Goal: Task Accomplishment & Management: Complete application form

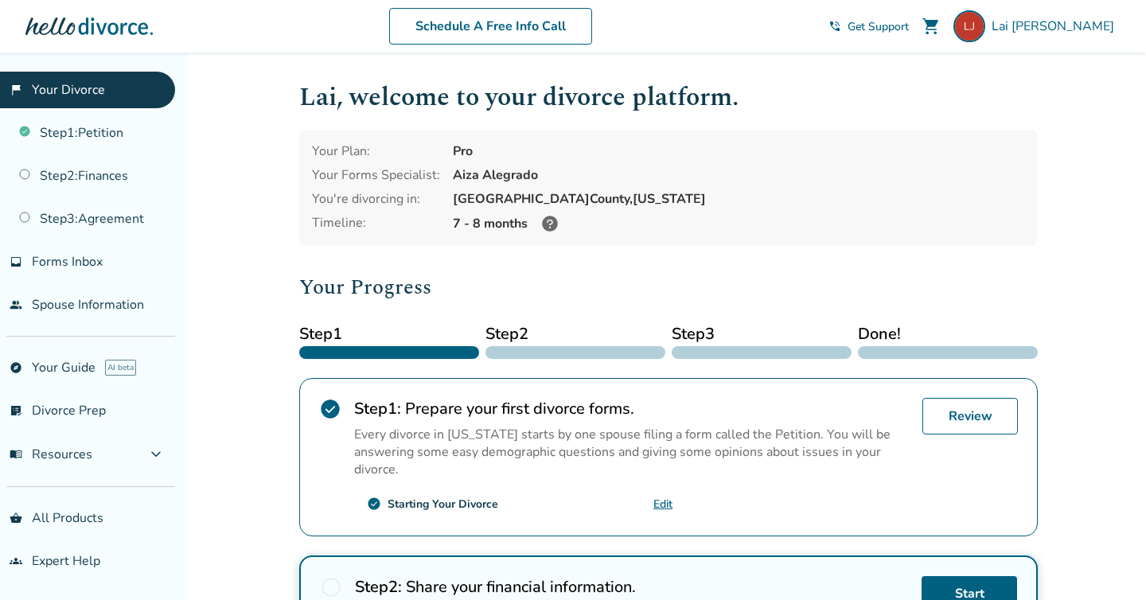
scroll to position [2, 0]
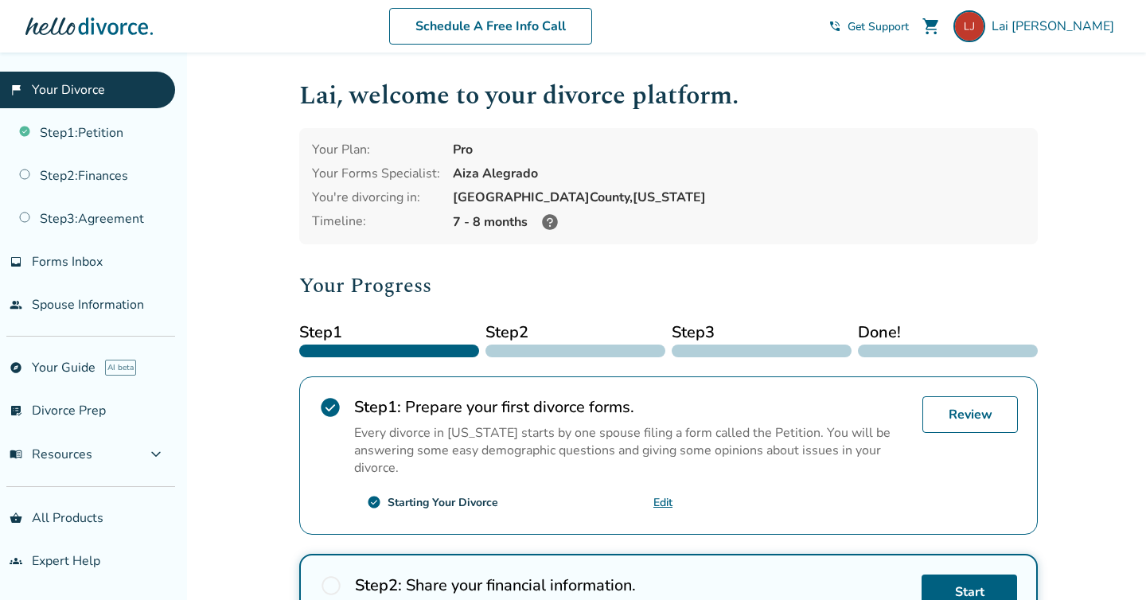
click at [547, 218] on icon at bounding box center [550, 222] width 16 height 16
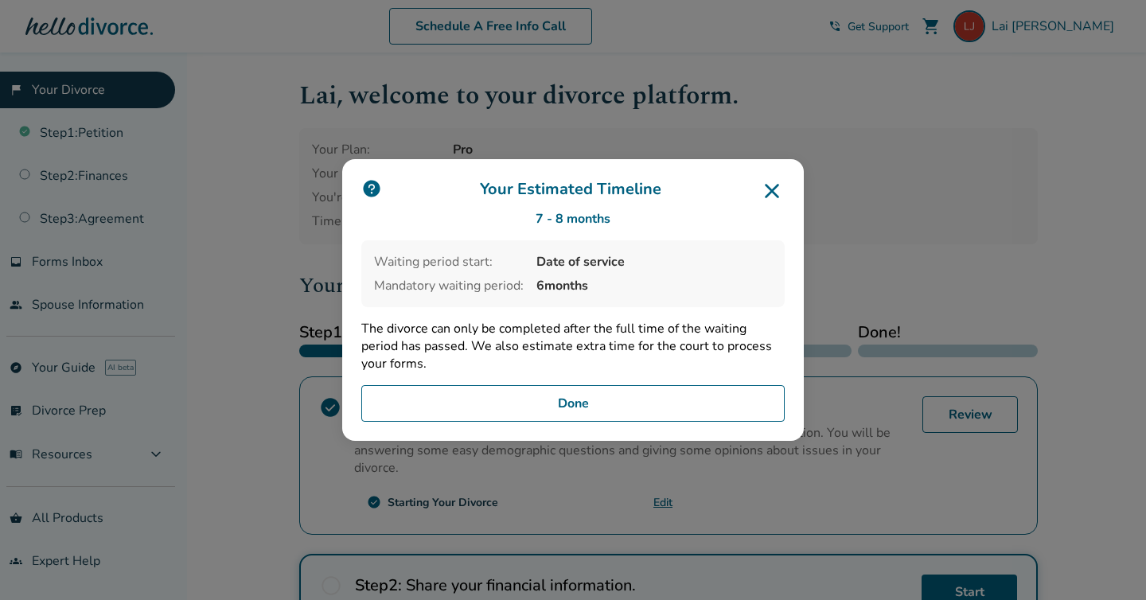
click at [668, 404] on button "Done" at bounding box center [572, 403] width 423 height 37
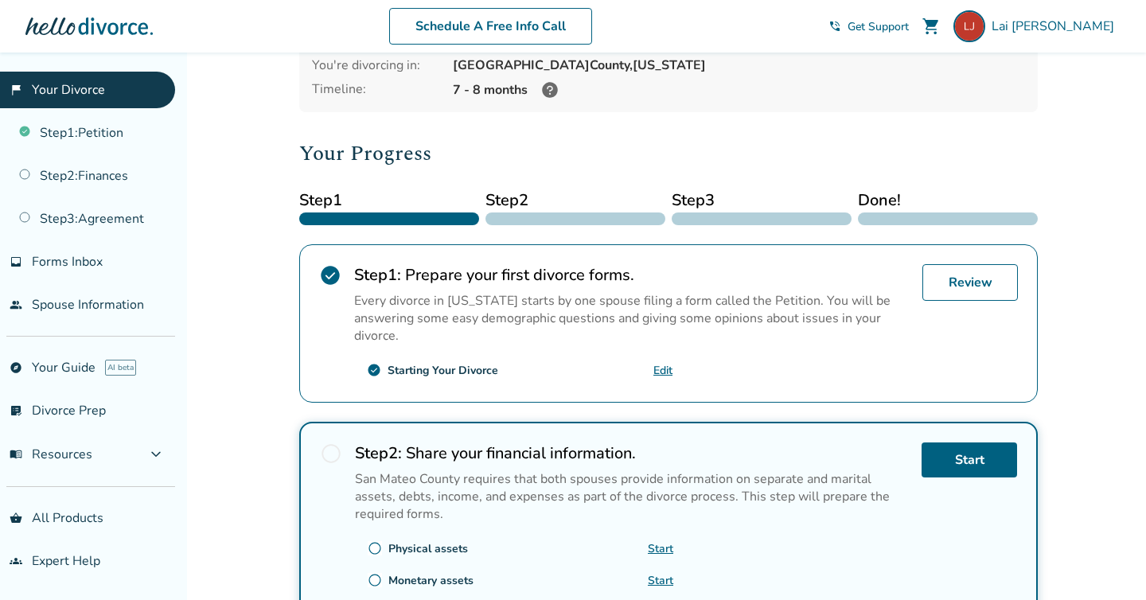
scroll to position [154, 0]
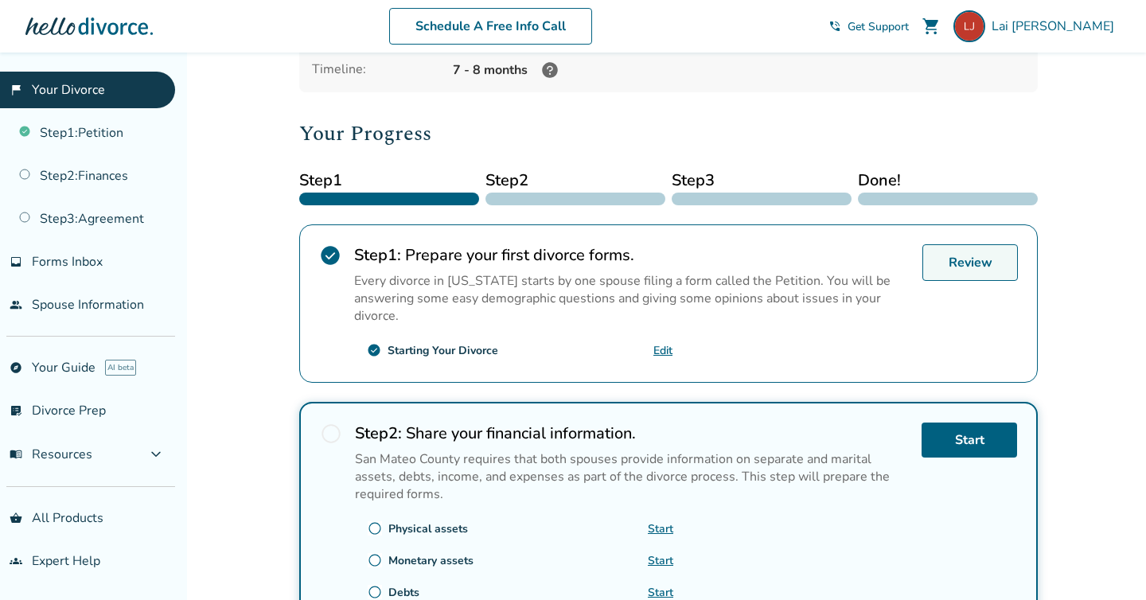
click at [949, 257] on link "Review" at bounding box center [969, 262] width 95 height 37
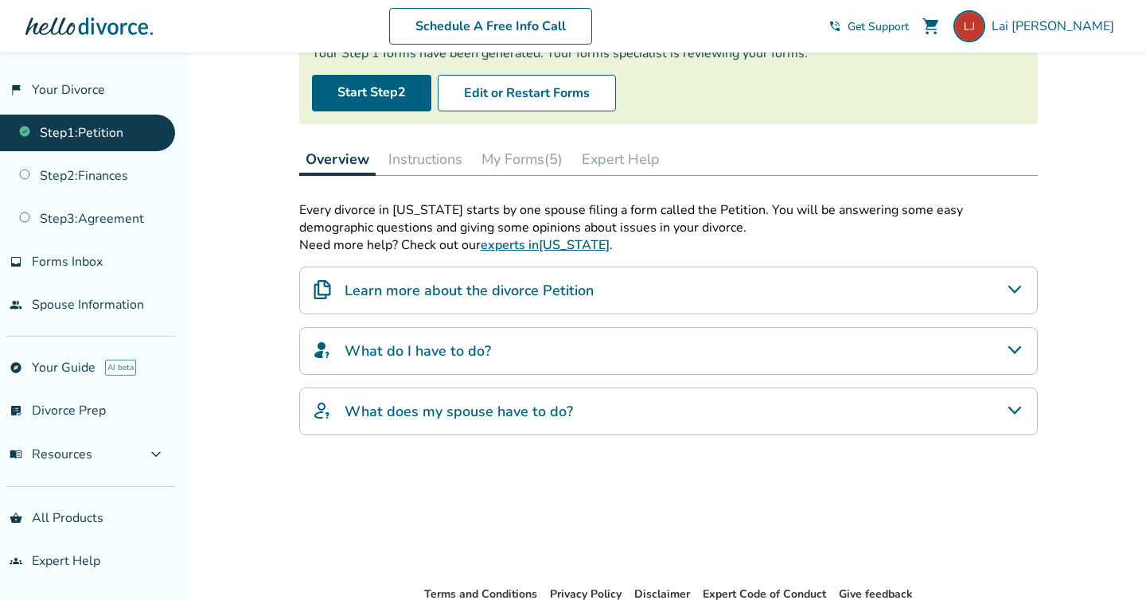
scroll to position [167, 0]
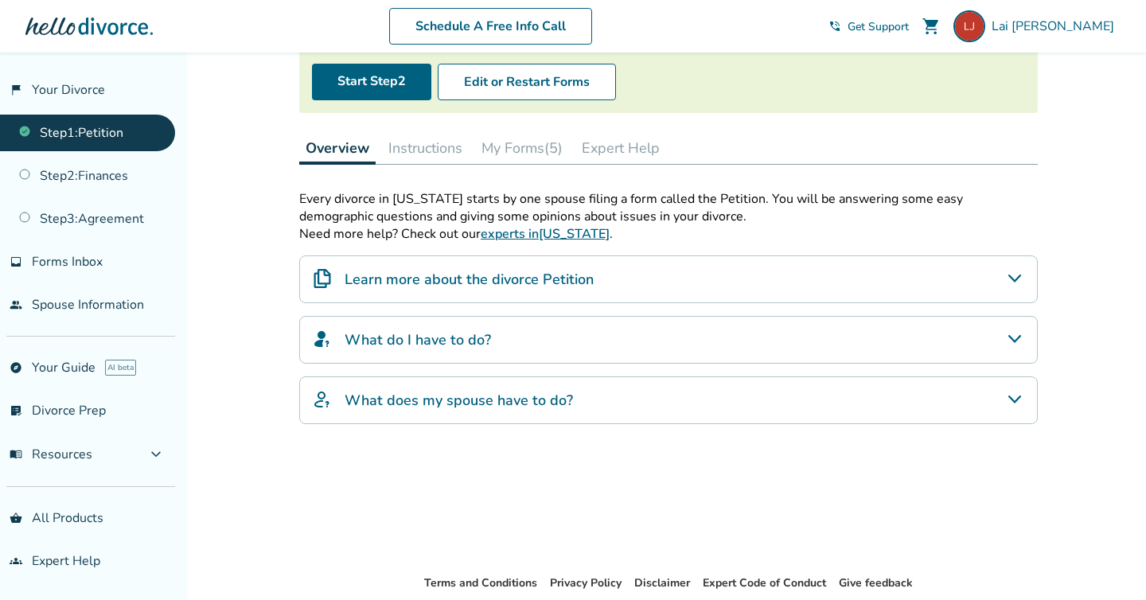
click at [553, 142] on button "My Forms (5)" at bounding box center [522, 148] width 94 height 32
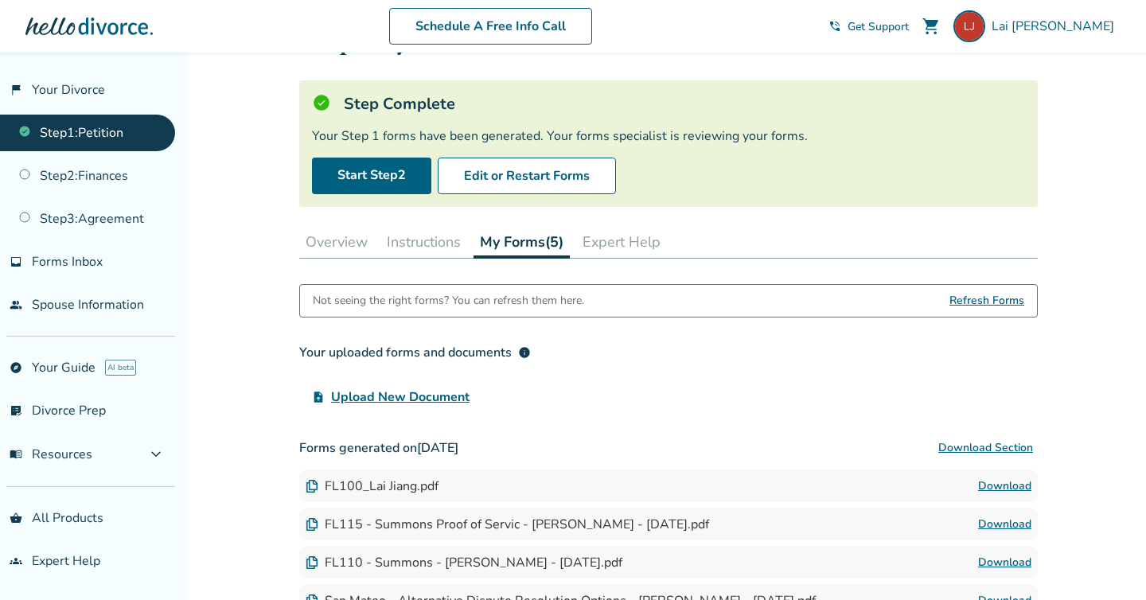
scroll to position [69, 0]
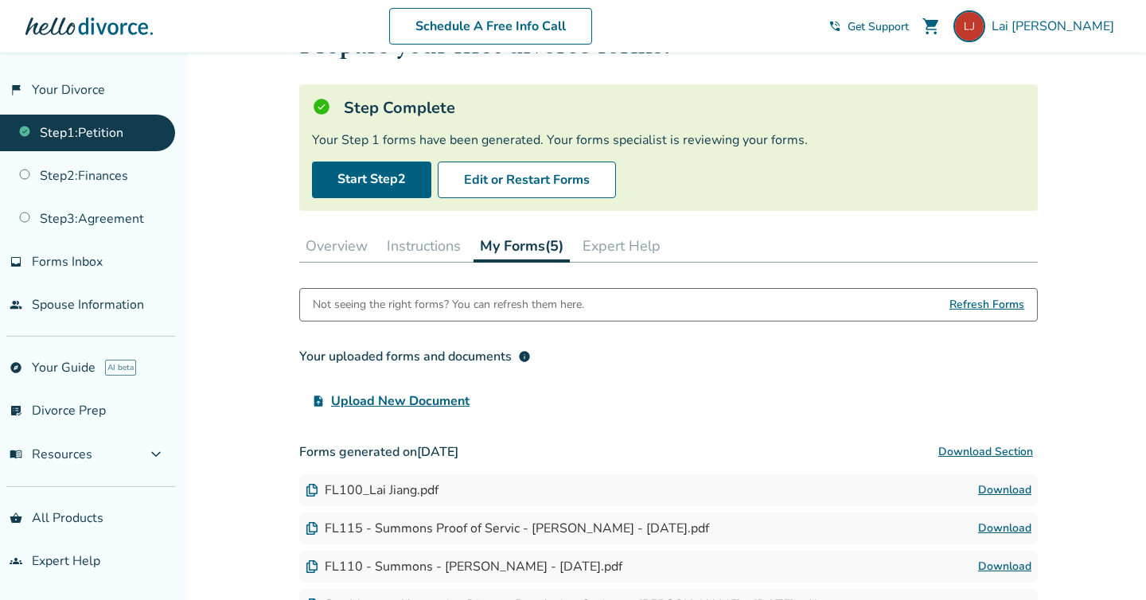
click at [633, 240] on button "Expert Help" at bounding box center [621, 246] width 91 height 32
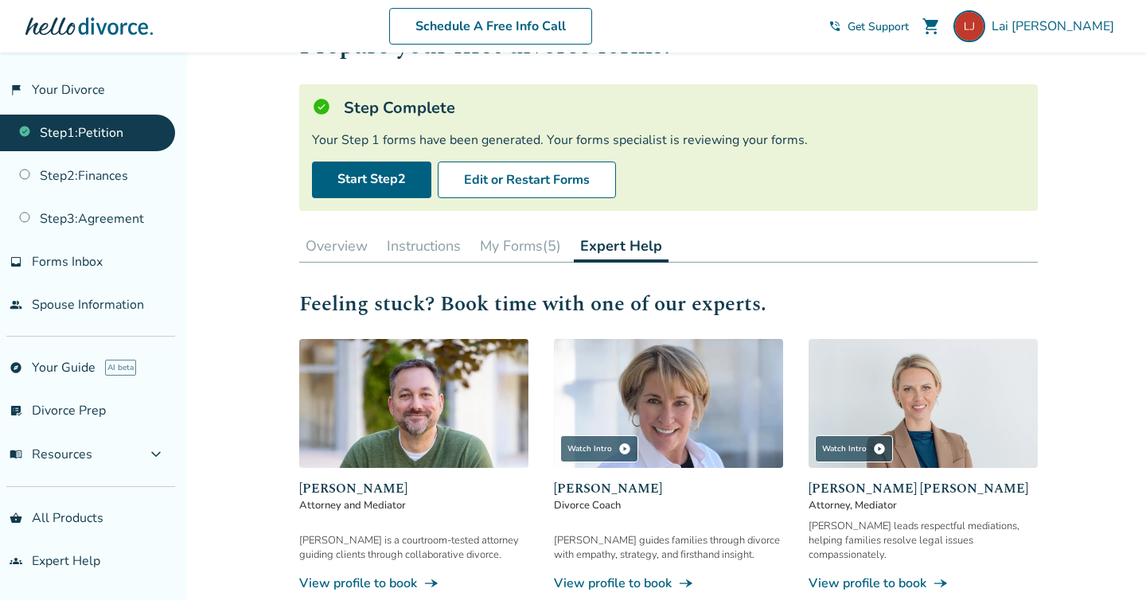
click at [503, 240] on button "My Forms (5)" at bounding box center [520, 246] width 94 height 32
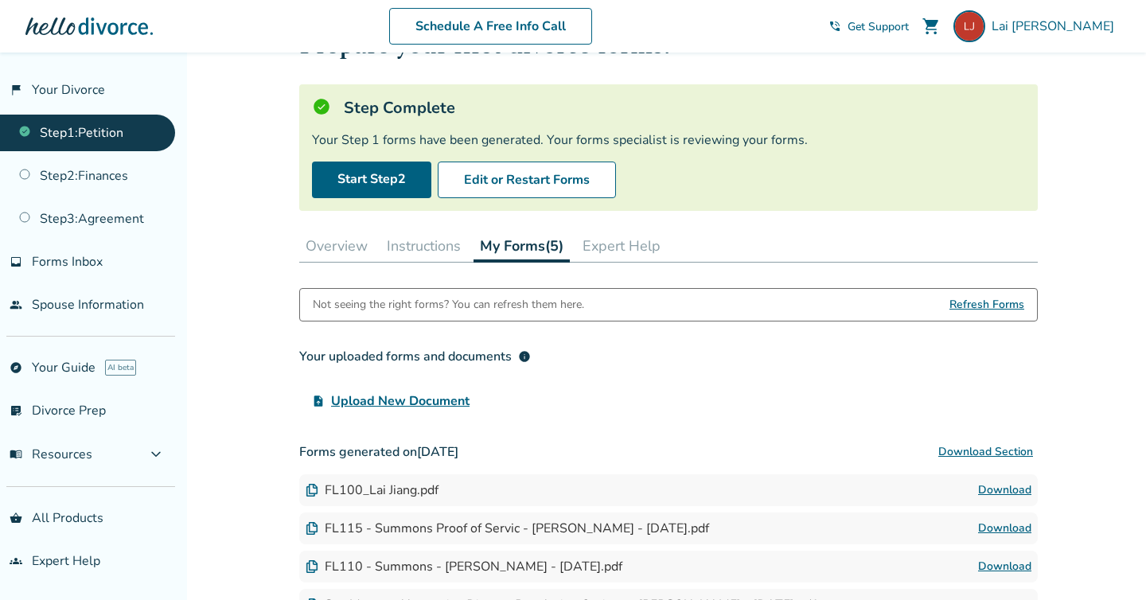
click at [353, 257] on button "Overview" at bounding box center [336, 246] width 75 height 32
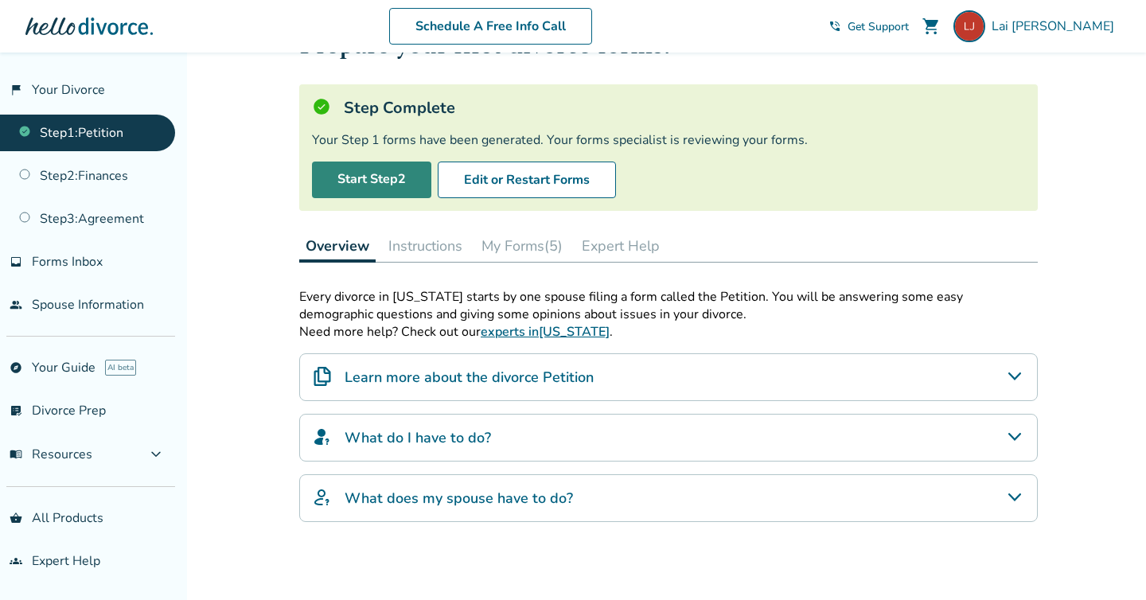
click at [370, 180] on link "Start Step 2" at bounding box center [371, 180] width 119 height 37
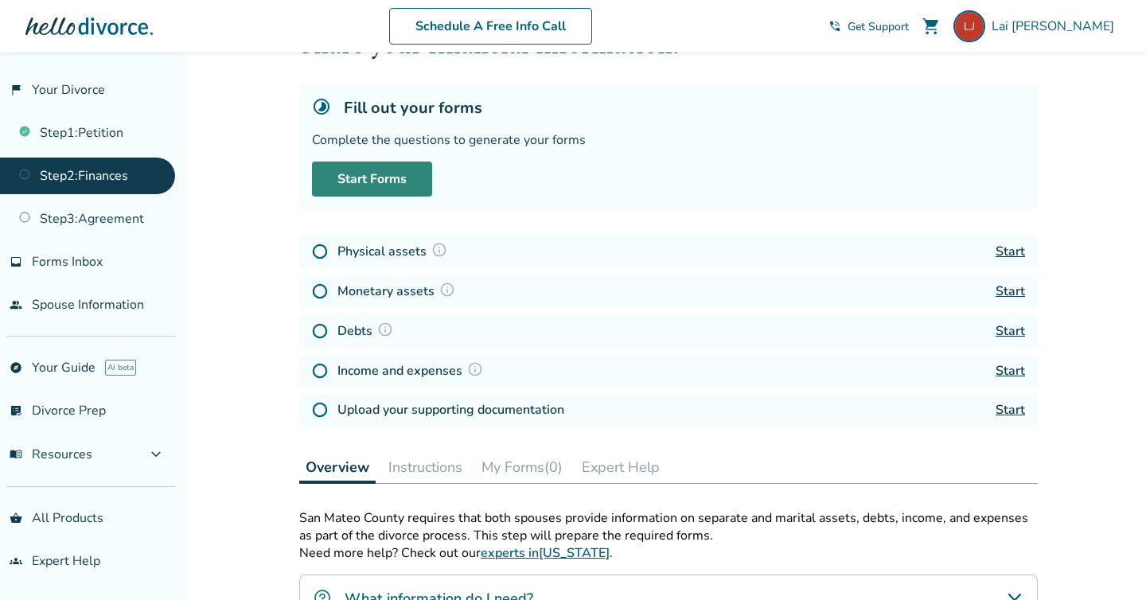
click at [380, 177] on link "Start Forms" at bounding box center [372, 179] width 120 height 35
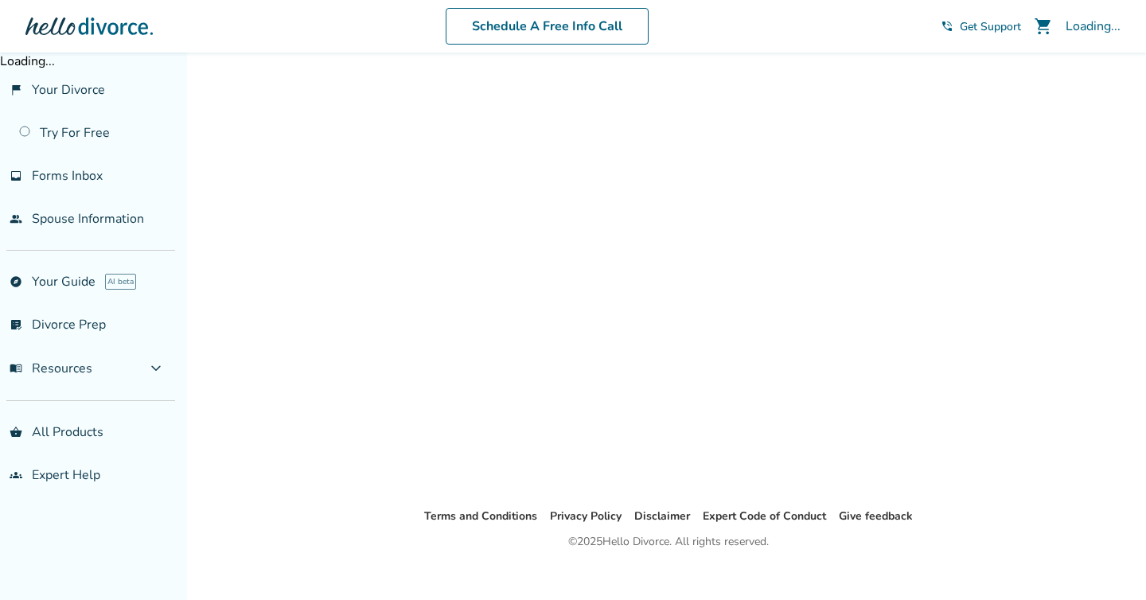
scroll to position [52, 0]
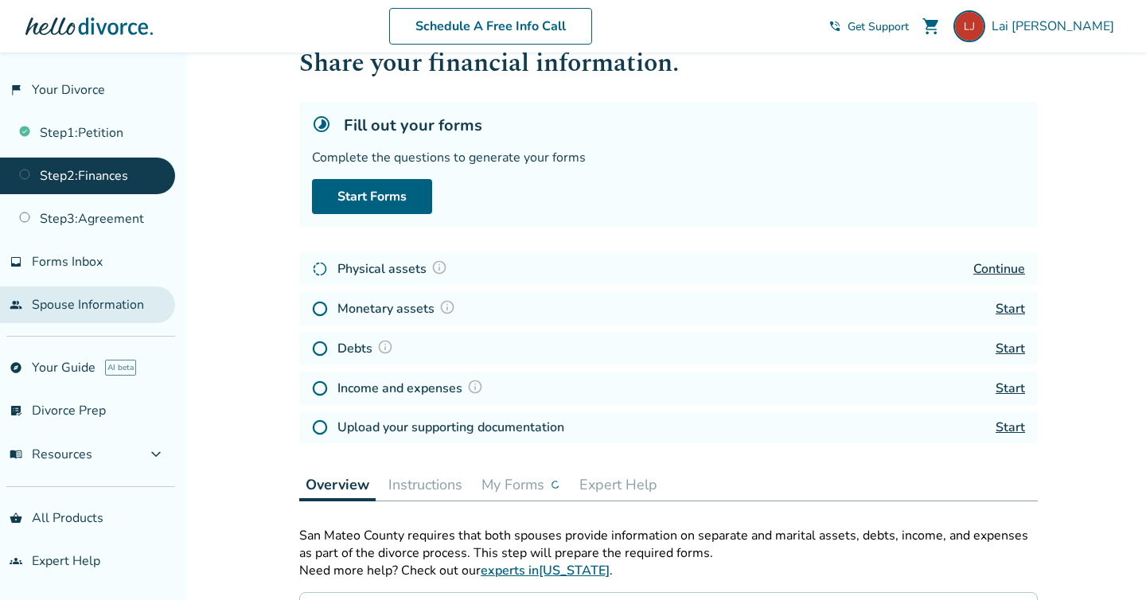
click at [115, 166] on link "Step 2 : Finances" at bounding box center [87, 176] width 175 height 37
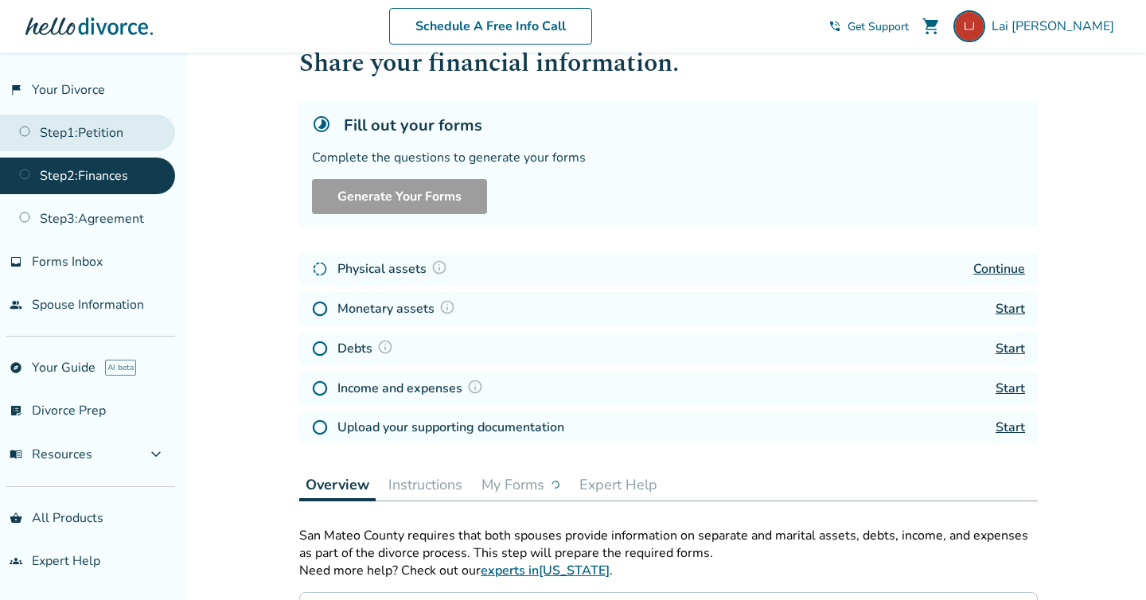
click at [115, 132] on link "Step 1 : Petition" at bounding box center [87, 133] width 175 height 37
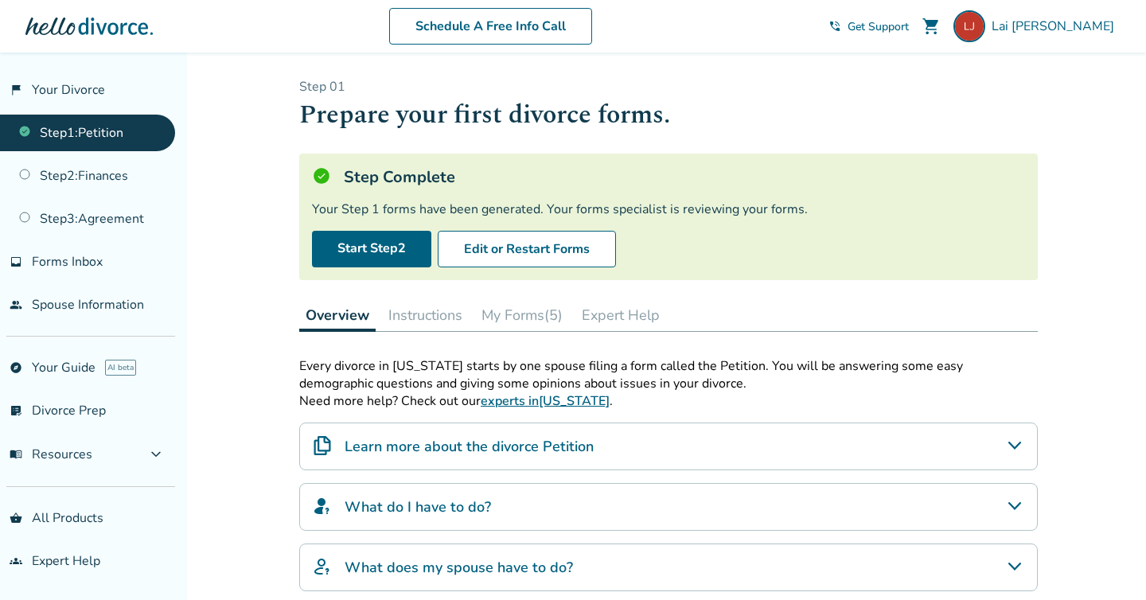
scroll to position [155, 0]
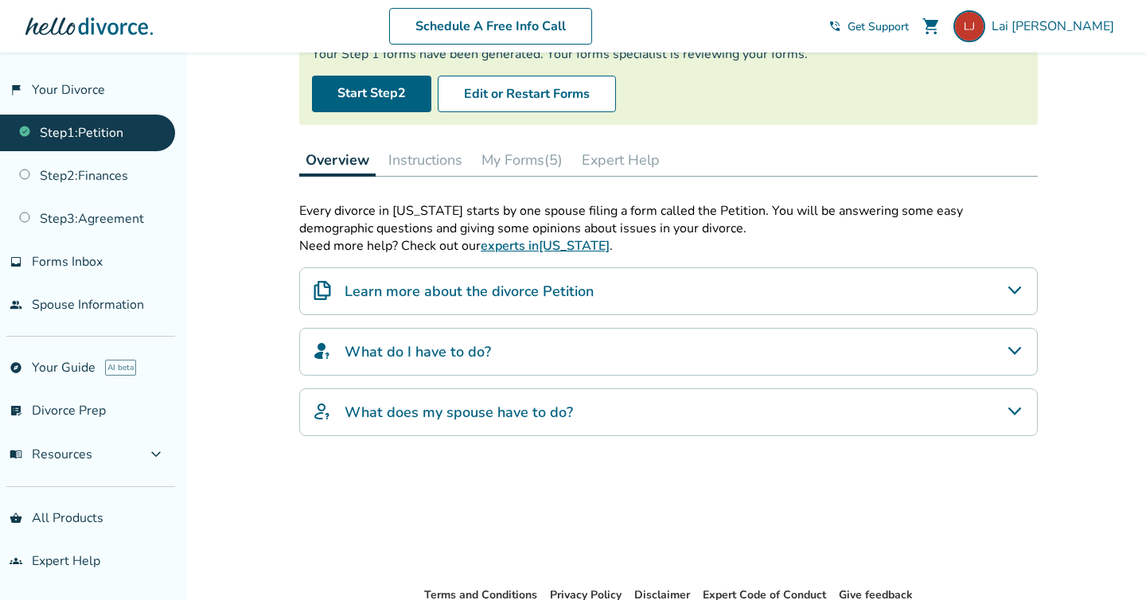
click at [413, 169] on button "Instructions" at bounding box center [425, 160] width 87 height 32
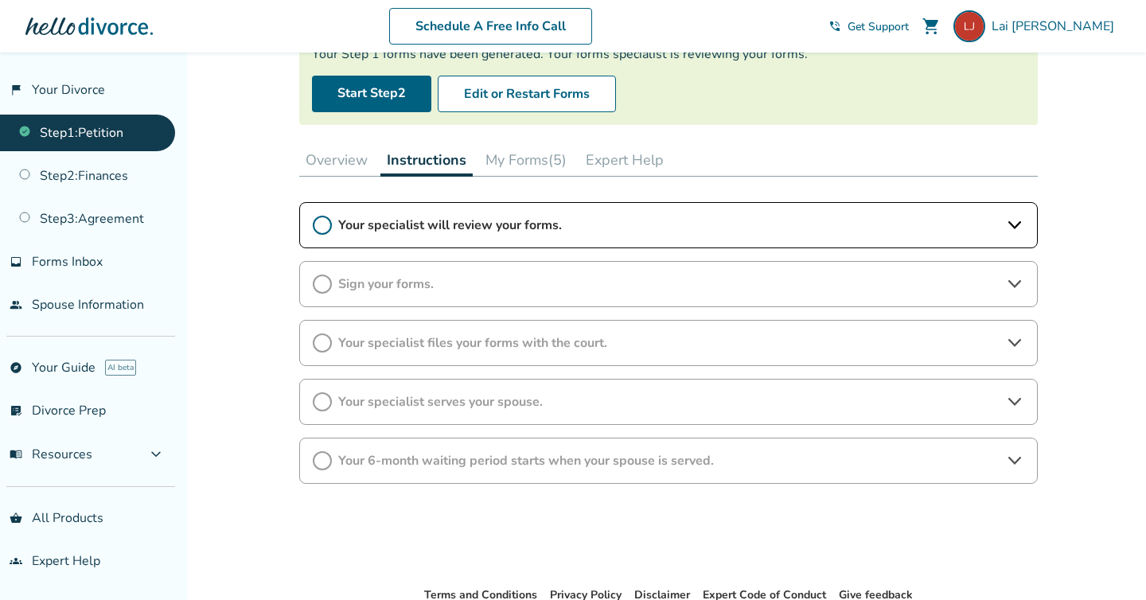
click at [420, 224] on span "Your specialist will review your forms." at bounding box center [668, 225] width 660 height 18
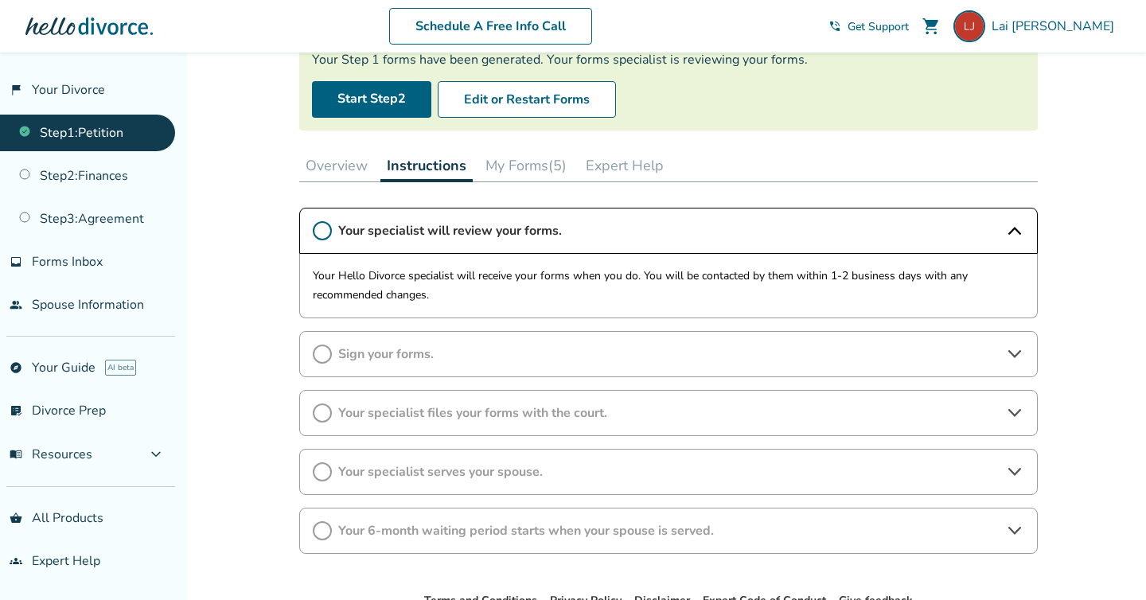
scroll to position [251, 0]
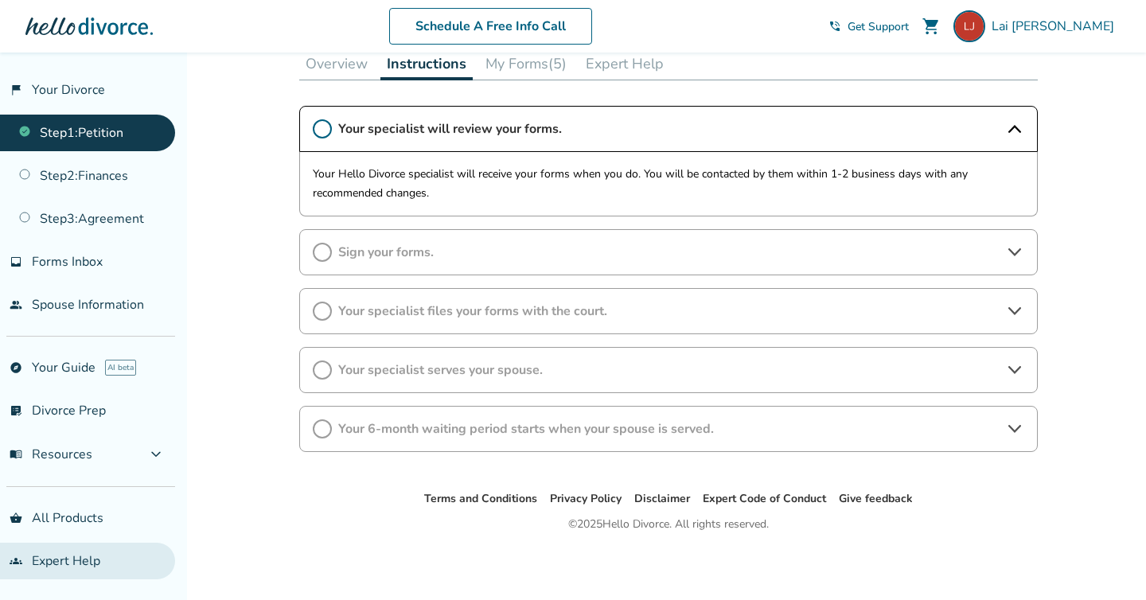
click at [84, 557] on link "groups Expert Help" at bounding box center [87, 561] width 175 height 37
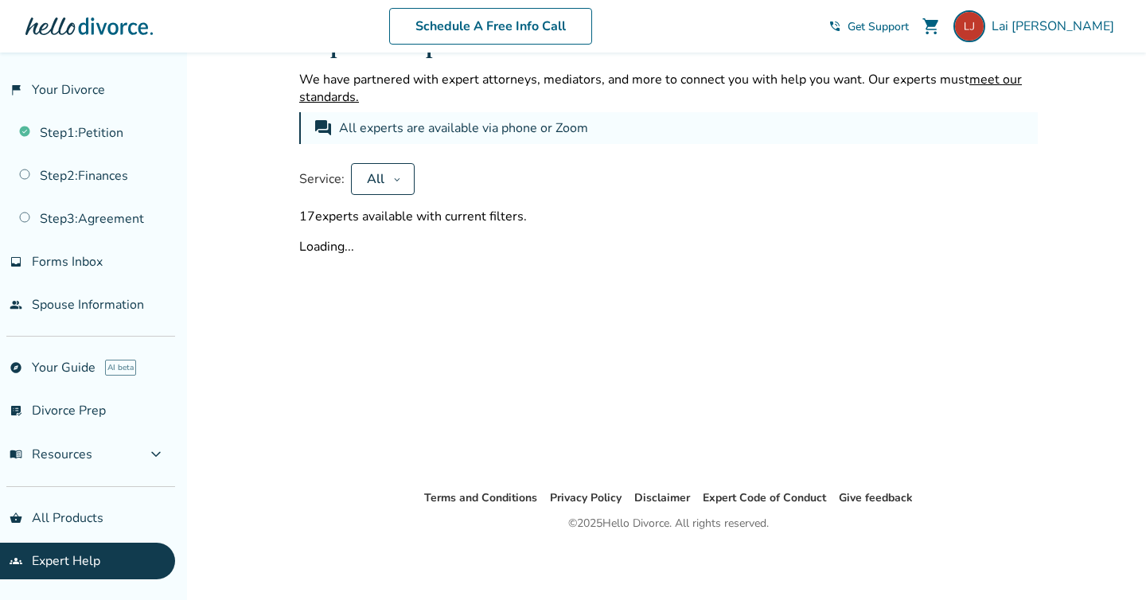
scroll to position [251, 0]
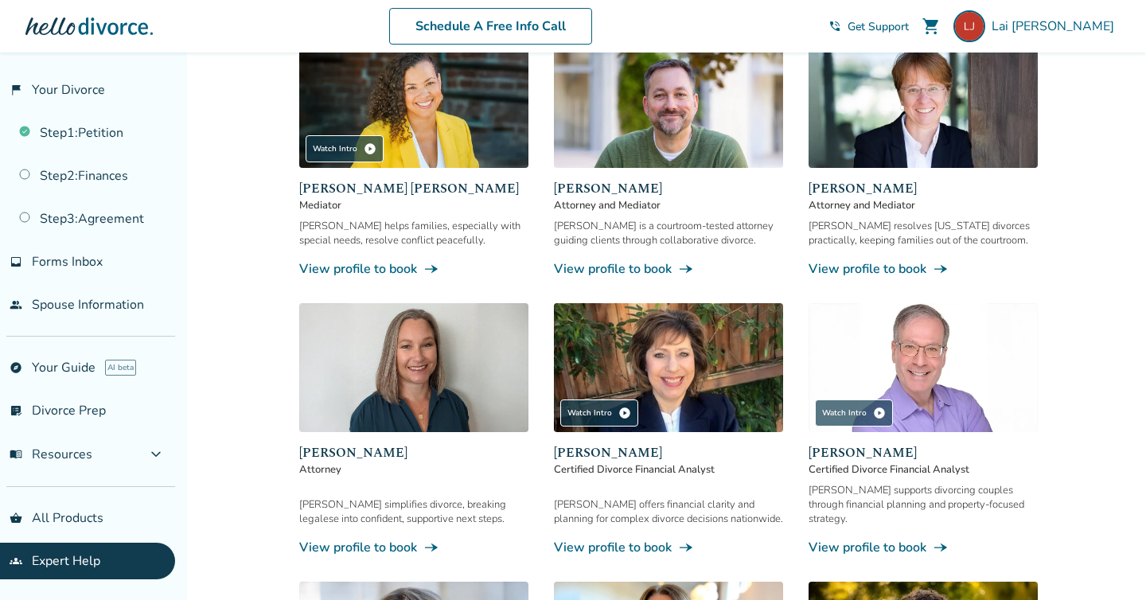
click at [909, 22] on span "Get Support" at bounding box center [877, 26] width 61 height 15
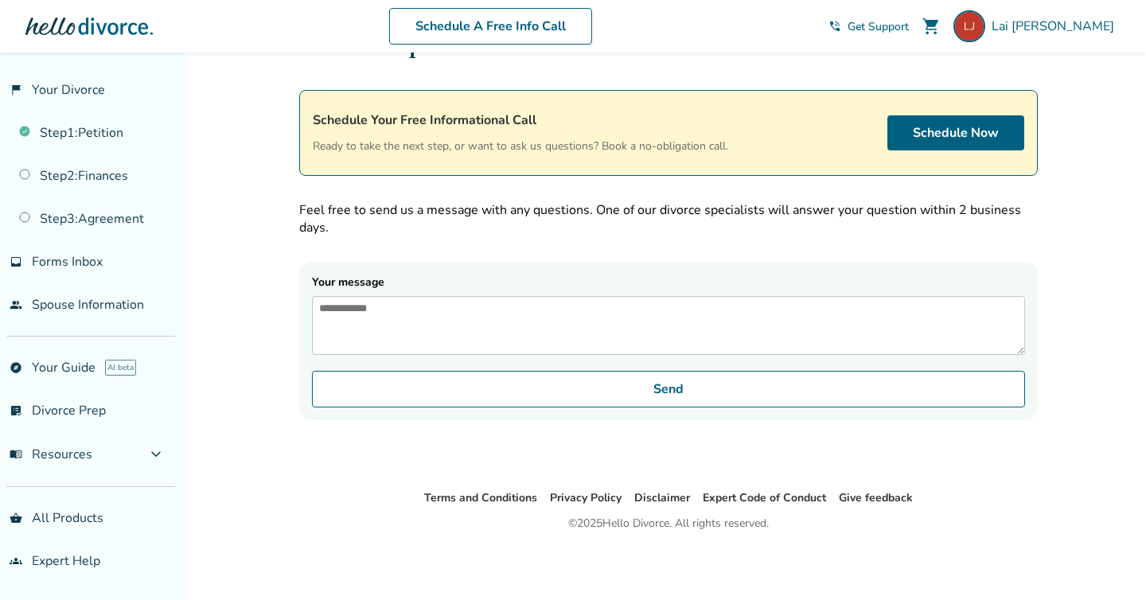
click at [592, 346] on textarea "Your message" at bounding box center [668, 325] width 713 height 59
type textarea "*"
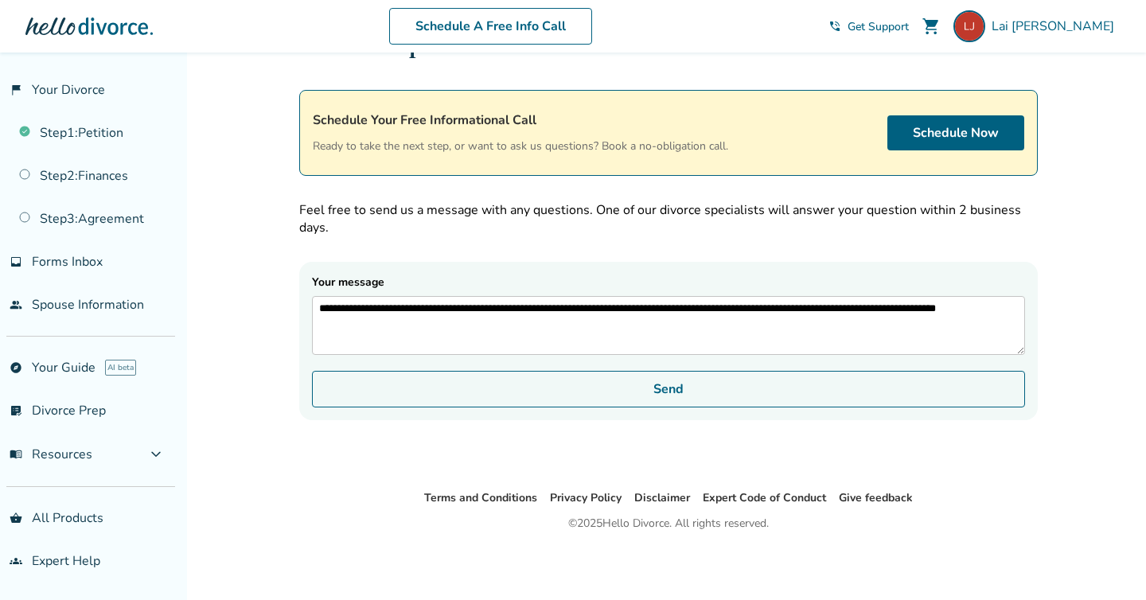
type textarea "**********"
click at [578, 401] on button "Send" at bounding box center [668, 389] width 713 height 37
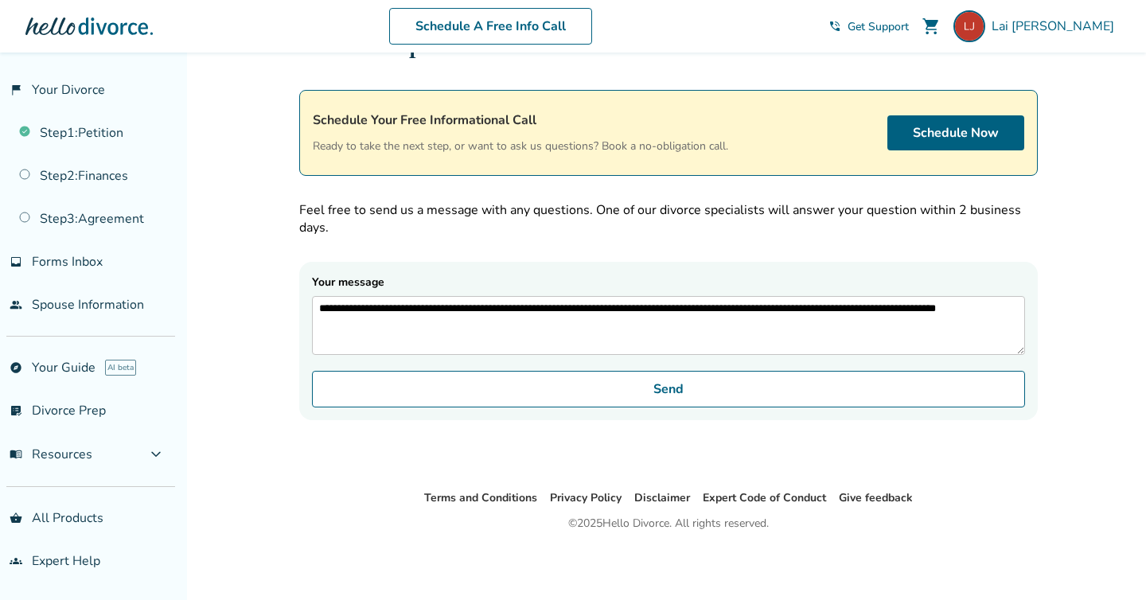
click at [709, 334] on textarea "**********" at bounding box center [668, 325] width 713 height 59
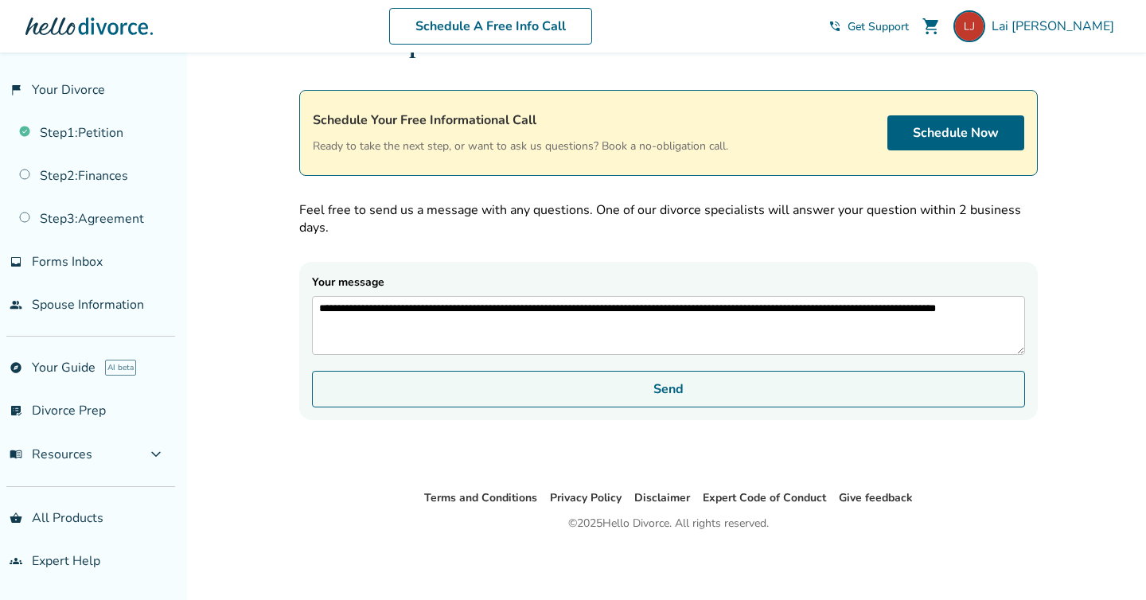
click at [669, 407] on button "Send" at bounding box center [668, 389] width 713 height 37
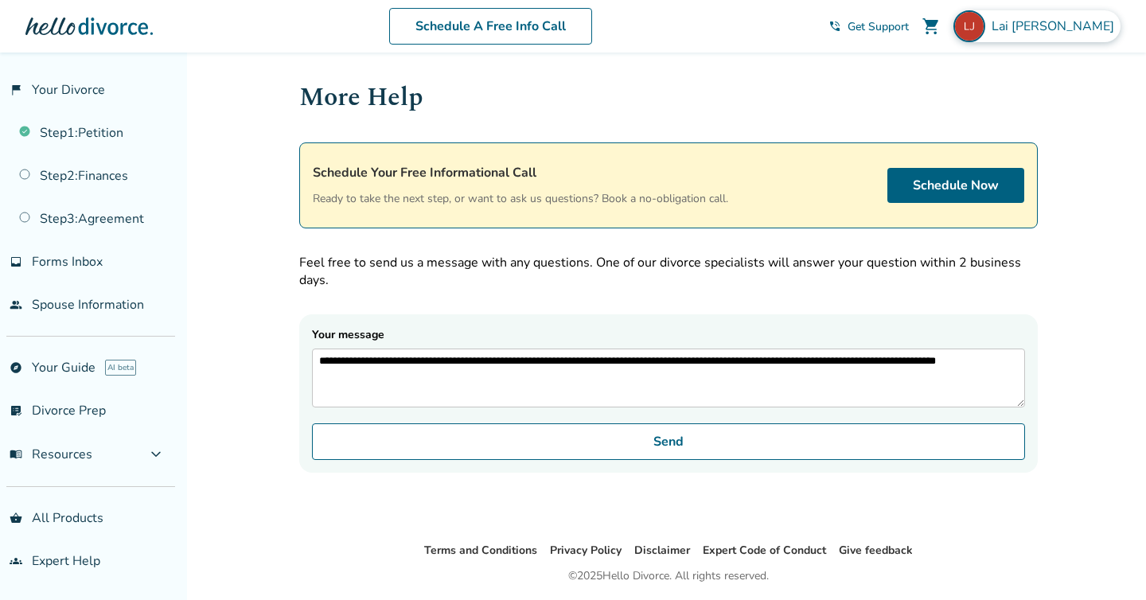
click at [985, 27] on img at bounding box center [969, 26] width 32 height 32
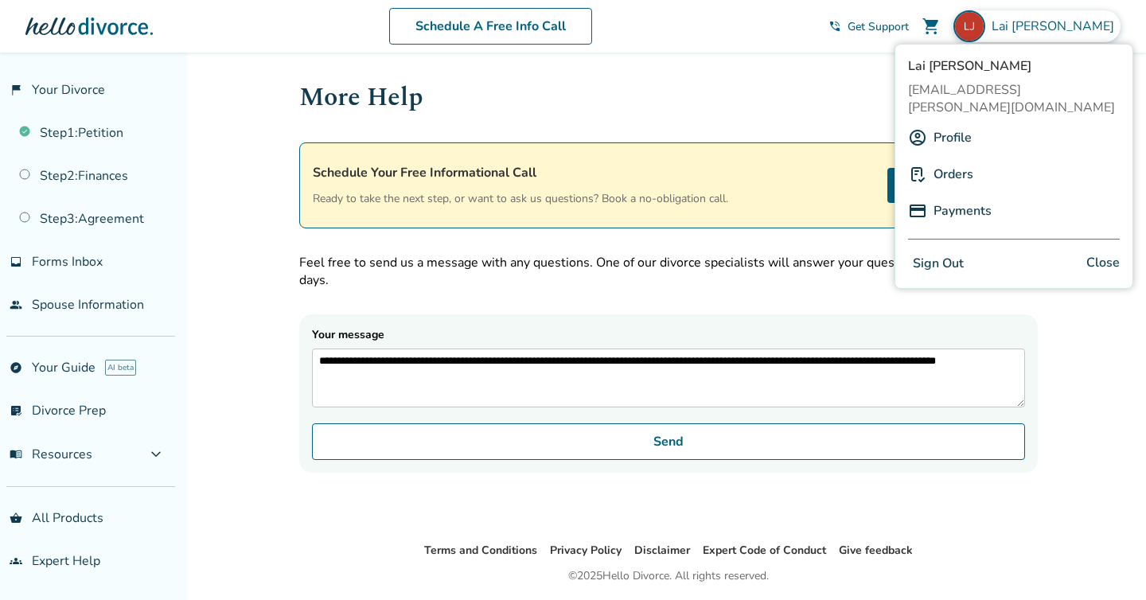
click at [995, 123] on div "Profile" at bounding box center [1014, 138] width 212 height 30
click at [961, 159] on link "Orders" at bounding box center [953, 174] width 40 height 30
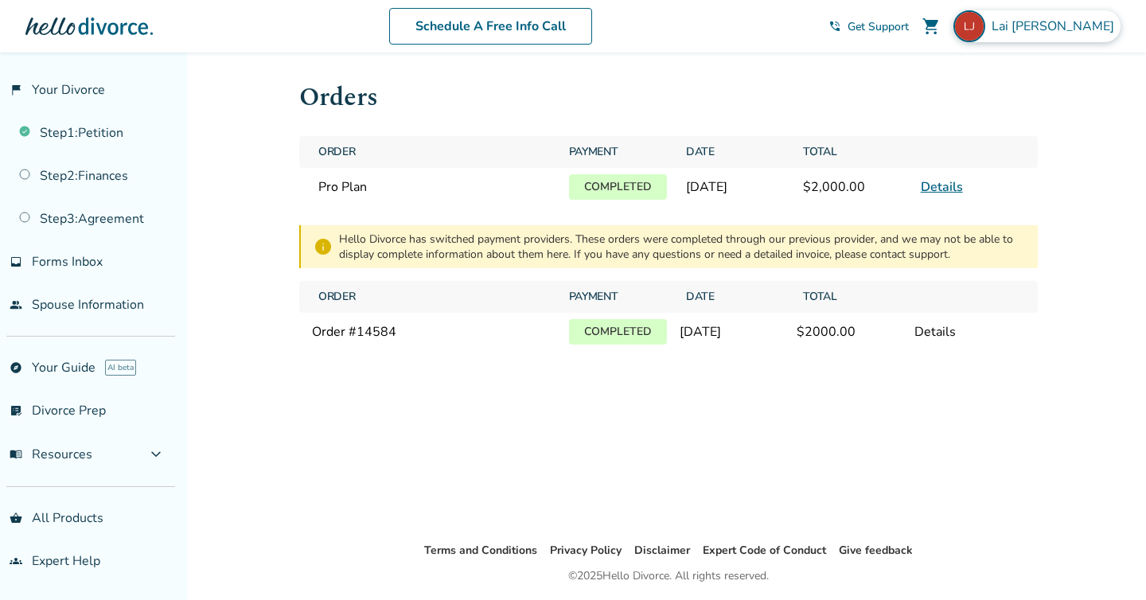
click at [1070, 20] on span "Lai Jiang" at bounding box center [1055, 27] width 129 height 18
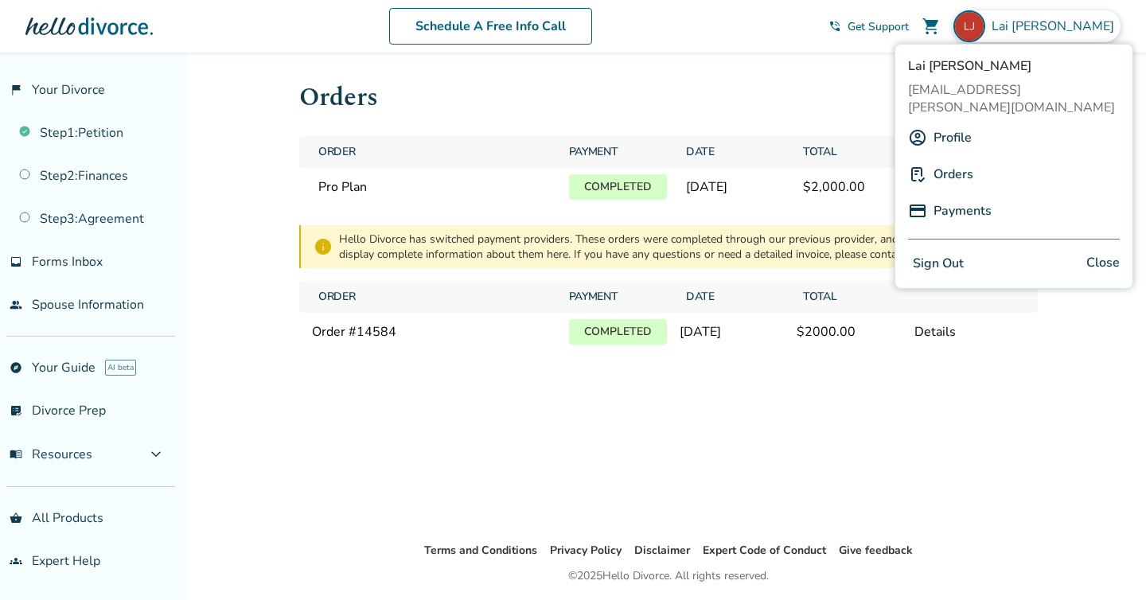
click at [972, 125] on div "Profile" at bounding box center [1014, 138] width 212 height 30
click at [960, 123] on link "Profile" at bounding box center [952, 138] width 38 height 30
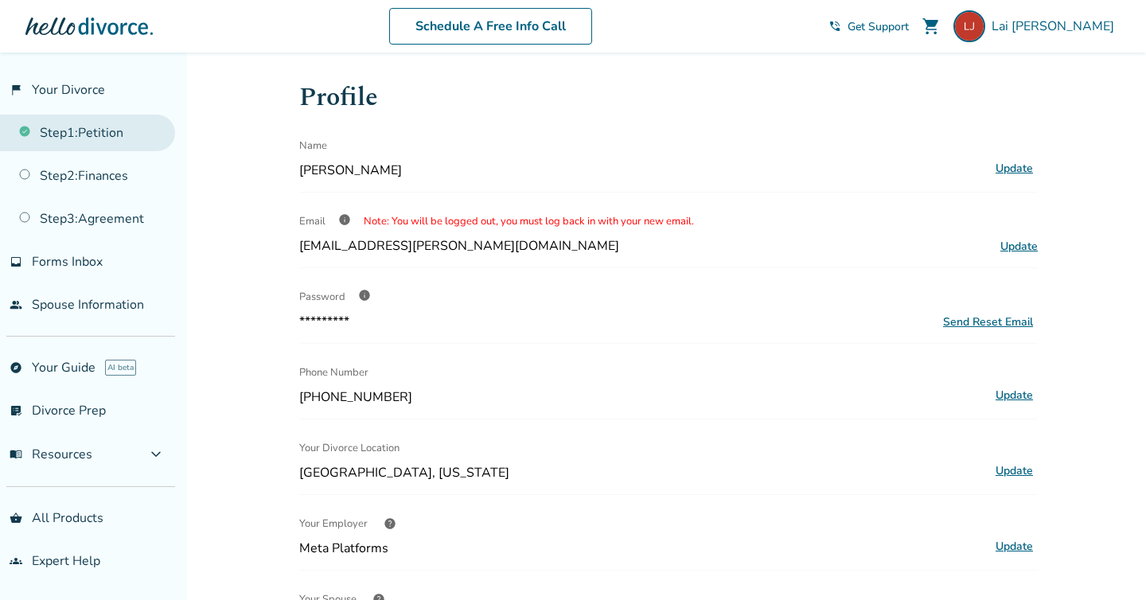
click at [72, 132] on link "Step 1 : Petition" at bounding box center [87, 133] width 175 height 37
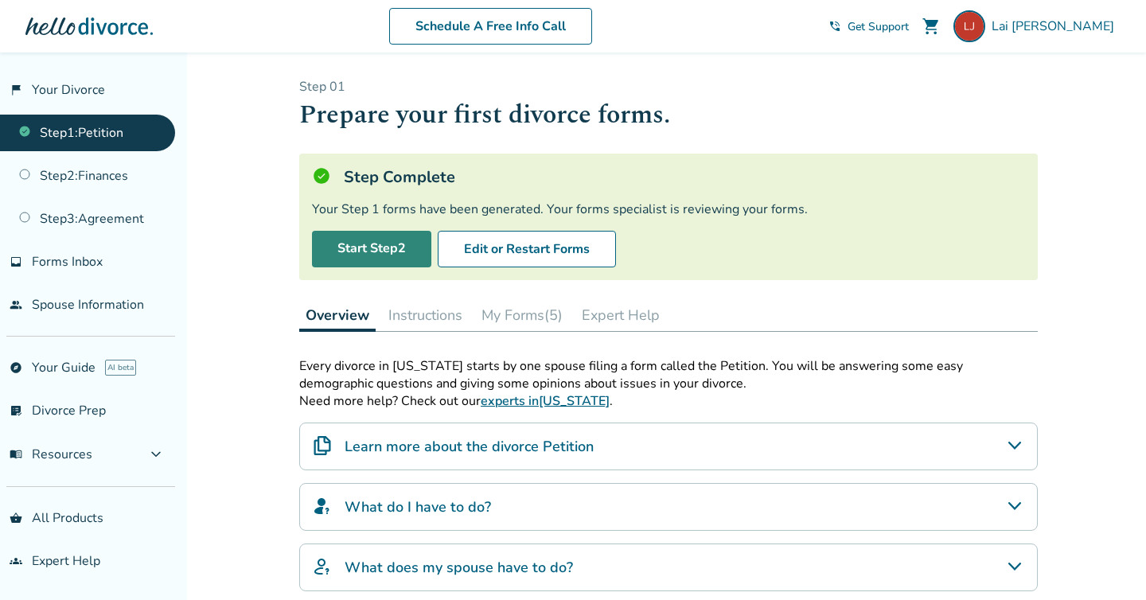
click at [357, 243] on link "Start Step 2" at bounding box center [371, 249] width 119 height 37
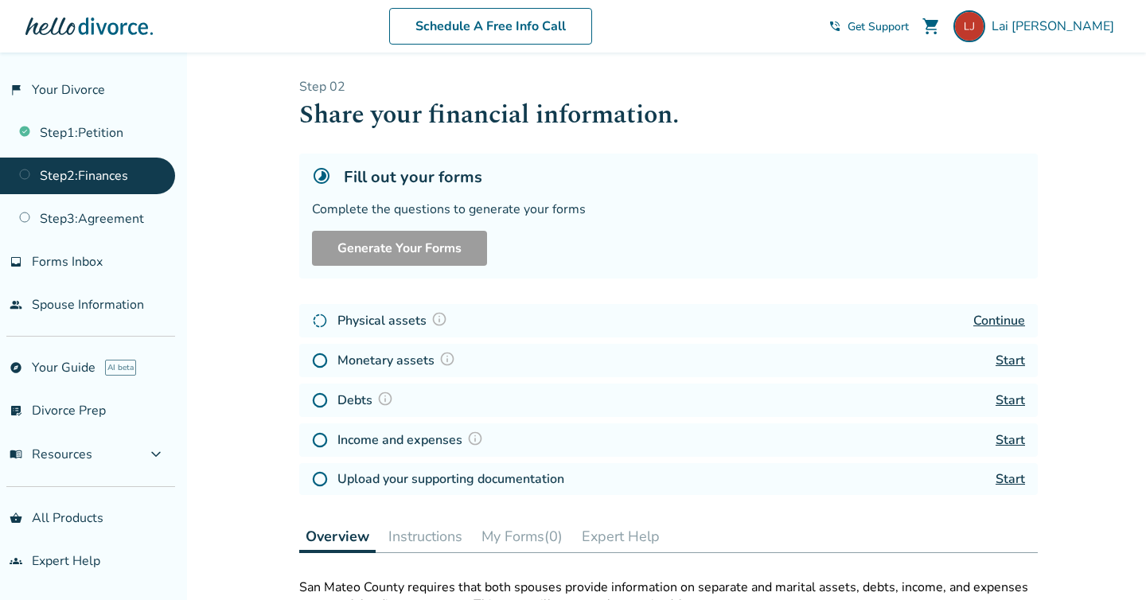
click at [1003, 320] on link "Continue" at bounding box center [999, 321] width 52 height 18
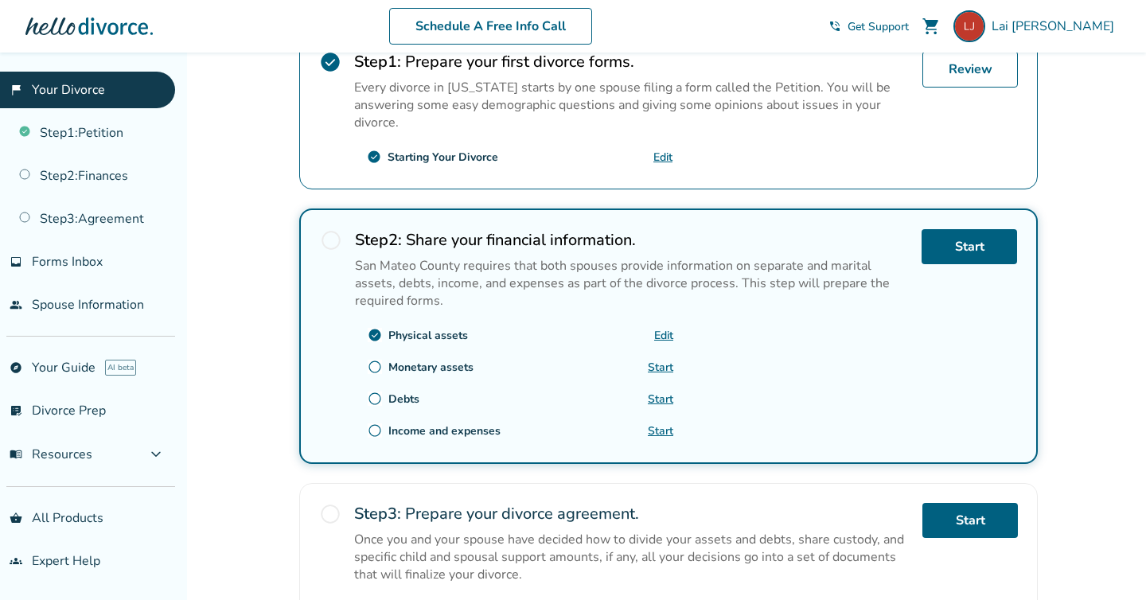
scroll to position [349, 0]
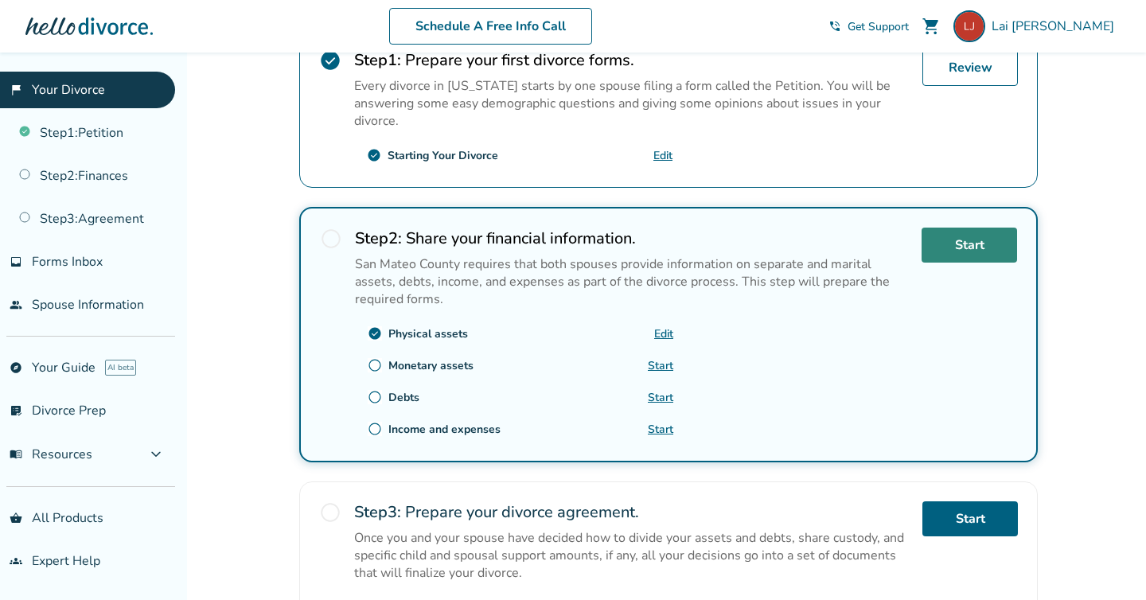
click at [949, 236] on link "Start" at bounding box center [968, 245] width 95 height 35
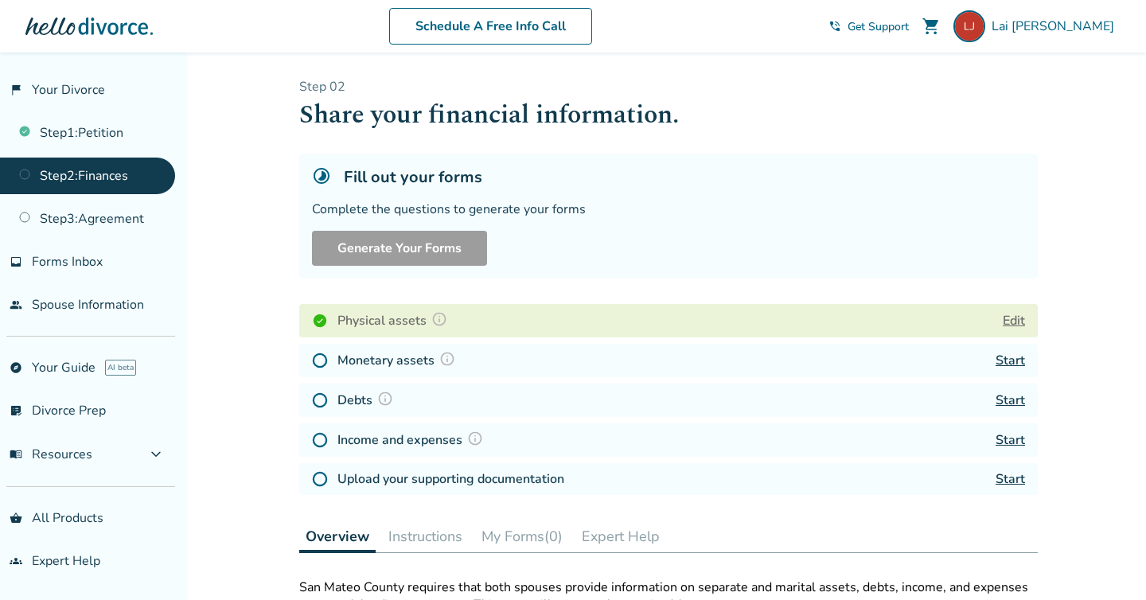
click at [1021, 360] on link "Start" at bounding box center [1009, 361] width 29 height 18
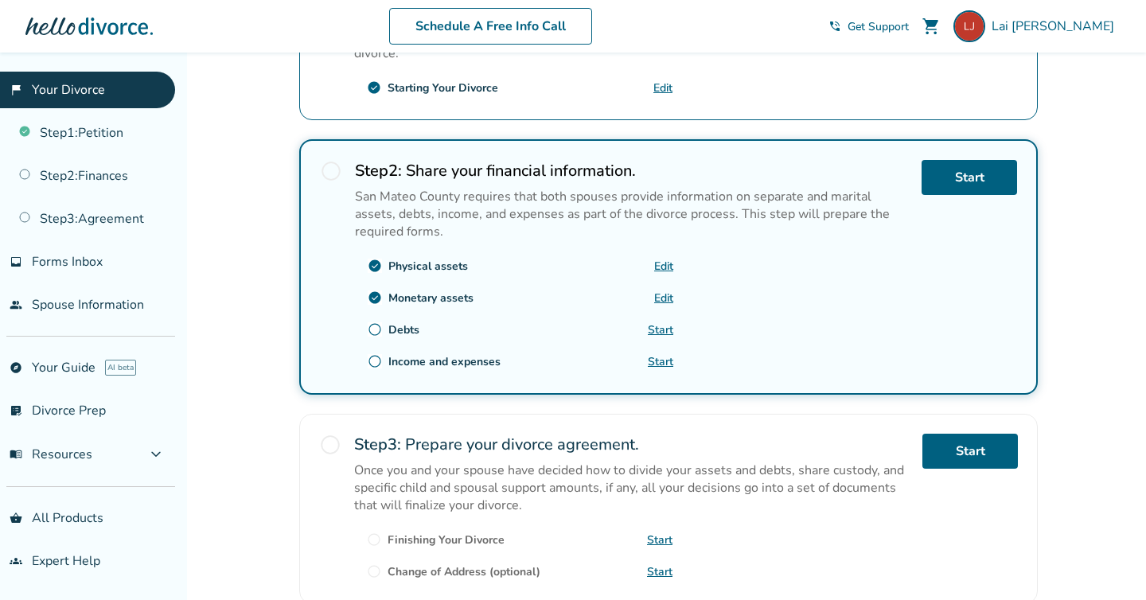
scroll to position [502, 0]
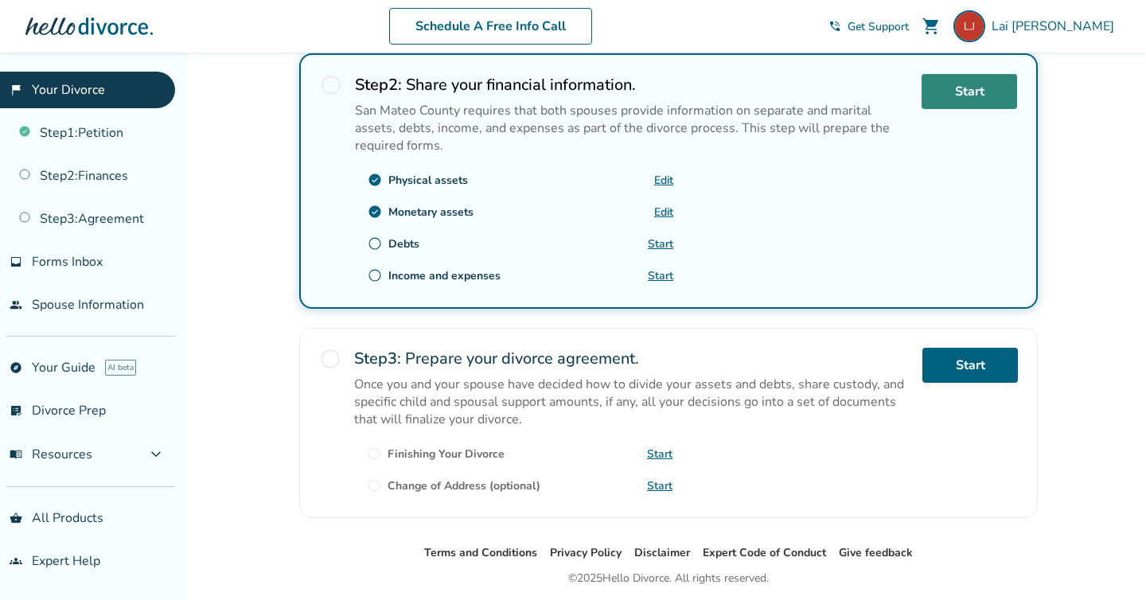
click at [964, 93] on link "Start" at bounding box center [968, 91] width 95 height 35
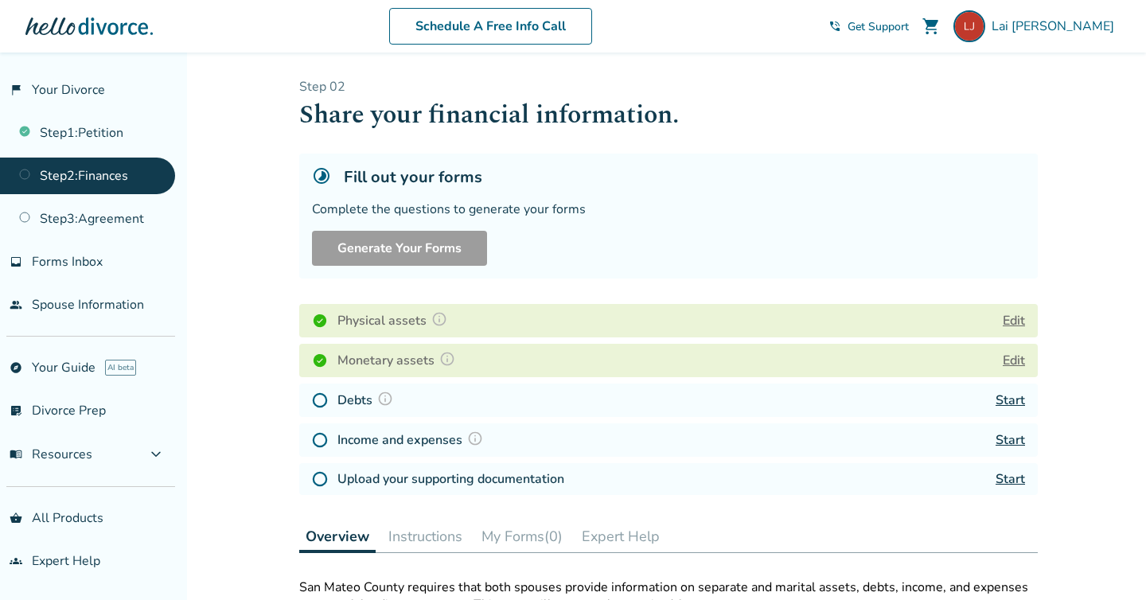
click at [1017, 401] on link "Start" at bounding box center [1009, 400] width 29 height 18
click at [1011, 399] on link "Start" at bounding box center [1009, 400] width 29 height 18
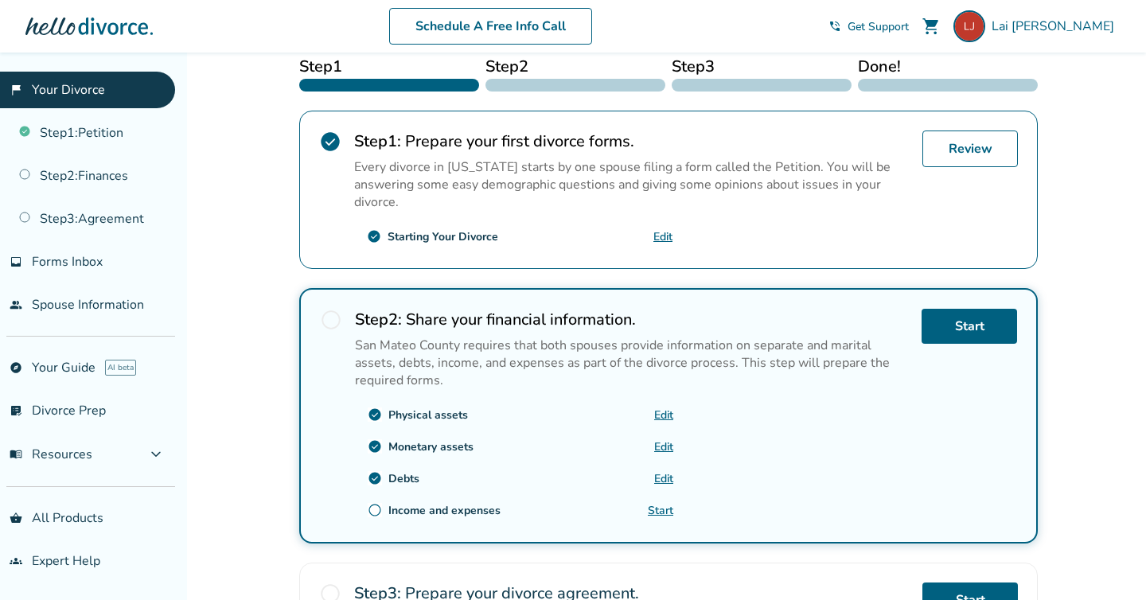
scroll to position [389, 0]
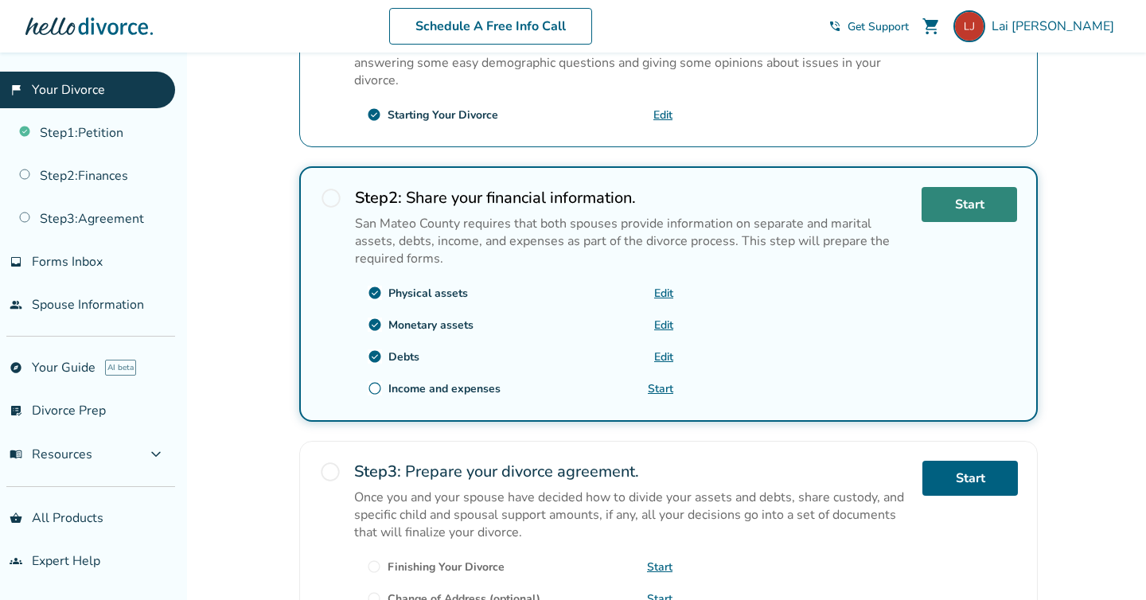
click at [973, 216] on link "Start" at bounding box center [968, 204] width 95 height 35
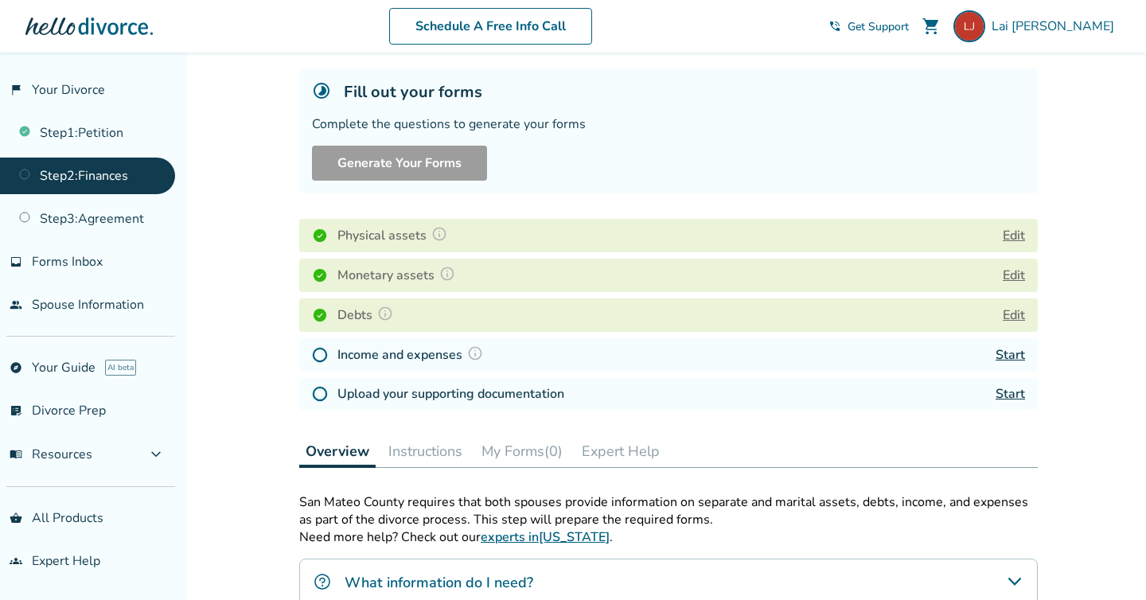
scroll to position [116, 0]
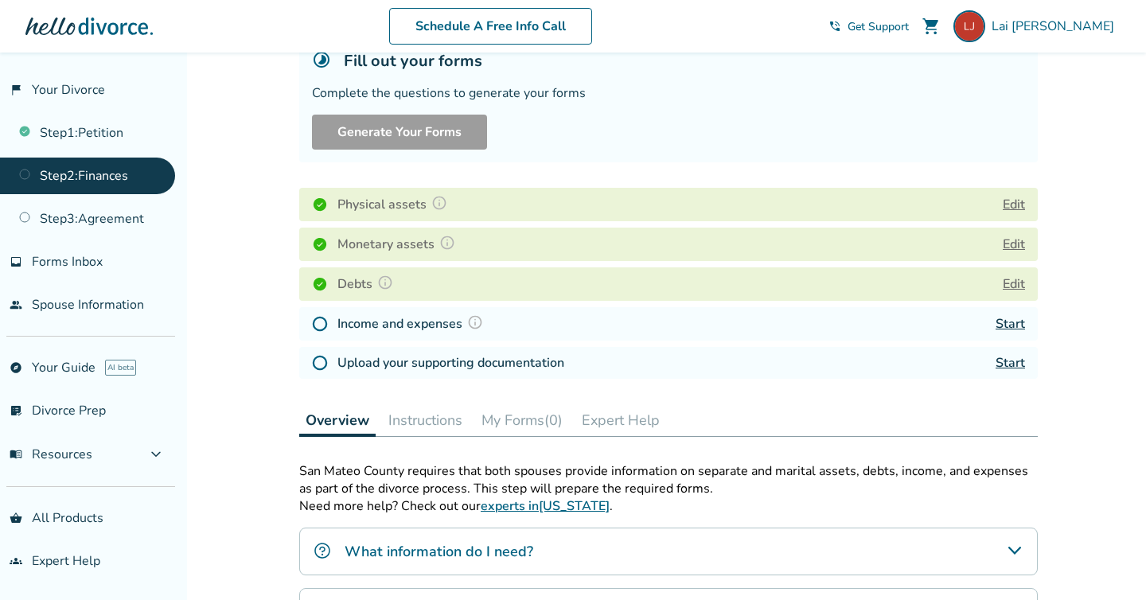
click at [1003, 321] on link "Start" at bounding box center [1009, 324] width 29 height 18
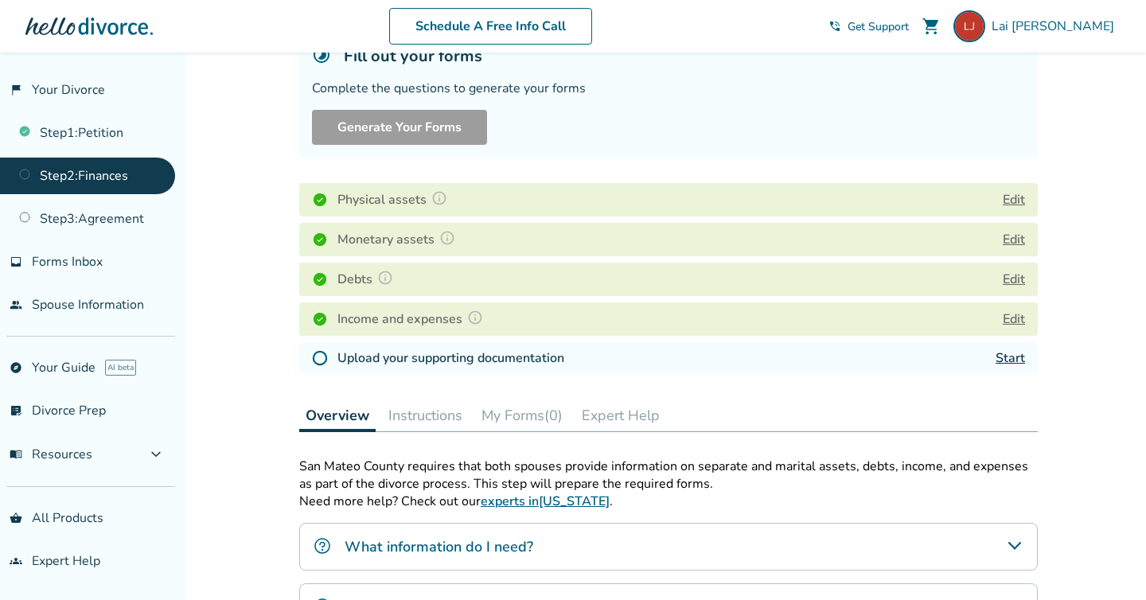
scroll to position [146, 0]
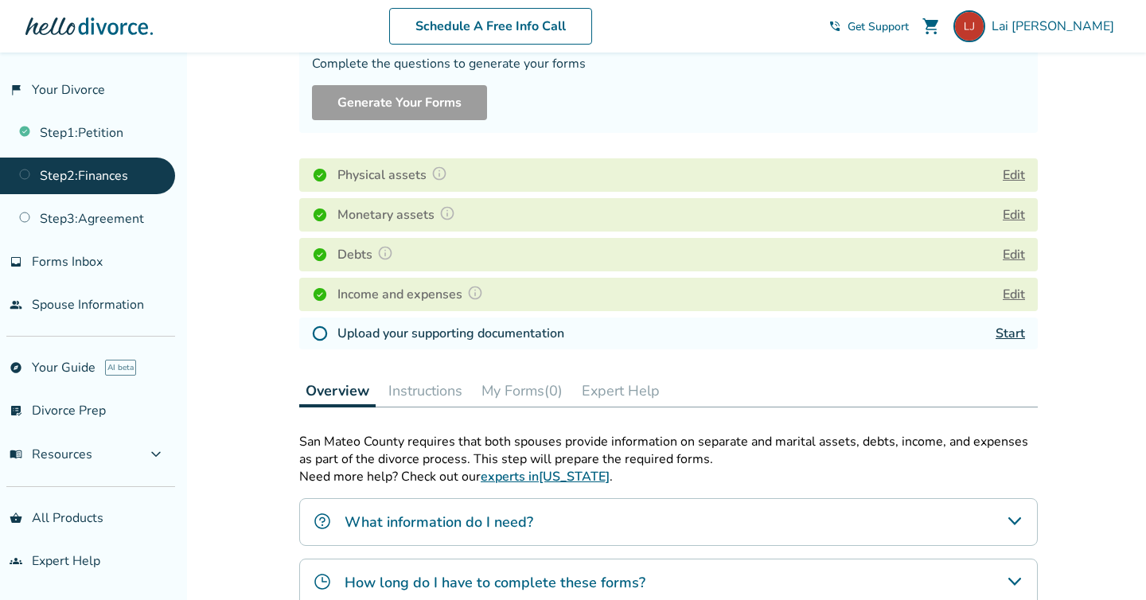
click at [1010, 335] on link "Start" at bounding box center [1009, 334] width 29 height 18
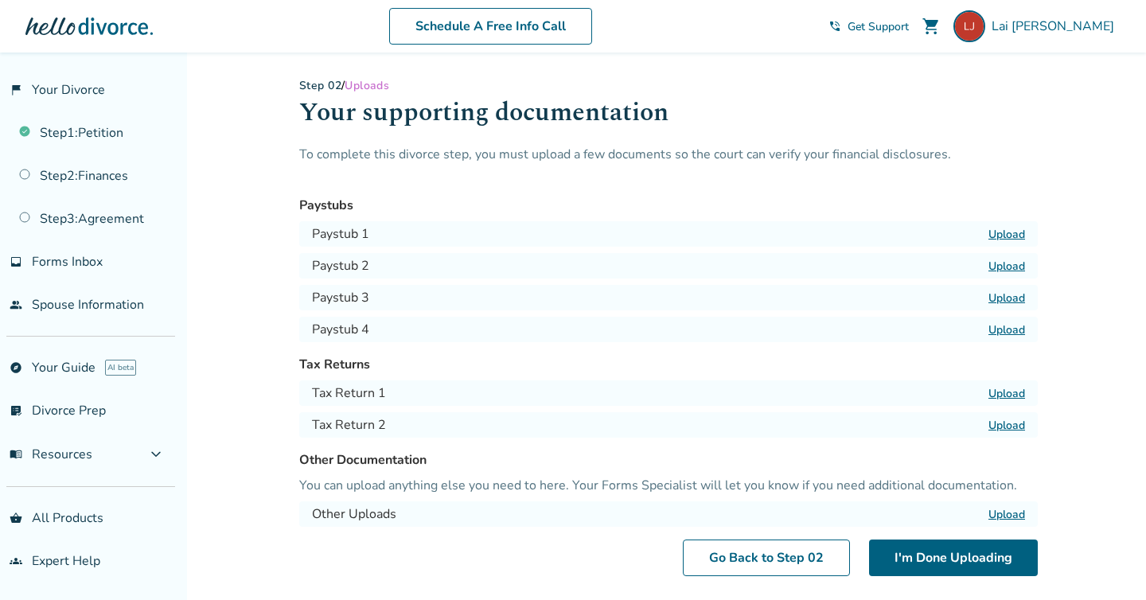
click at [1003, 232] on label "Upload" at bounding box center [1006, 234] width 37 height 15
click at [0, 0] on input "Upload" at bounding box center [0, 0] width 0 height 0
click at [898, 243] on div "Paystub 1 Upload" at bounding box center [668, 233] width 738 height 25
click at [1009, 232] on label "Upload" at bounding box center [1006, 234] width 37 height 15
click at [0, 0] on input "Upload" at bounding box center [0, 0] width 0 height 0
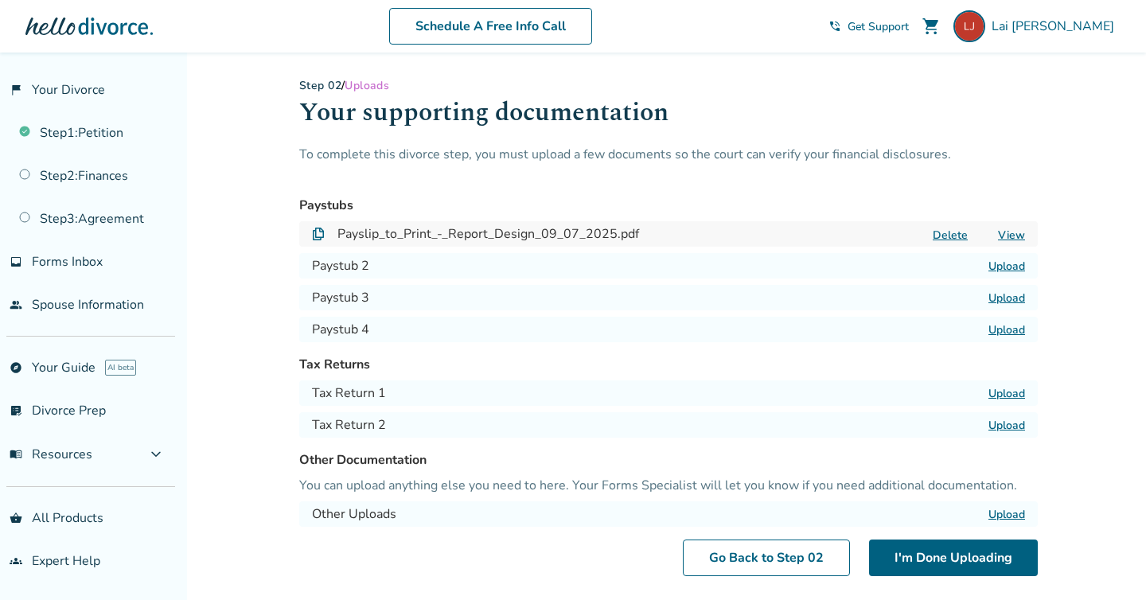
click at [1015, 269] on label "Upload" at bounding box center [1006, 266] width 37 height 15
click at [0, 0] on input "Upload" at bounding box center [0, 0] width 0 height 0
click at [999, 299] on label "Upload" at bounding box center [1006, 297] width 37 height 15
click at [0, 0] on input "Upload" at bounding box center [0, 0] width 0 height 0
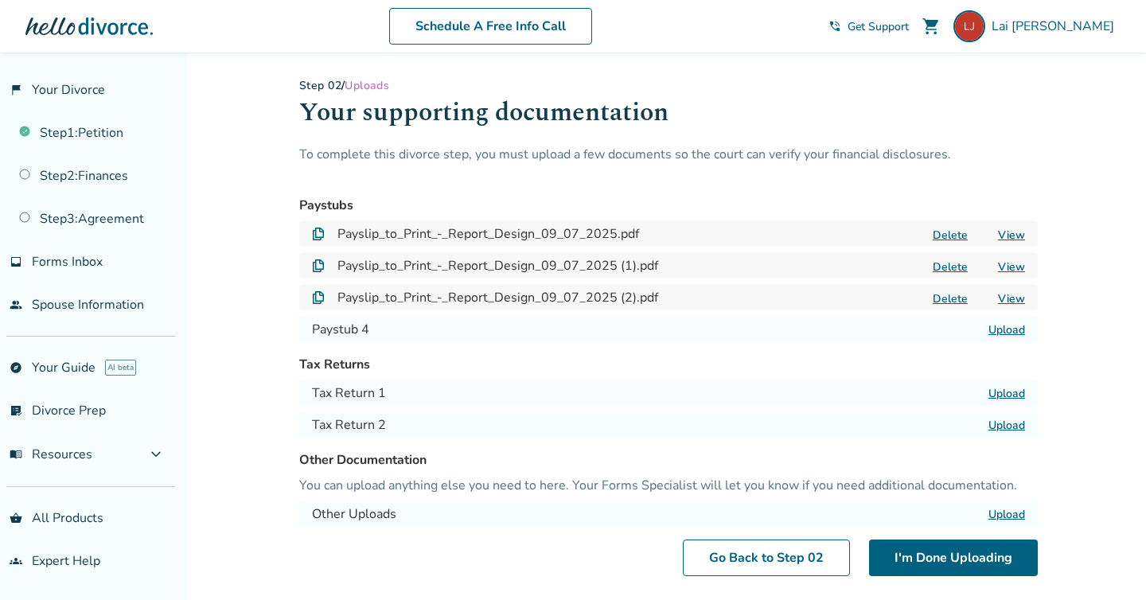
click at [1006, 328] on label "Upload" at bounding box center [1006, 329] width 37 height 15
click at [0, 0] on input "Upload" at bounding box center [0, 0] width 0 height 0
click at [1017, 395] on label "Upload" at bounding box center [1006, 393] width 37 height 15
click at [0, 0] on input "Upload" at bounding box center [0, 0] width 0 height 0
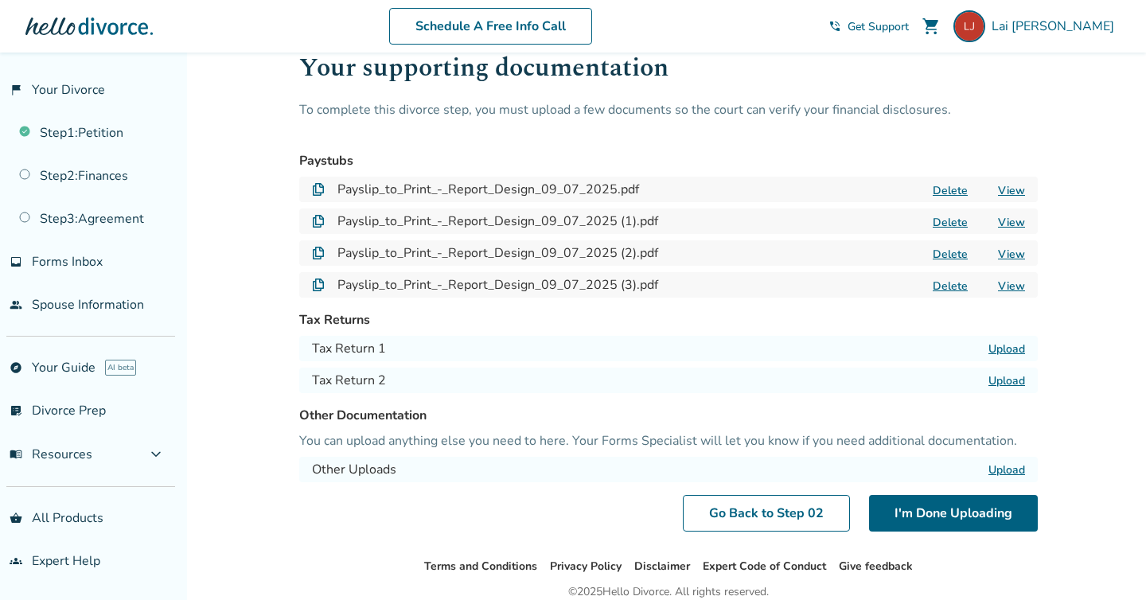
scroll to position [113, 0]
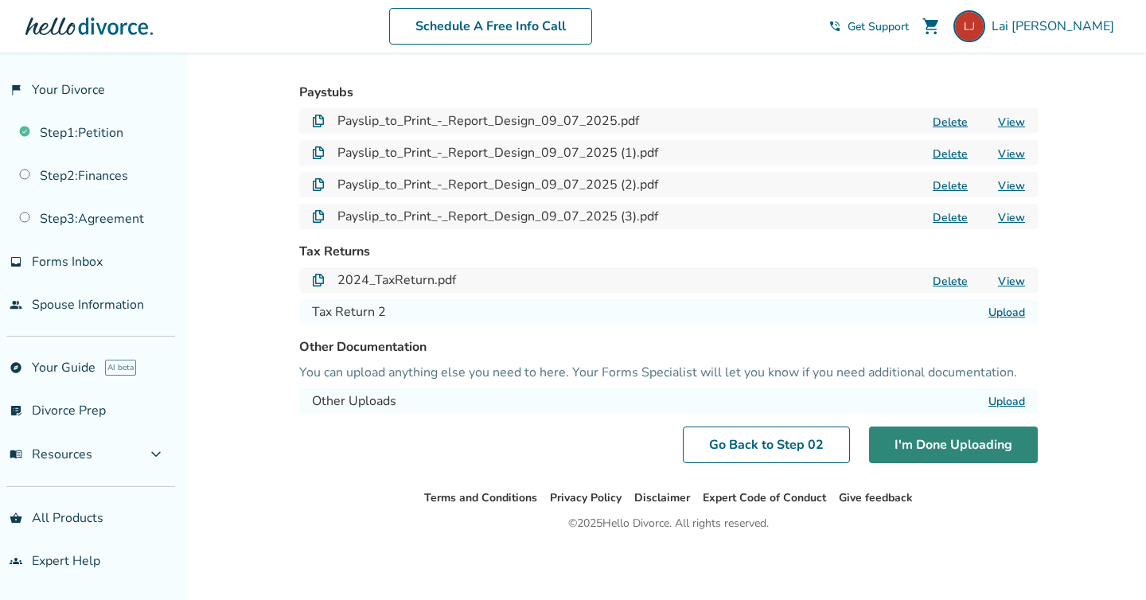
click at [928, 446] on button "I'm Done Uploading" at bounding box center [953, 444] width 169 height 37
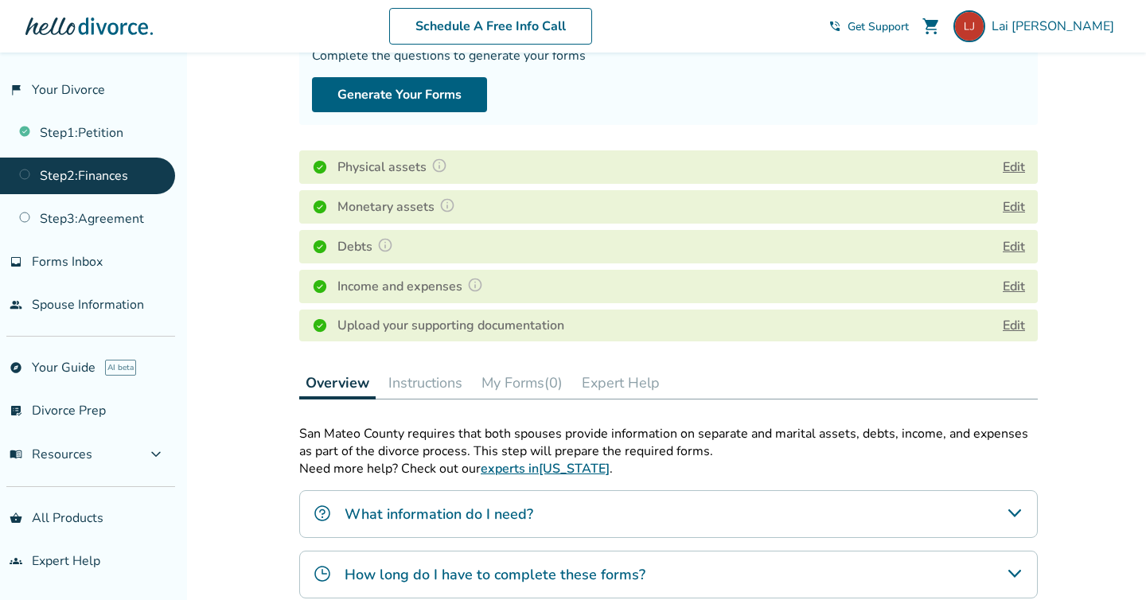
scroll to position [157, 0]
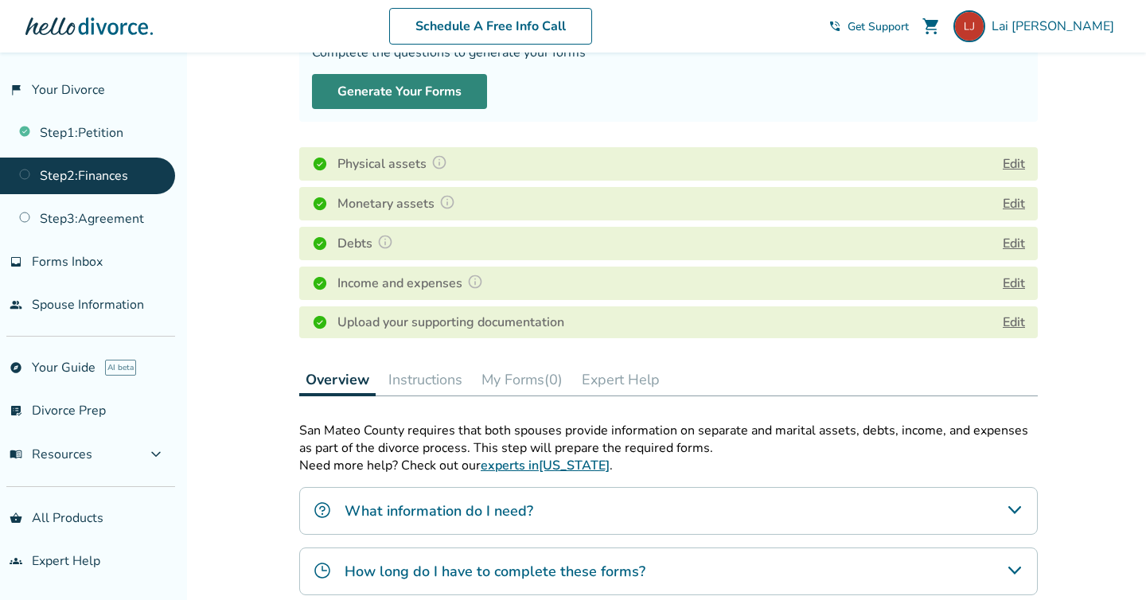
click at [440, 96] on button "Generate Your Forms" at bounding box center [399, 91] width 175 height 35
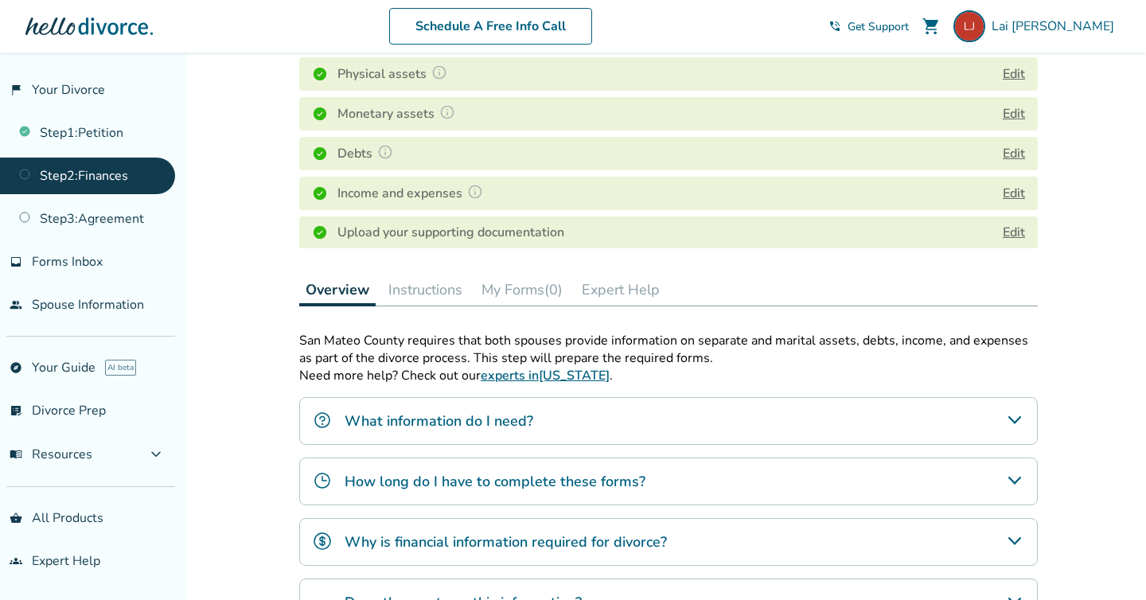
scroll to position [388, 0]
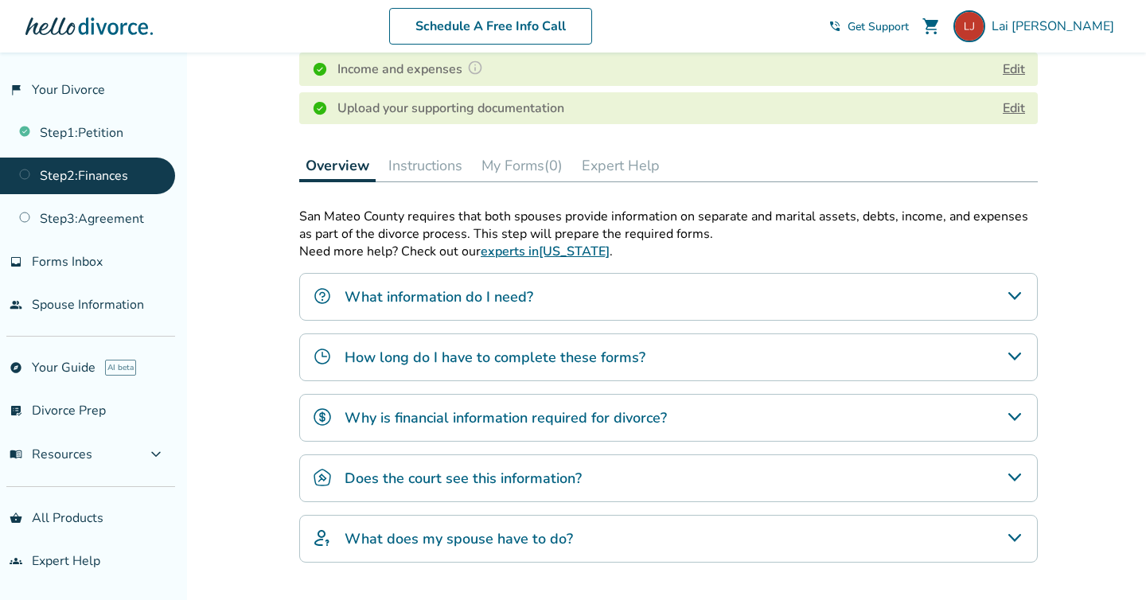
click at [647, 297] on div "What information do I need?" at bounding box center [668, 297] width 738 height 48
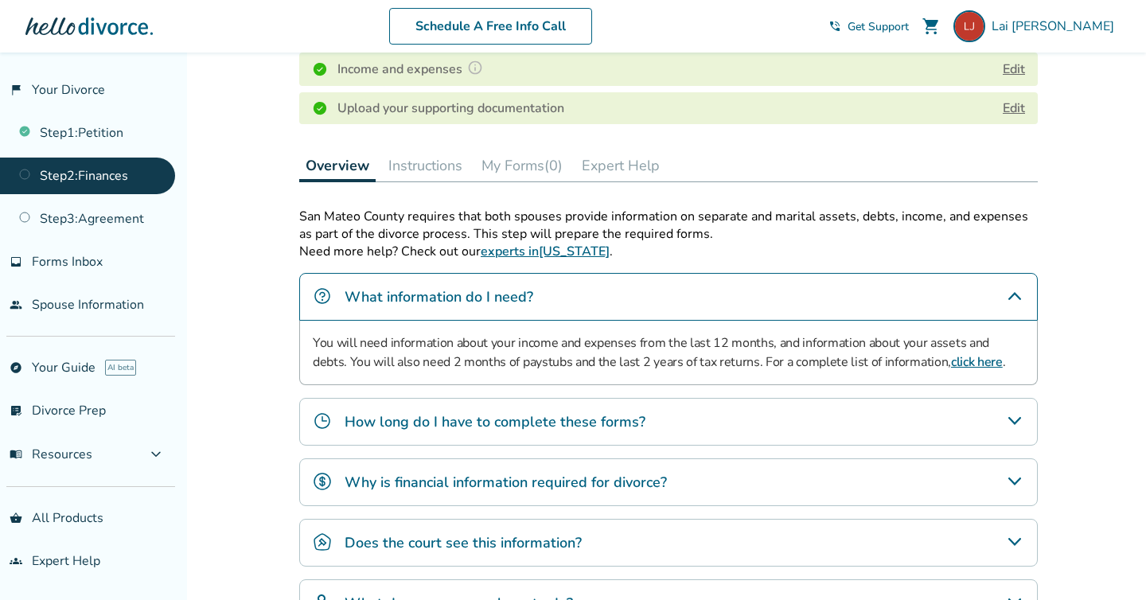
click at [647, 297] on div "What information do I need?" at bounding box center [668, 297] width 738 height 48
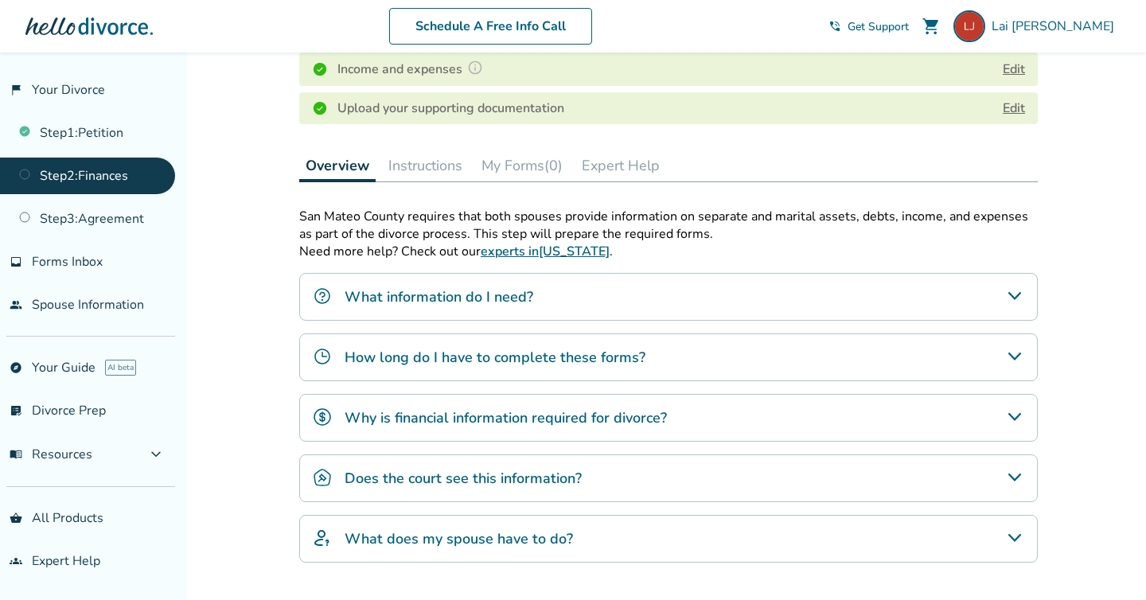
click at [647, 297] on div "What information do I need?" at bounding box center [668, 297] width 738 height 48
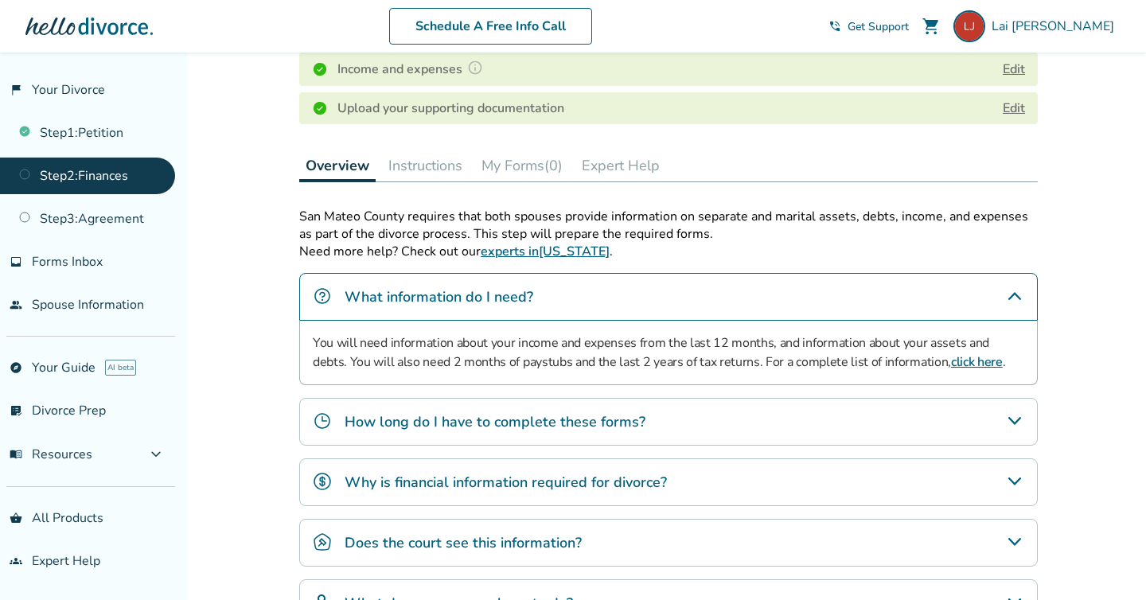
click at [647, 297] on div "What information do I need?" at bounding box center [668, 297] width 738 height 48
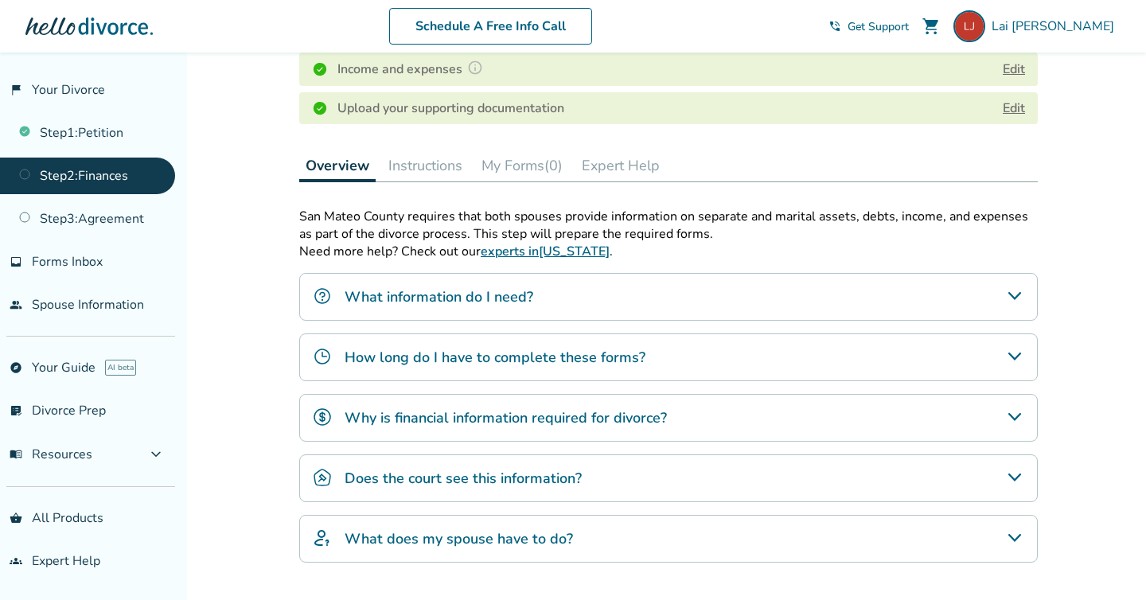
click at [1009, 110] on link "Edit" at bounding box center [1014, 108] width 22 height 18
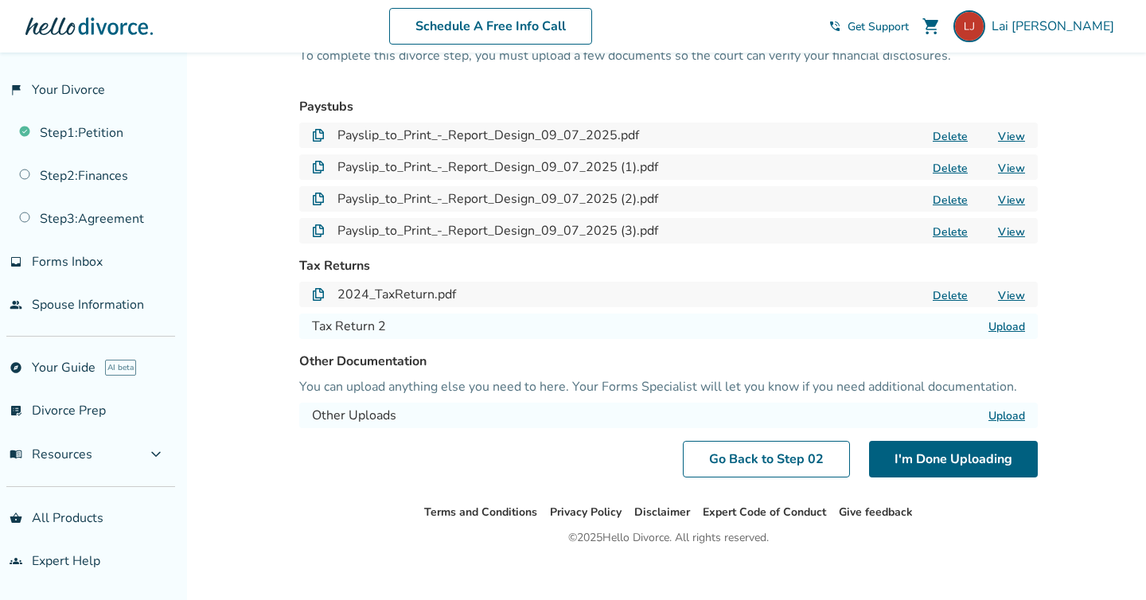
scroll to position [113, 0]
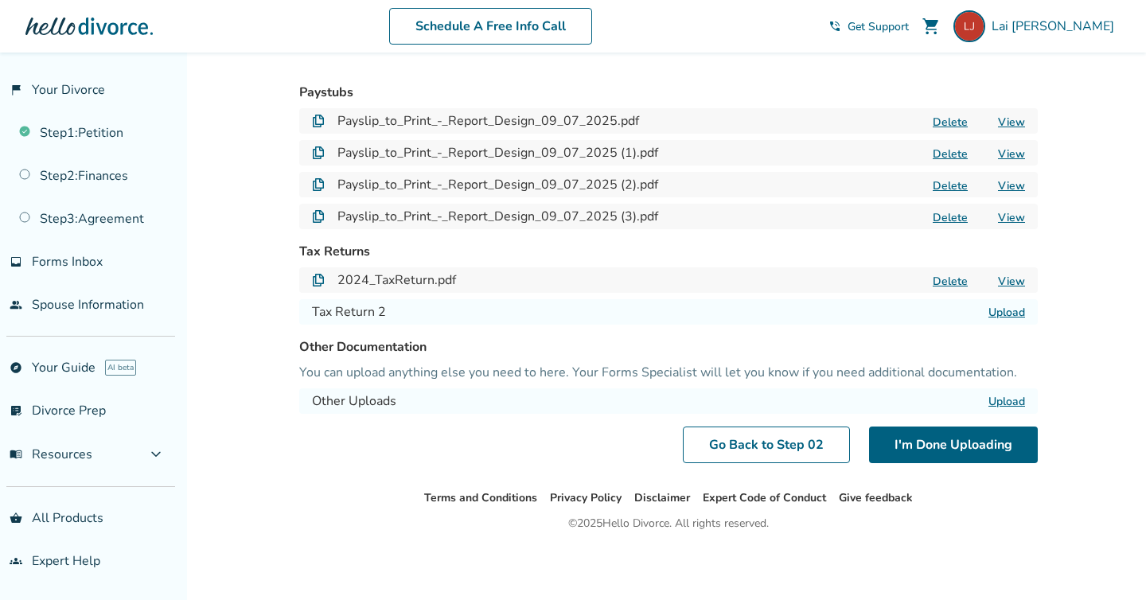
click at [1011, 314] on label "Upload" at bounding box center [1006, 312] width 37 height 15
click at [0, 0] on input "Upload" at bounding box center [0, 0] width 0 height 0
click at [1001, 315] on label "Upload" at bounding box center [1006, 312] width 37 height 15
click at [0, 0] on input "Upload" at bounding box center [0, 0] width 0 height 0
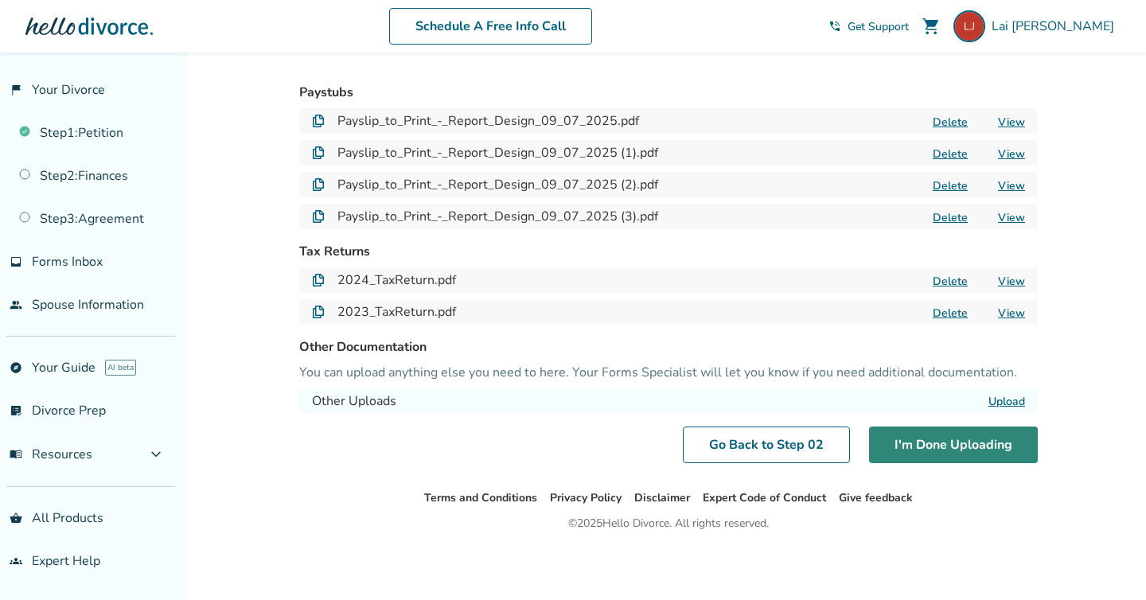
click at [922, 456] on button "I'm Done Uploading" at bounding box center [953, 444] width 169 height 37
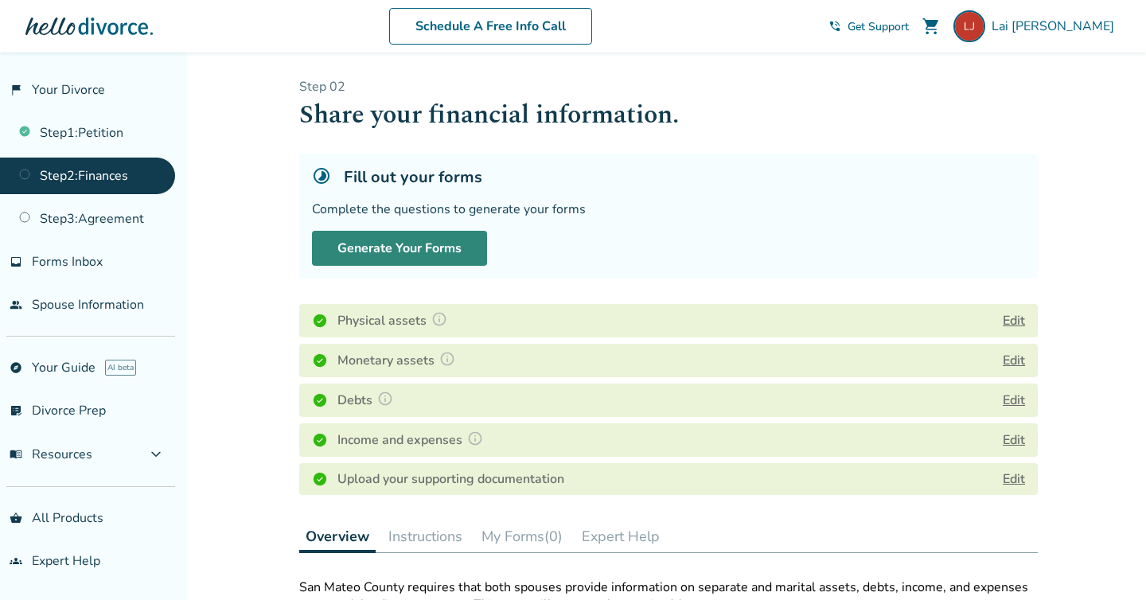
click at [429, 238] on button "Generate Your Forms" at bounding box center [399, 248] width 175 height 35
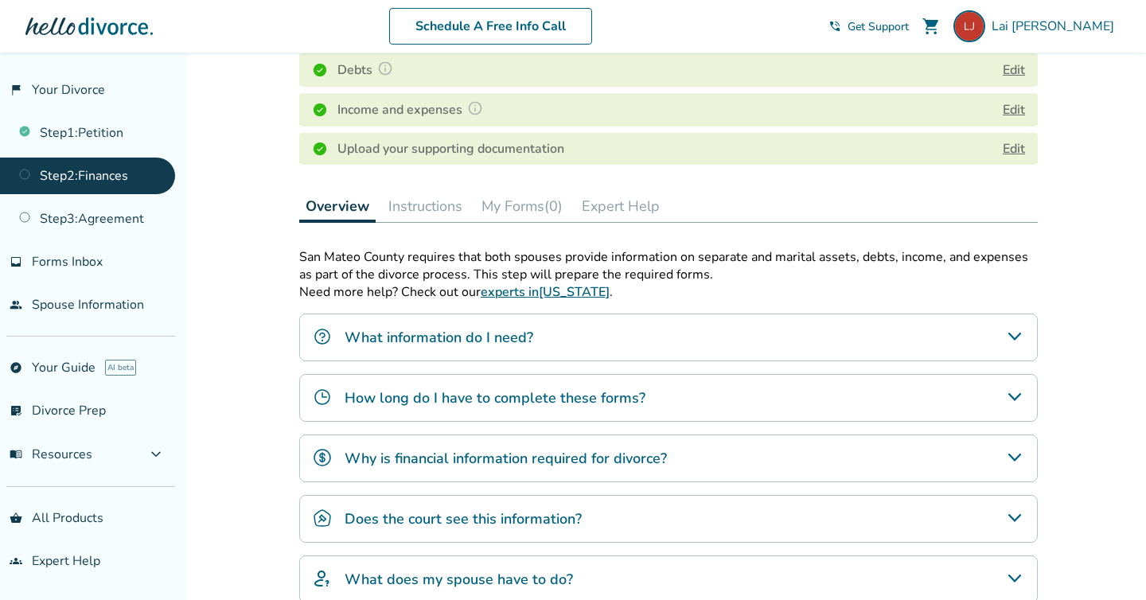
scroll to position [498, 0]
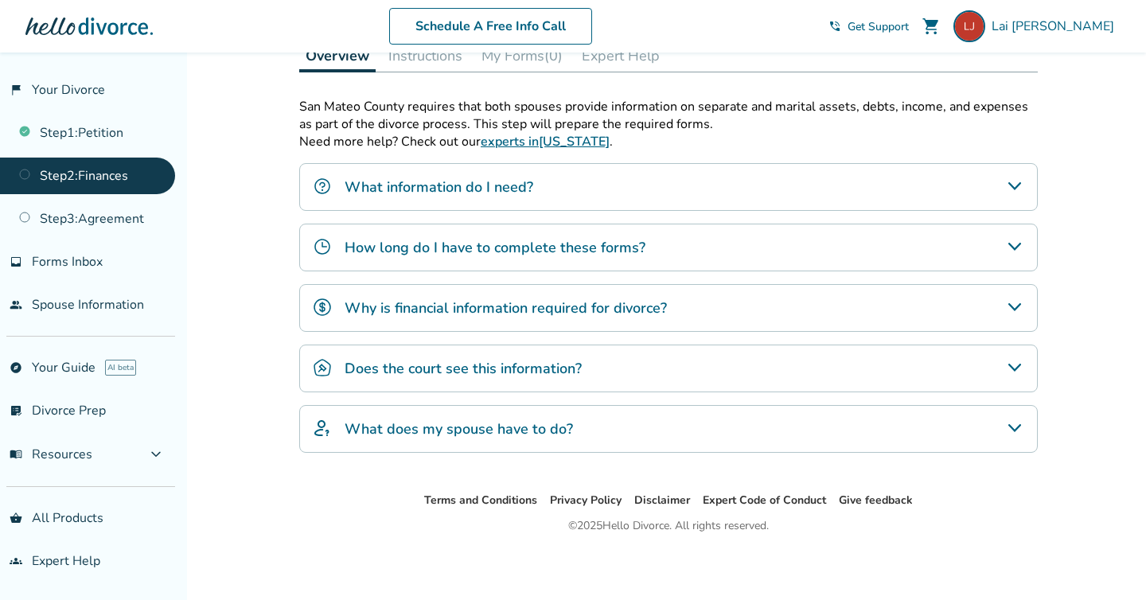
click at [412, 232] on div "How long do I have to complete these forms?" at bounding box center [668, 248] width 738 height 48
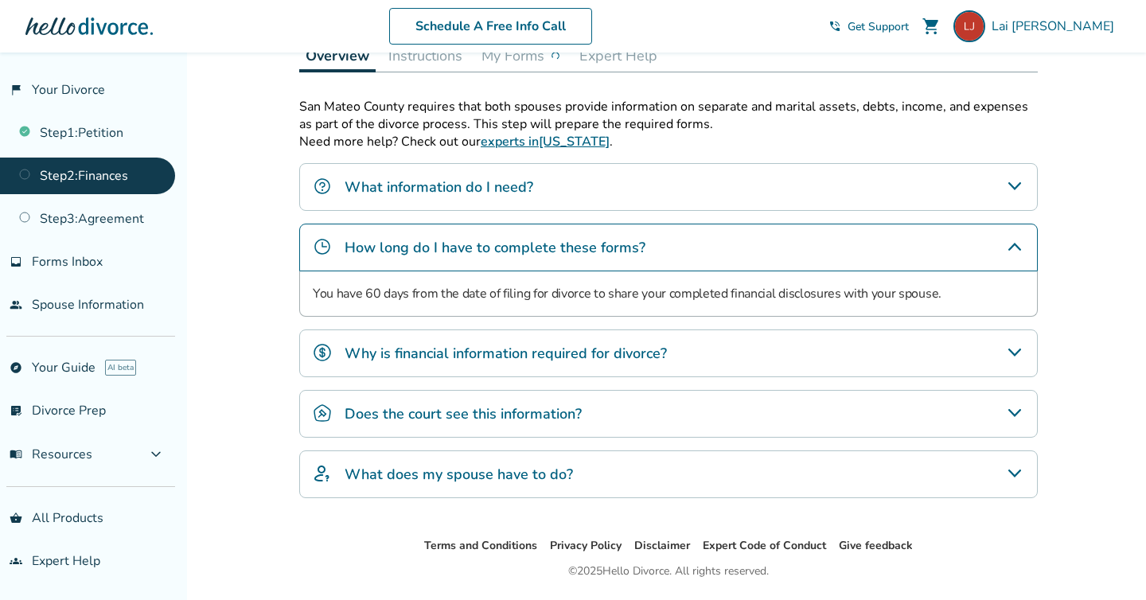
click at [414, 247] on h4 "How long do I have to complete these forms?" at bounding box center [495, 247] width 301 height 21
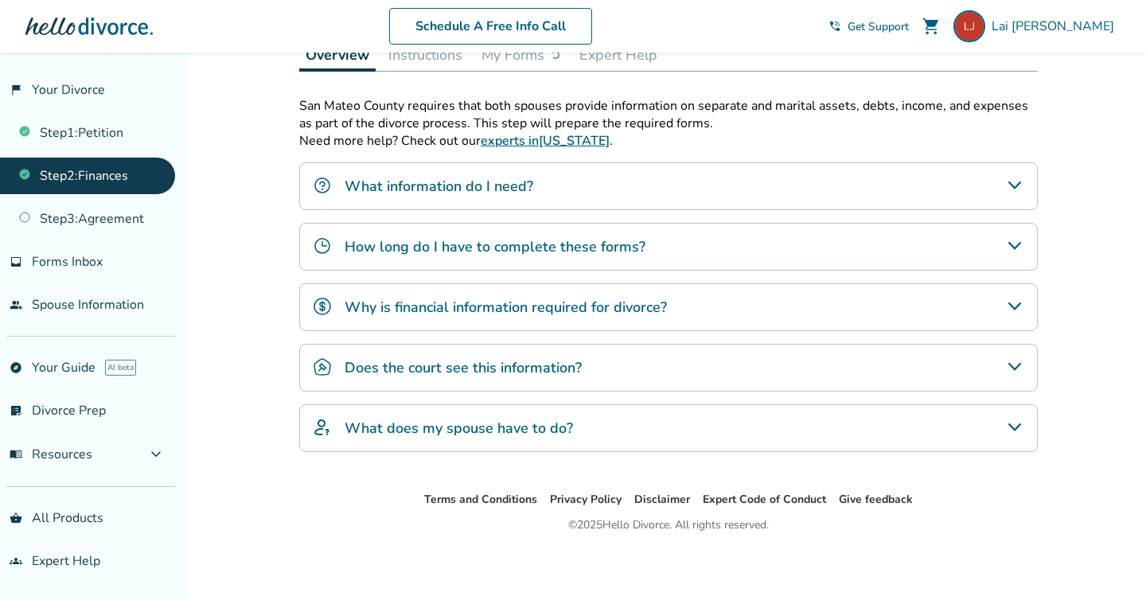
click at [407, 307] on h4 "Why is financial information required for divorce?" at bounding box center [506, 307] width 322 height 21
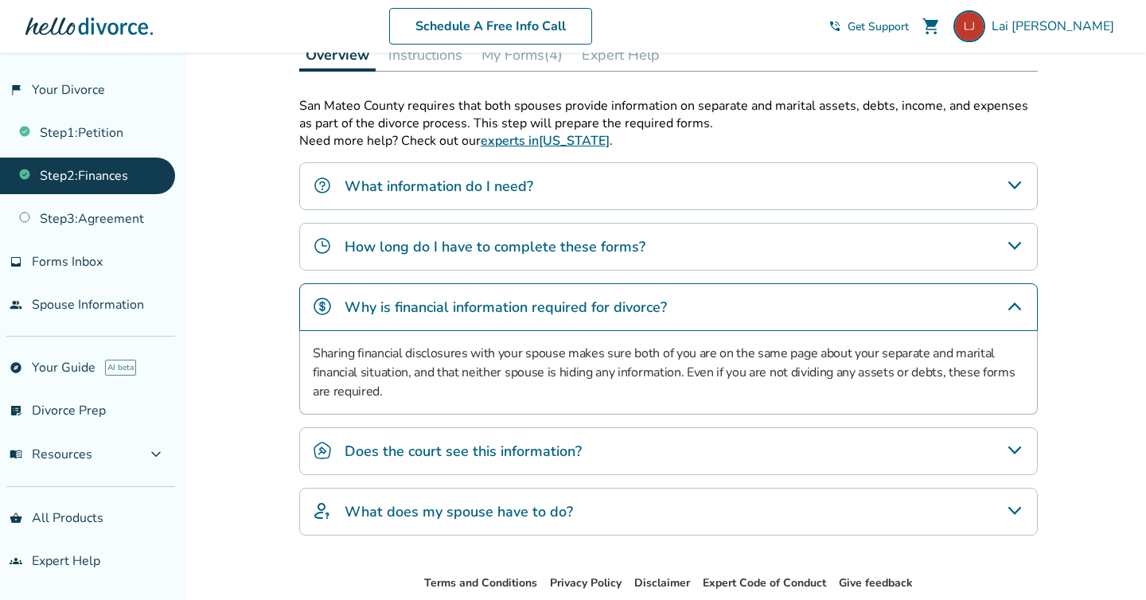
scroll to position [344, 0]
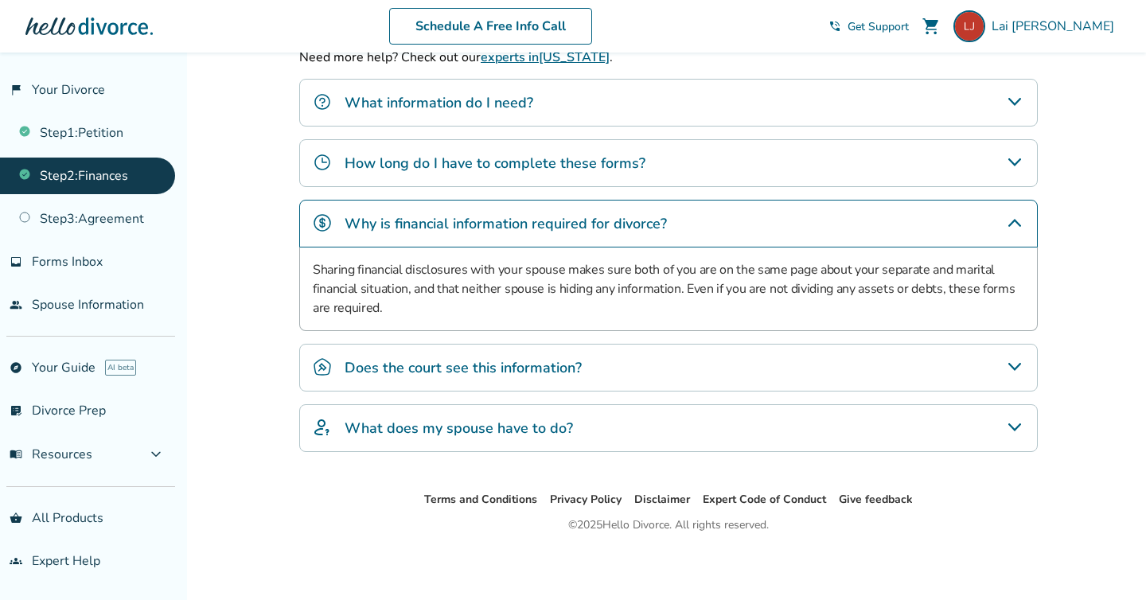
click at [455, 234] on div "Why is financial information required for divorce?" at bounding box center [668, 224] width 738 height 48
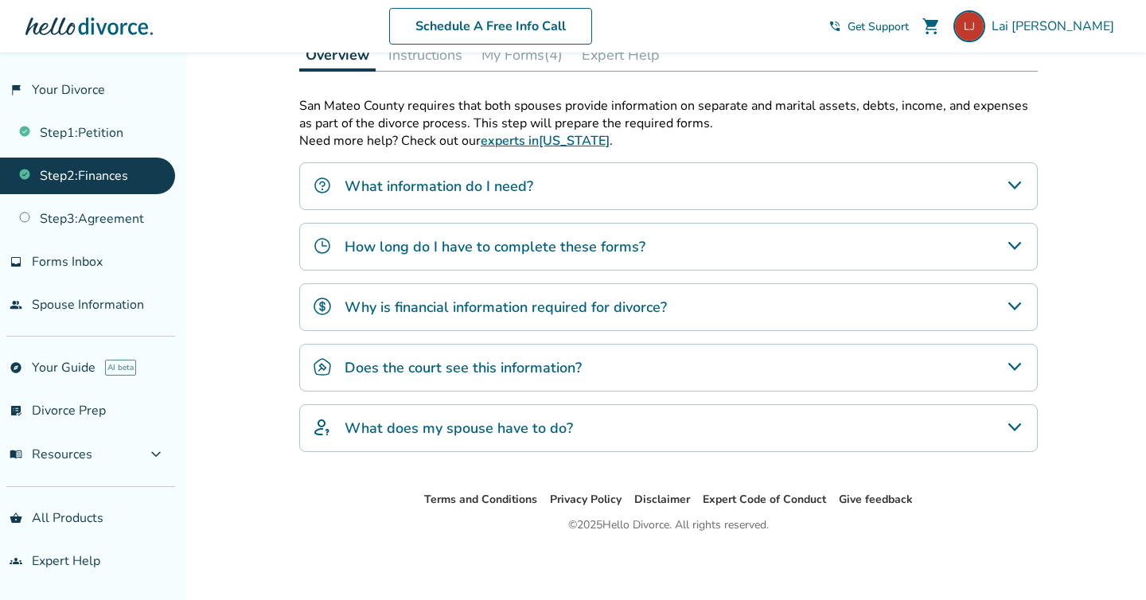
click at [427, 366] on h4 "Does the court see this information?" at bounding box center [463, 367] width 237 height 21
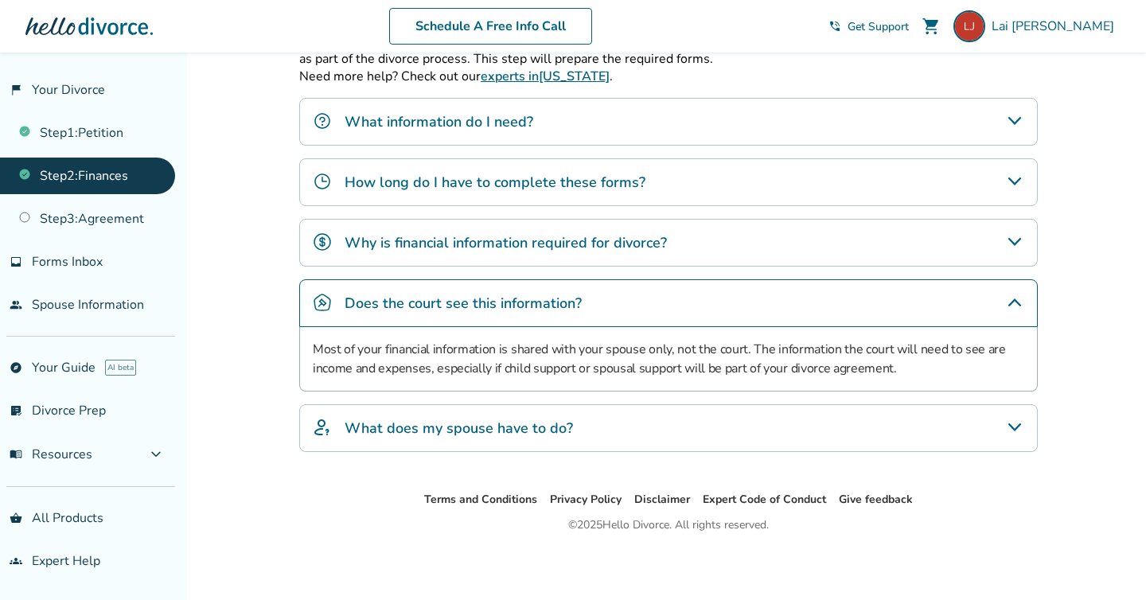
click at [464, 309] on h4 "Does the court see this information?" at bounding box center [463, 303] width 237 height 21
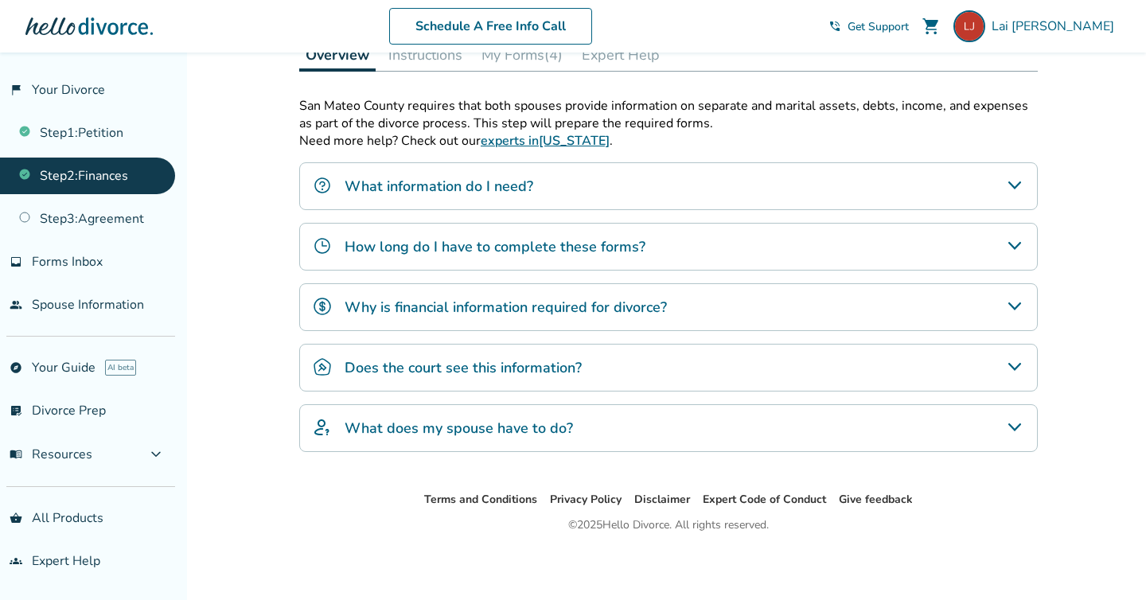
click at [423, 428] on h4 "What does my spouse have to do?" at bounding box center [459, 428] width 228 height 21
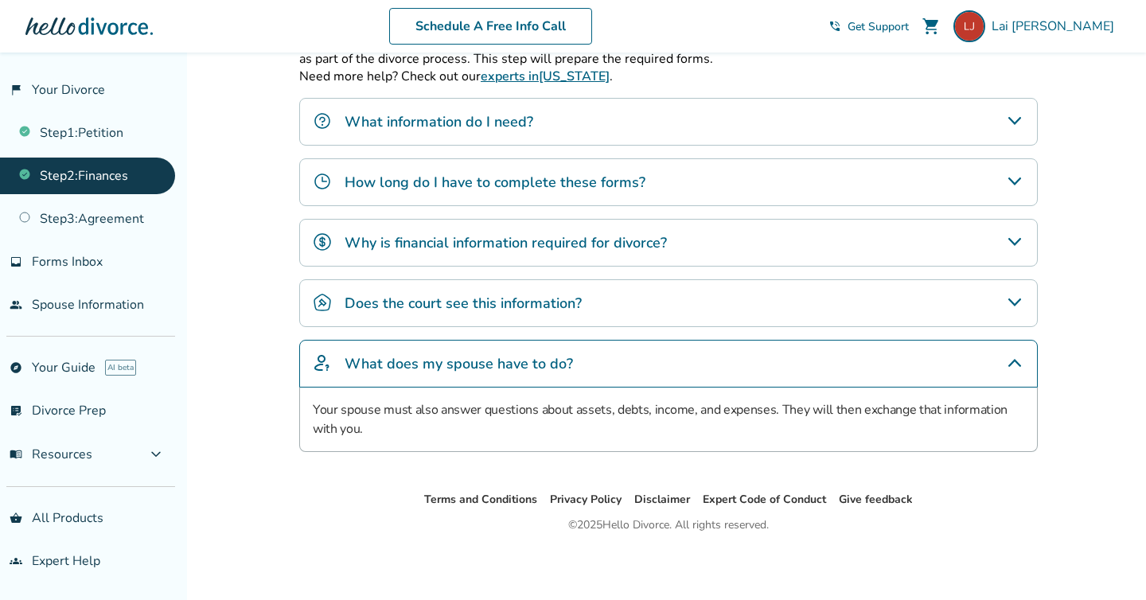
click at [454, 373] on div "What does my spouse have to do?" at bounding box center [668, 364] width 738 height 48
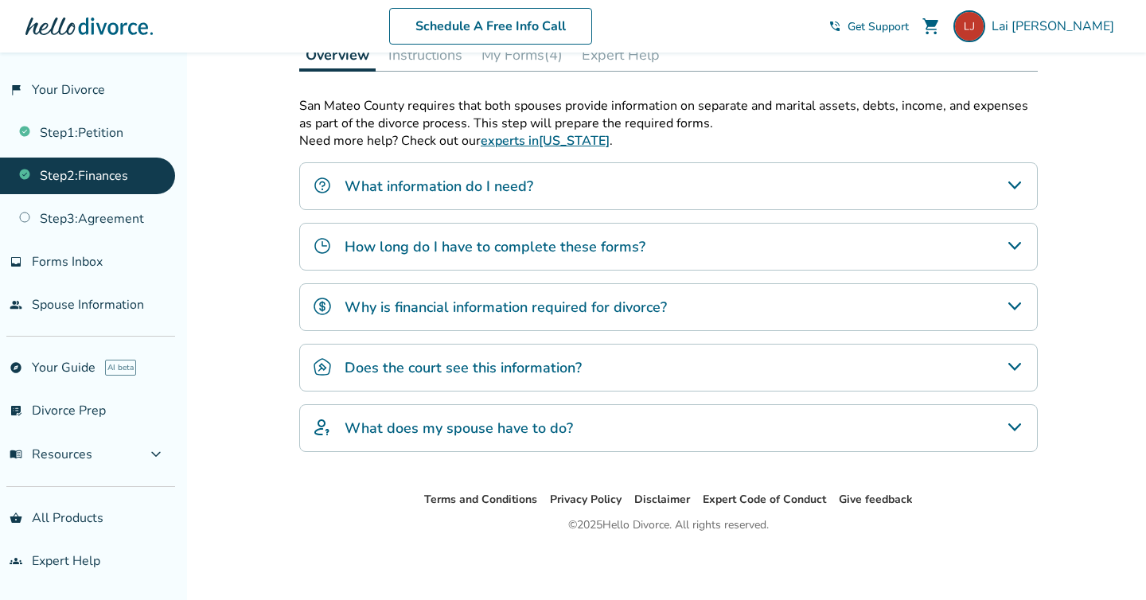
scroll to position [0, 0]
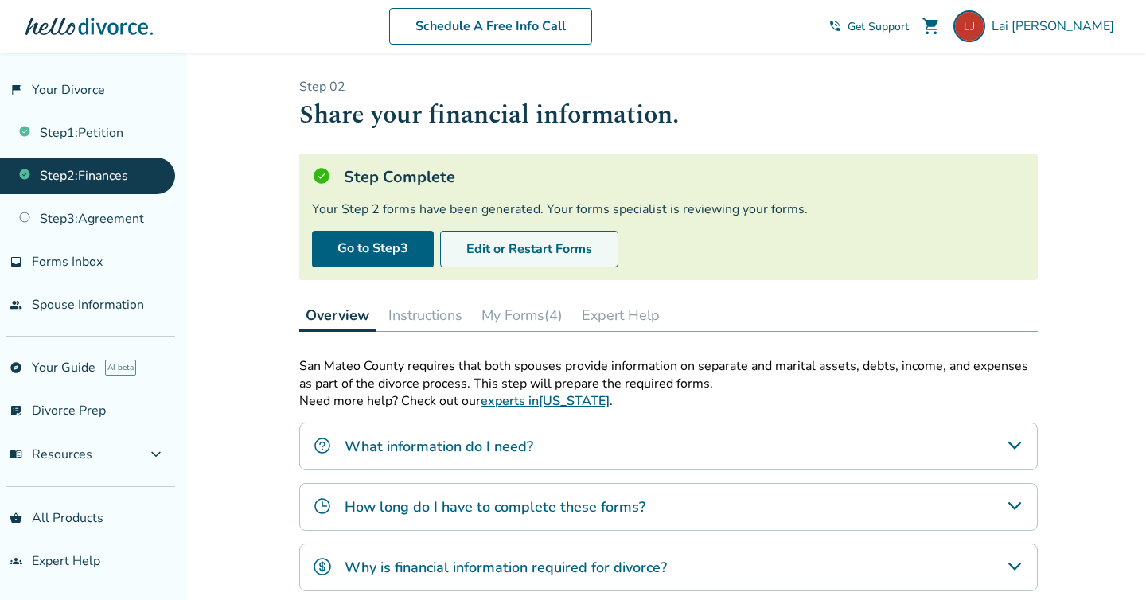
click at [486, 253] on button "Edit or Restart Forms" at bounding box center [529, 249] width 178 height 37
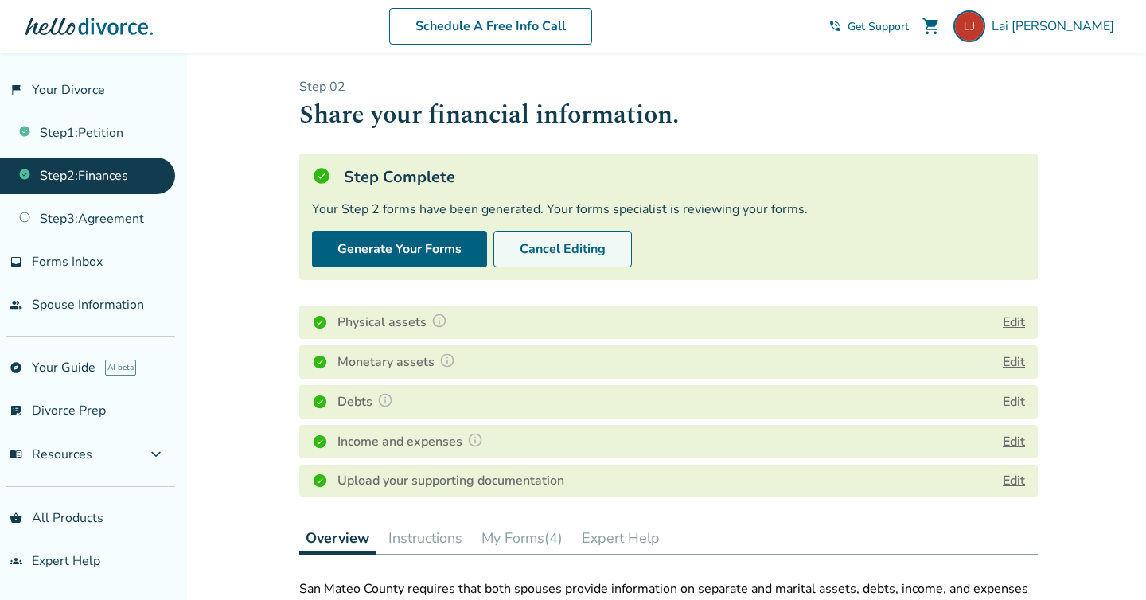
click at [519, 244] on button "Cancel Editing" at bounding box center [562, 249] width 138 height 37
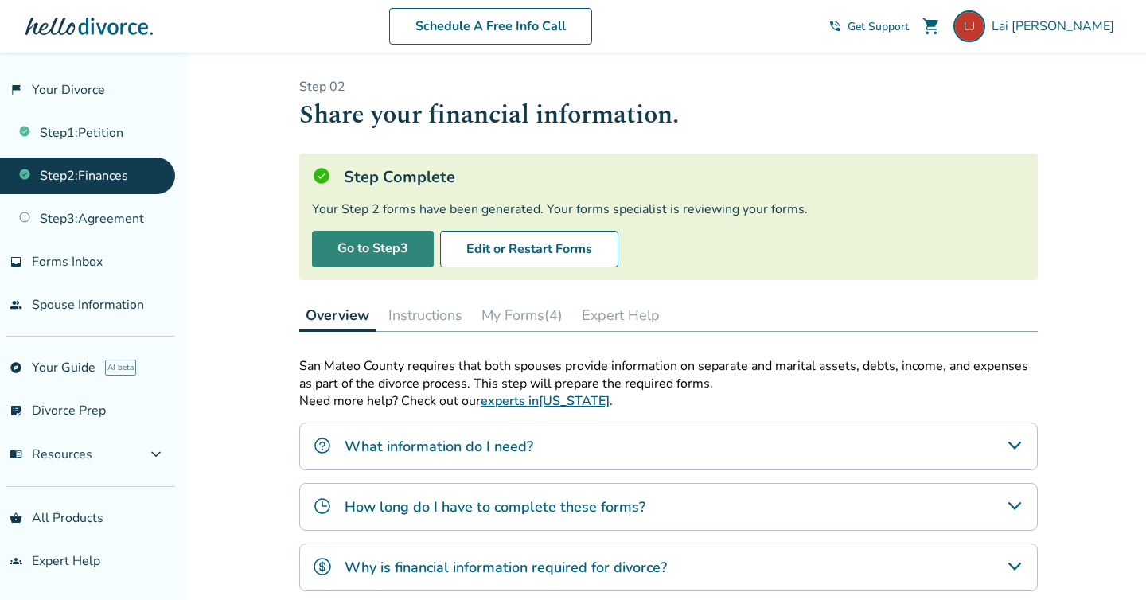
click at [407, 256] on link "Go to Step 3" at bounding box center [373, 249] width 122 height 37
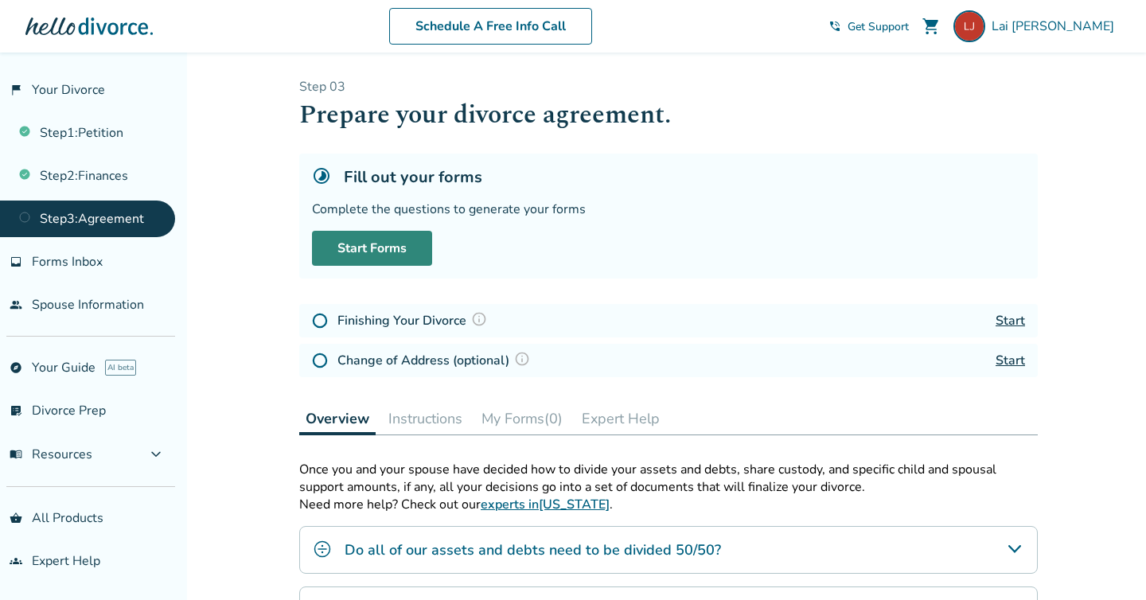
click at [388, 240] on link "Start Forms" at bounding box center [372, 248] width 120 height 35
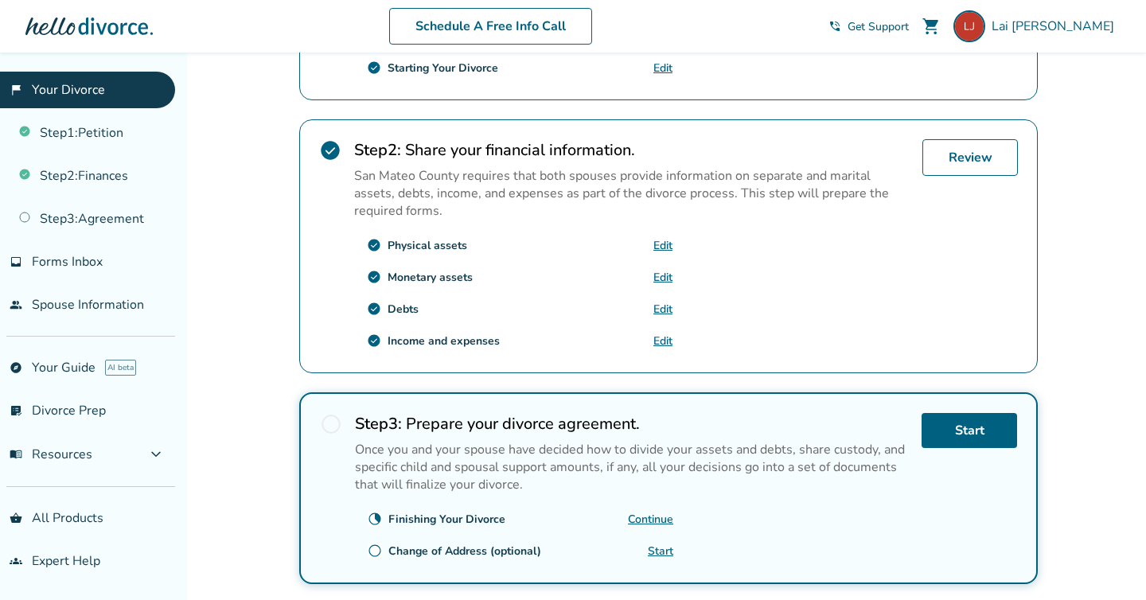
scroll to position [310, 0]
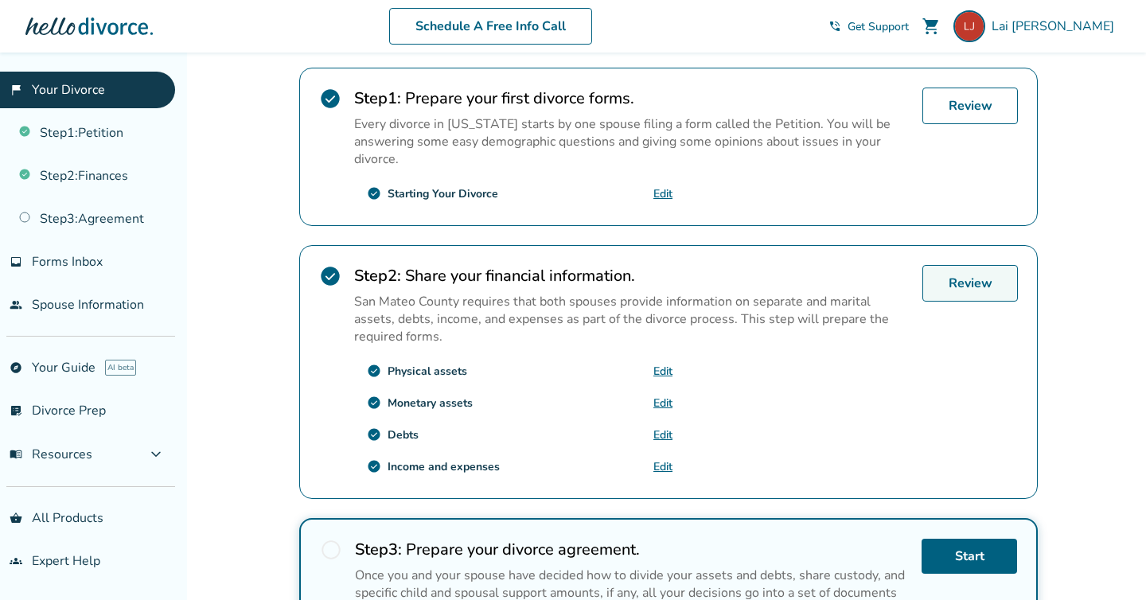
click at [978, 276] on link "Review" at bounding box center [969, 283] width 95 height 37
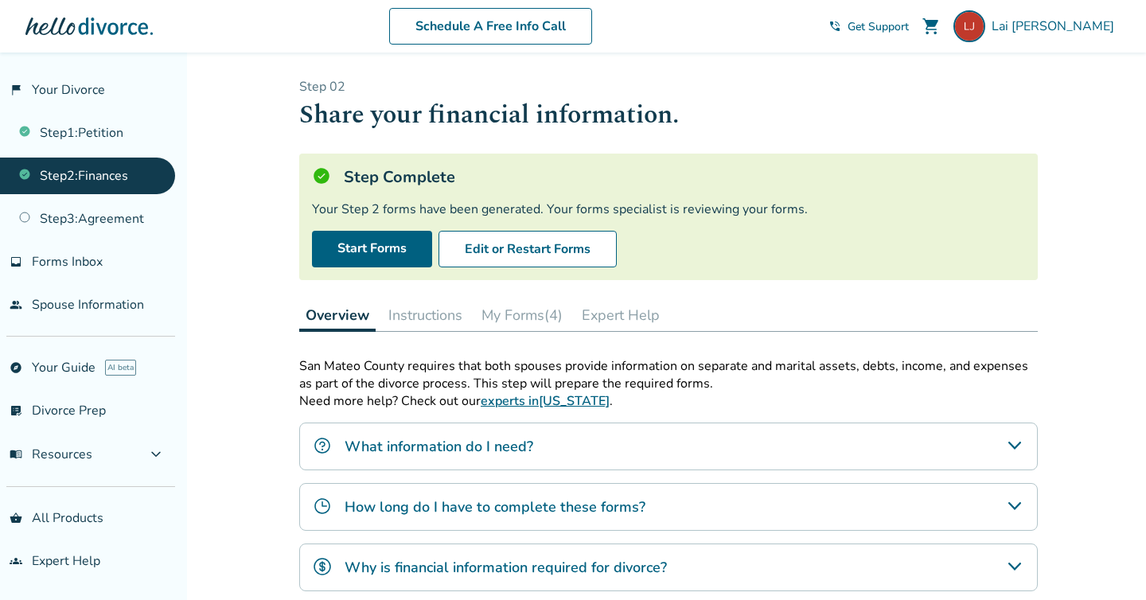
click at [529, 319] on button "My Forms (4)" at bounding box center [522, 315] width 94 height 32
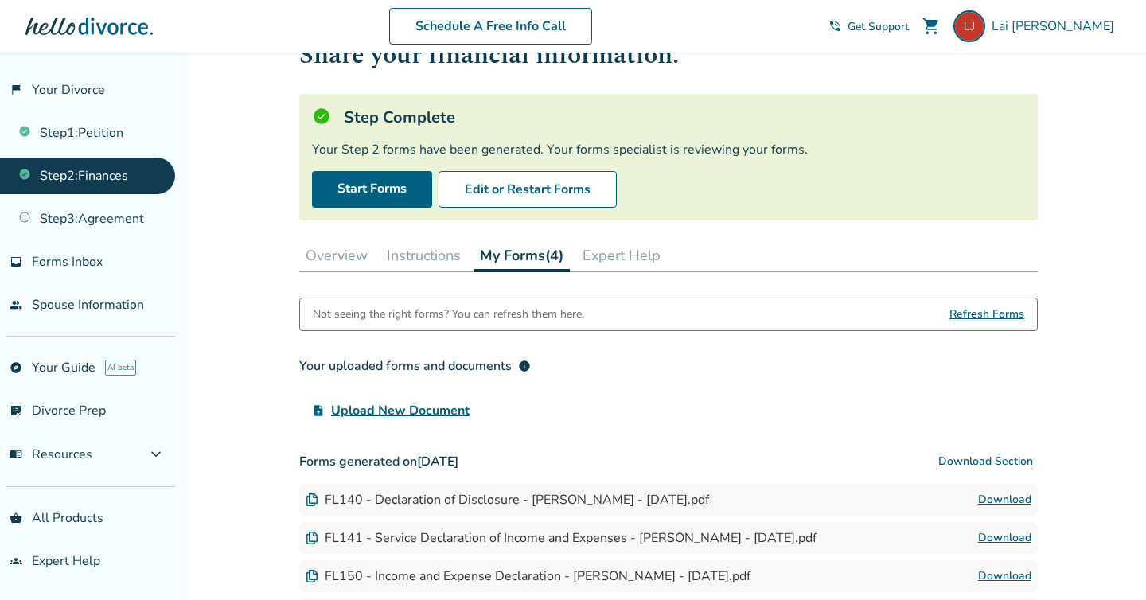
scroll to position [251, 0]
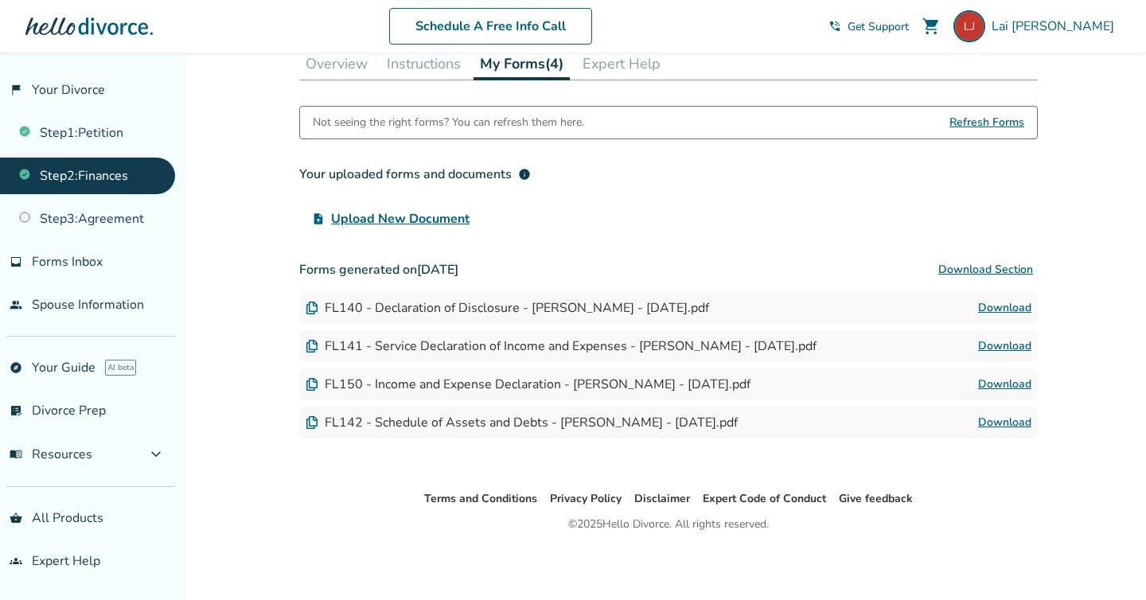
click at [1019, 314] on link "Download" at bounding box center [1004, 307] width 53 height 19
click at [996, 343] on link "Download" at bounding box center [1004, 346] width 53 height 19
click at [1002, 384] on link "Download" at bounding box center [1004, 384] width 53 height 19
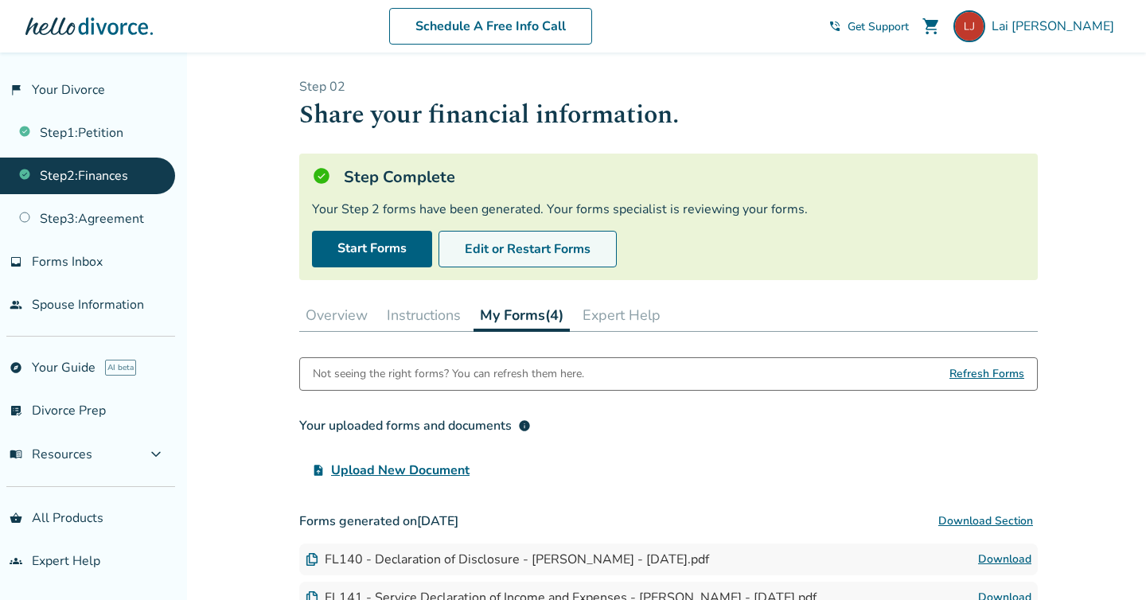
click at [510, 247] on button "Edit or Restart Forms" at bounding box center [527, 249] width 178 height 37
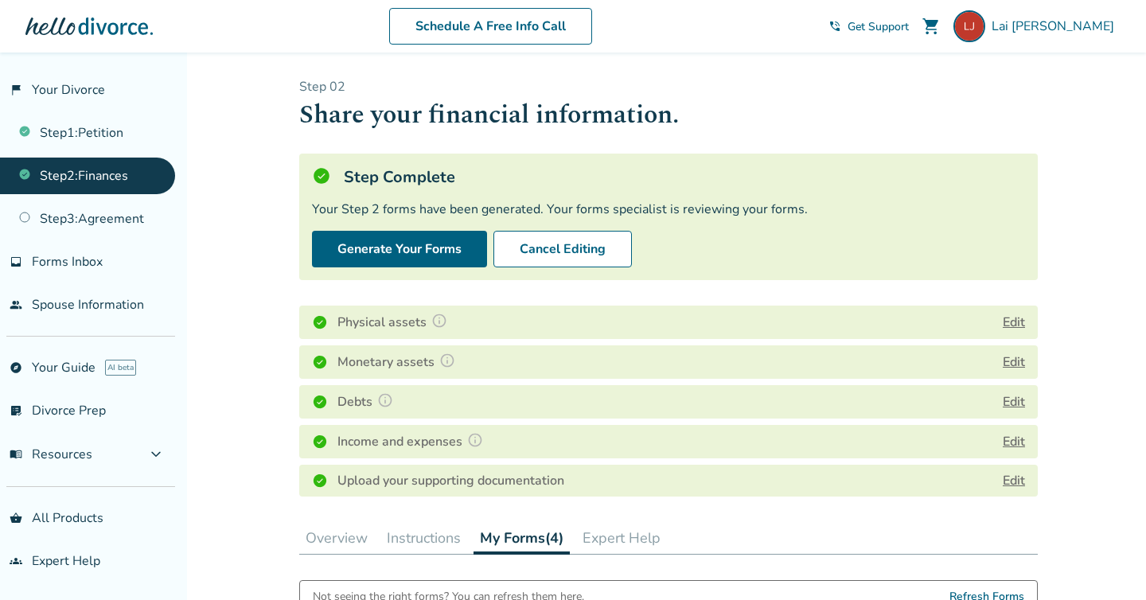
click at [1023, 448] on button "Edit" at bounding box center [1014, 441] width 22 height 19
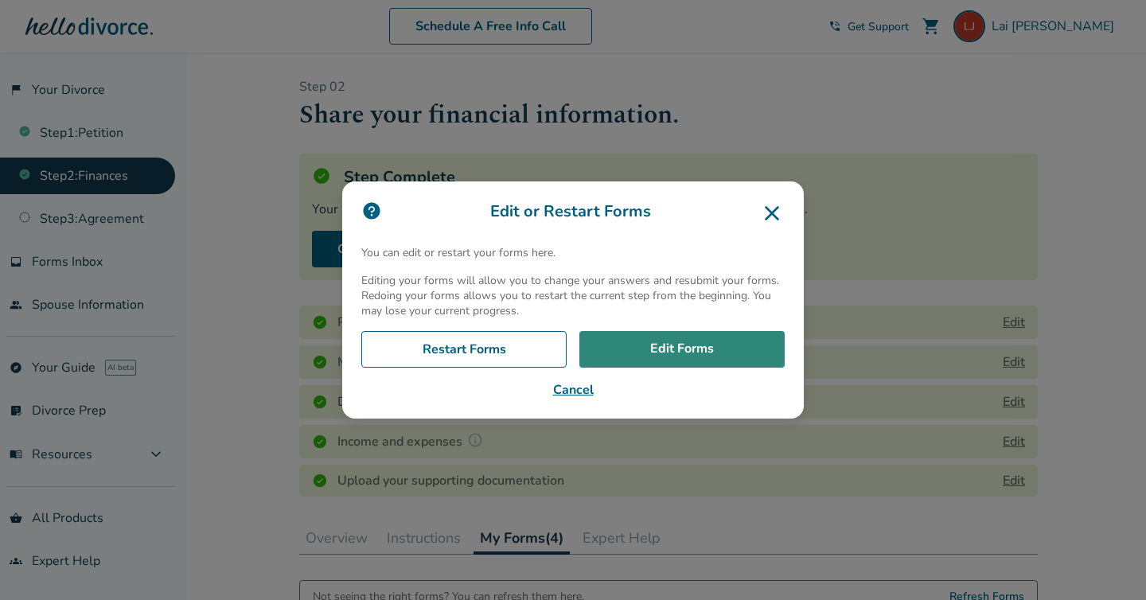
click at [658, 363] on link "Edit Forms" at bounding box center [681, 349] width 205 height 37
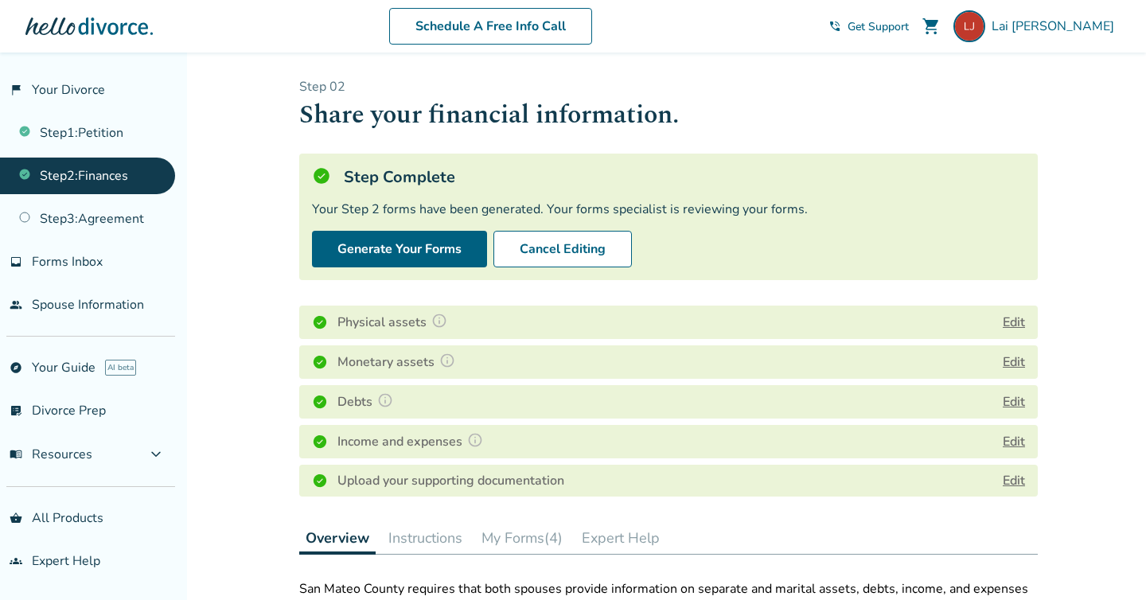
click at [450, 286] on div "Step 0 2 Share your financial information. Step Complete Your Step 2 forms have…" at bounding box center [668, 290] width 738 height 425
click at [442, 247] on button "Generate Your Forms" at bounding box center [399, 249] width 175 height 37
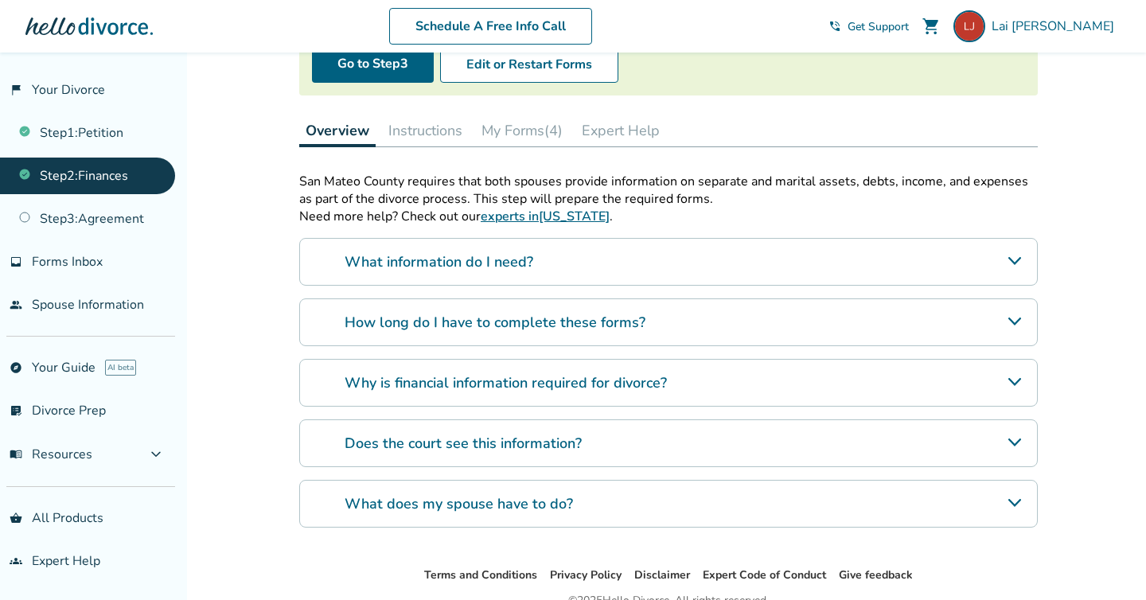
scroll to position [210, 0]
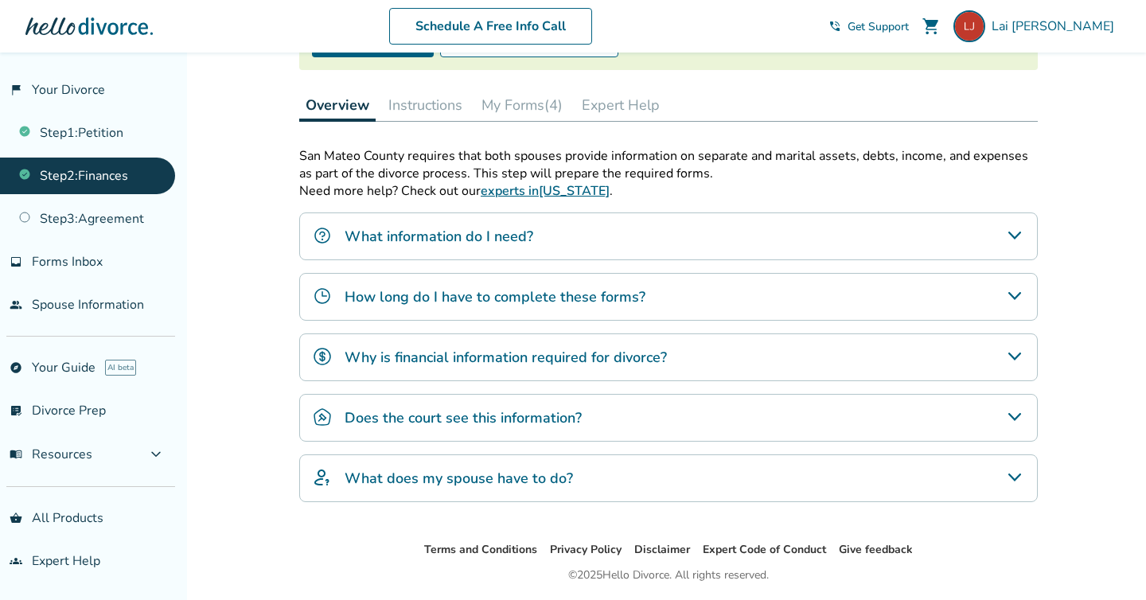
click at [545, 117] on button "My Forms (4)" at bounding box center [522, 105] width 94 height 32
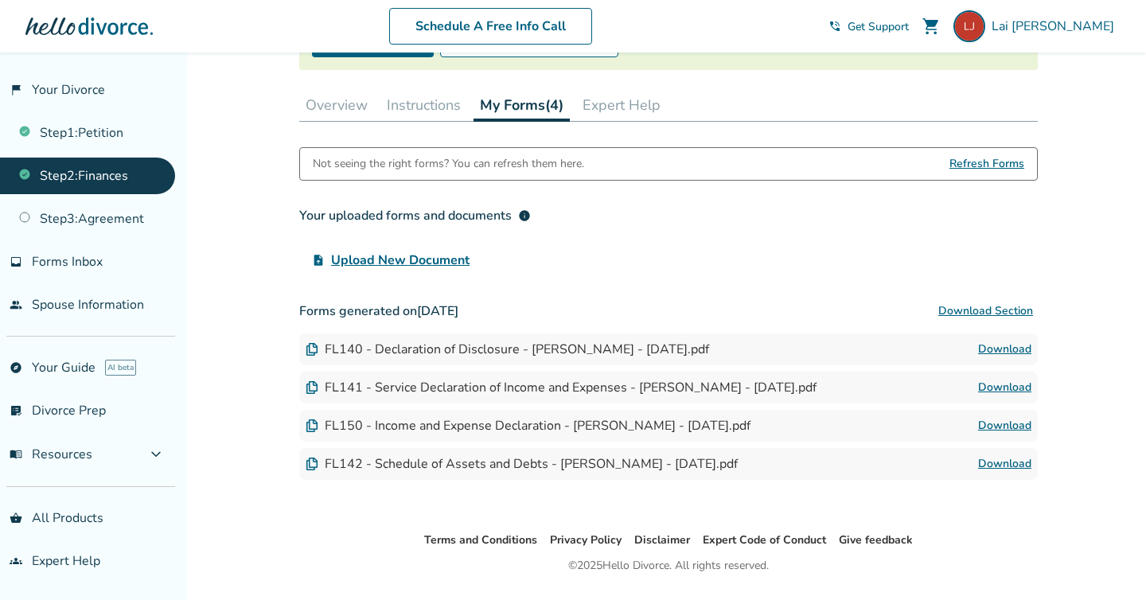
click at [991, 421] on link "Download" at bounding box center [1004, 425] width 53 height 19
click at [491, 291] on div "Not seeing the right forms? You can refresh them here. Refresh Forms Your uploa…" at bounding box center [668, 313] width 738 height 333
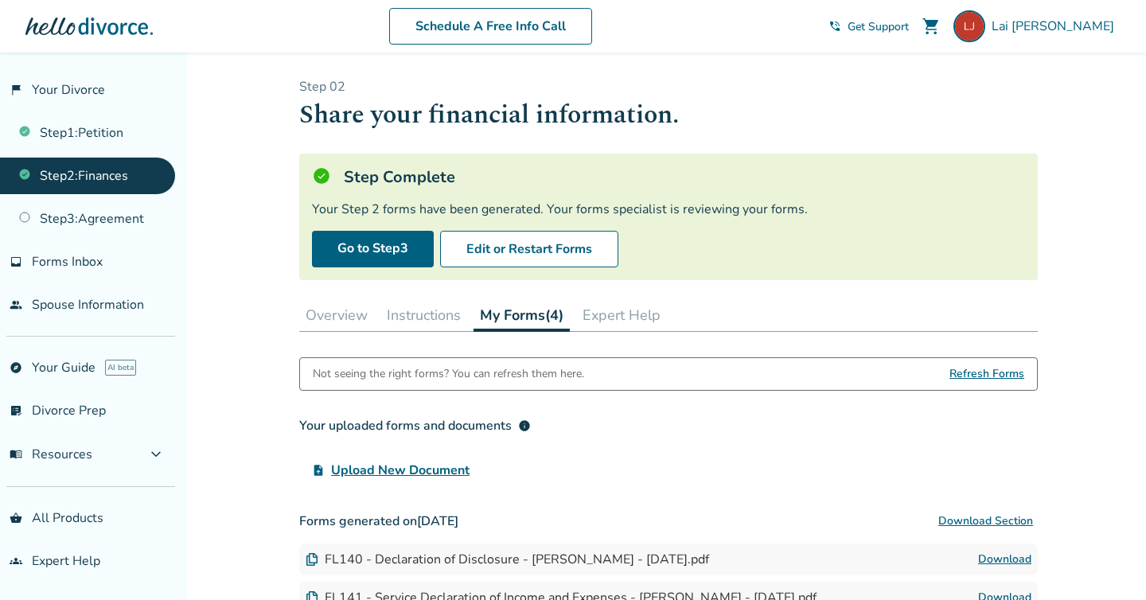
click at [967, 372] on span "Refresh Forms" at bounding box center [986, 374] width 75 height 32
click at [896, 454] on div "upload_file Upload New Document" at bounding box center [668, 470] width 738 height 32
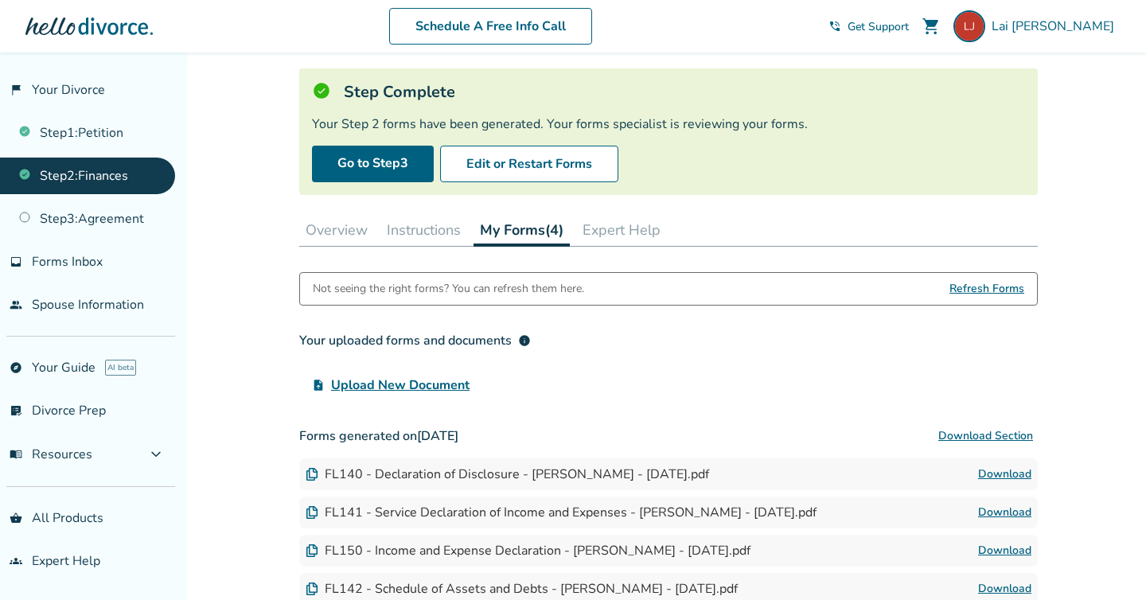
scroll to position [180, 0]
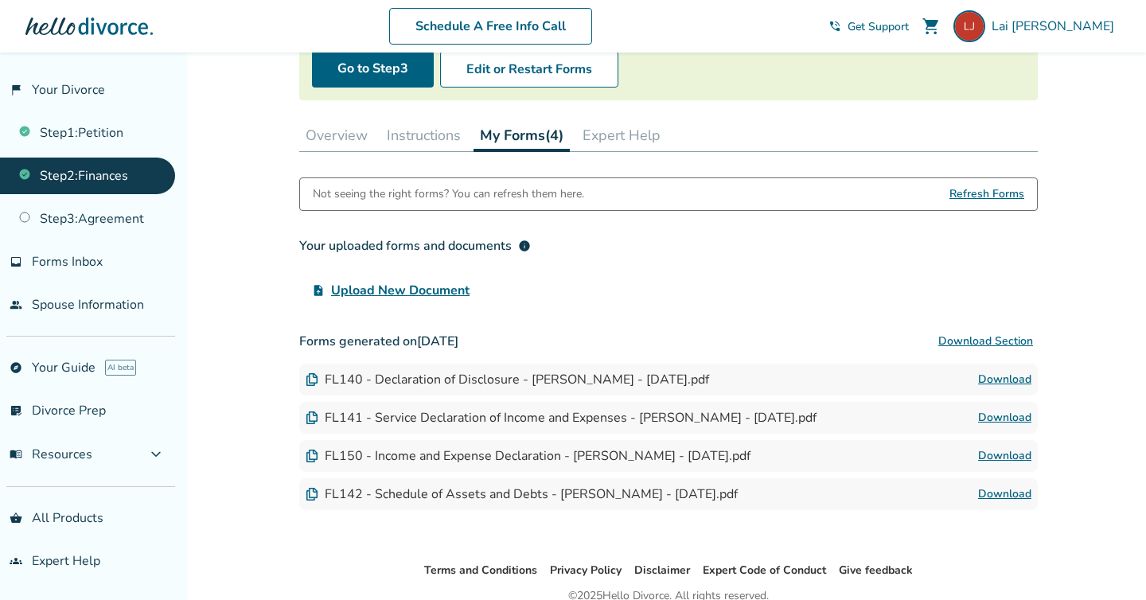
click at [1021, 452] on link "Download" at bounding box center [1004, 455] width 53 height 19
click at [588, 309] on div "Not seeing the right forms? You can refresh them here. Refresh Forms Your uploa…" at bounding box center [668, 343] width 738 height 333
click at [641, 193] on div "Not seeing the right forms? You can refresh them here. Refresh Forms" at bounding box center [668, 193] width 738 height 33
click at [968, 189] on span "Refresh Forms" at bounding box center [986, 194] width 75 height 32
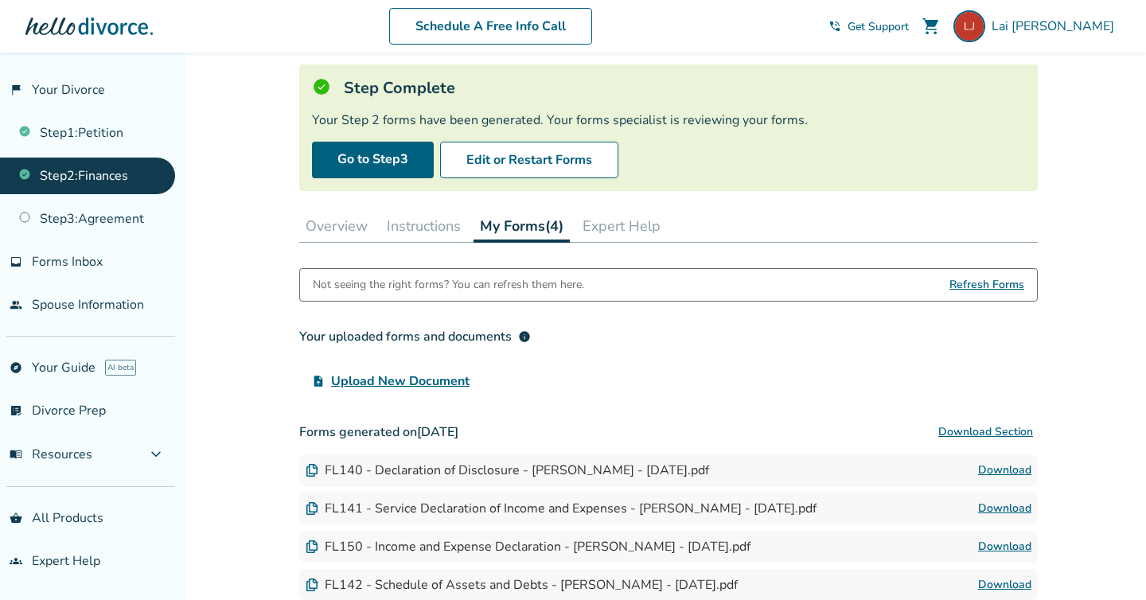
scroll to position [0, 0]
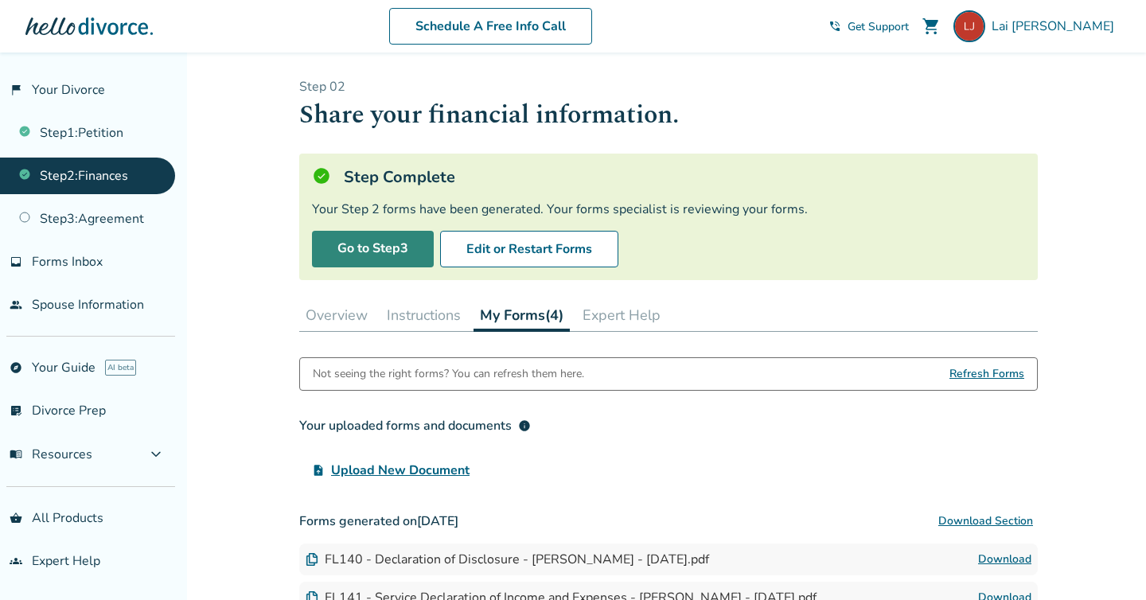
click at [387, 236] on link "Go to Step 3" at bounding box center [373, 249] width 122 height 37
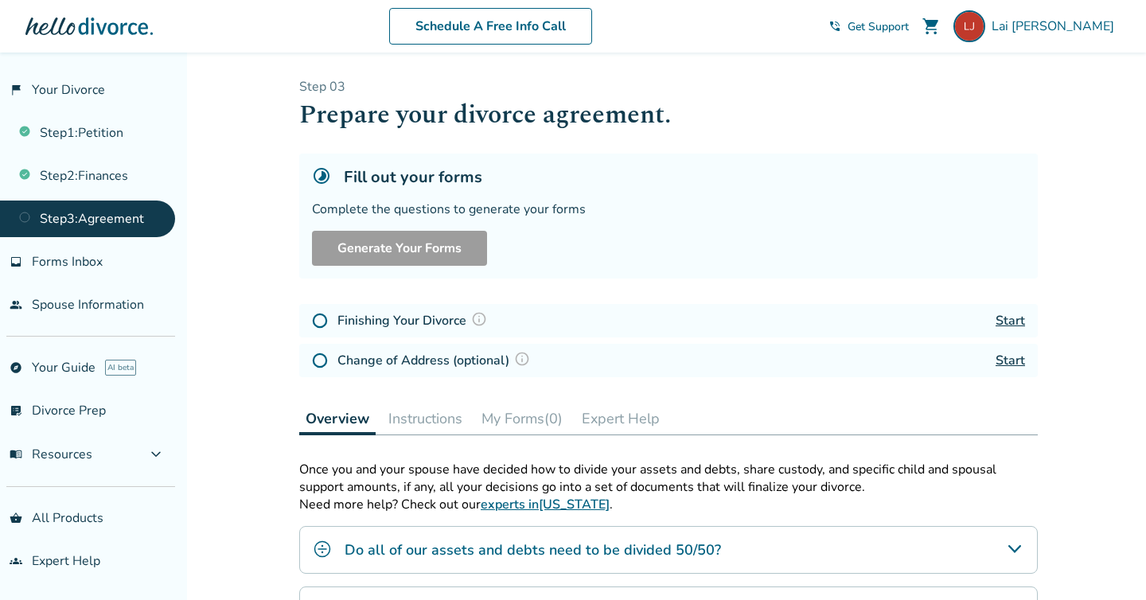
click at [436, 304] on div "Finishing Your Divorce Start" at bounding box center [668, 320] width 738 height 33
click at [124, 181] on link "Step 2 : Finances" at bounding box center [87, 176] width 175 height 37
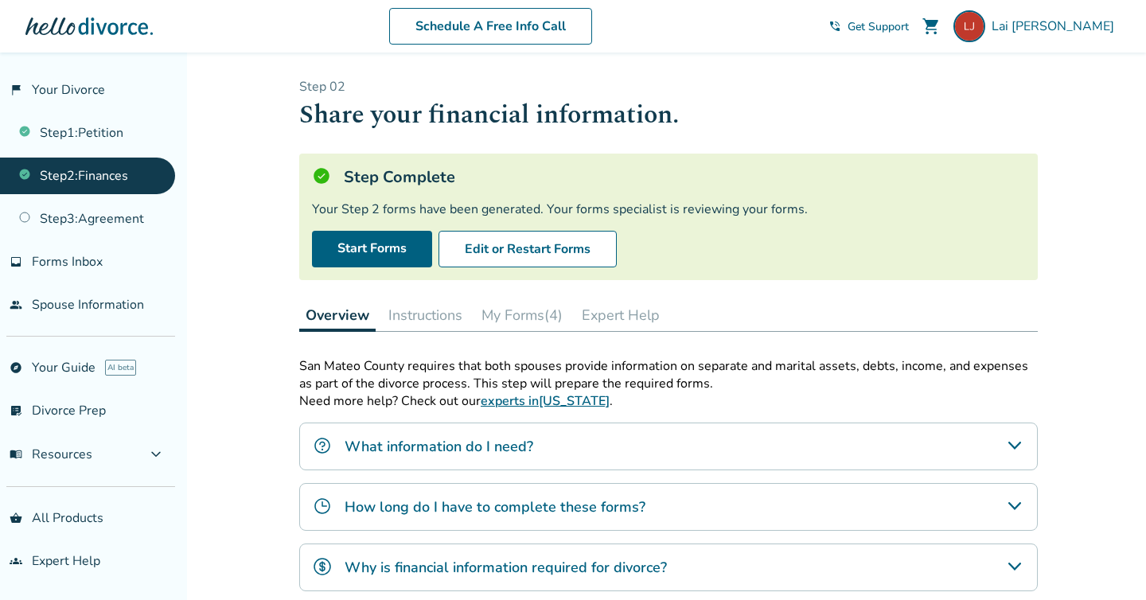
click at [124, 181] on link "Step 2 : Finances" at bounding box center [87, 176] width 175 height 37
click at [122, 204] on link "Step 3 : Agreement" at bounding box center [87, 219] width 175 height 37
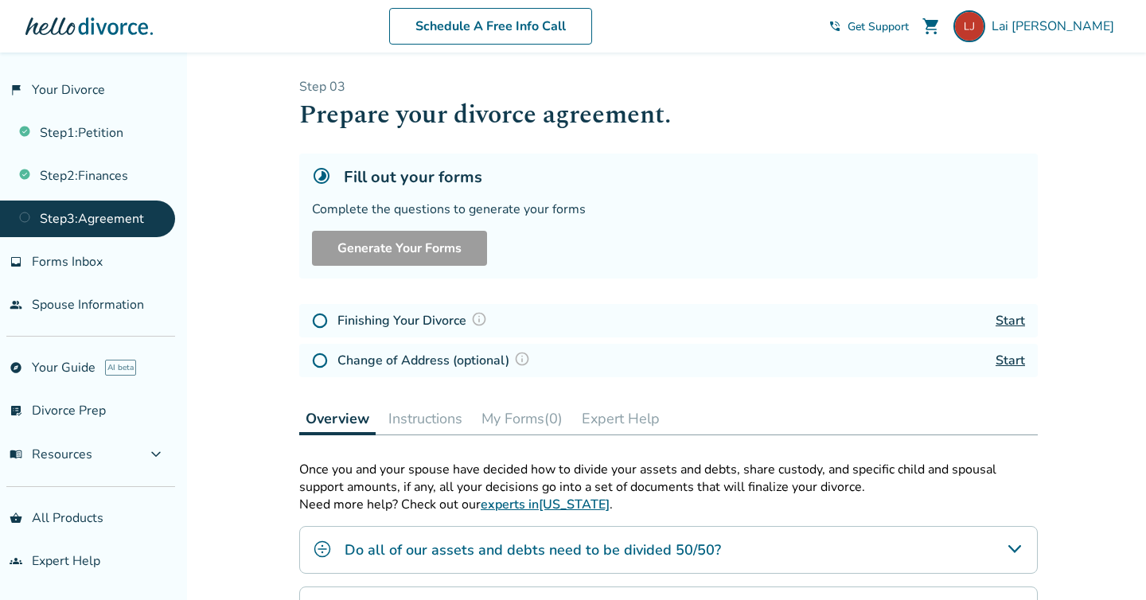
click at [281, 348] on div "Added to cart Step 0 3 Prepare your divorce agreement. Fill out your forms Comp…" at bounding box center [573, 504] width 1146 height 903
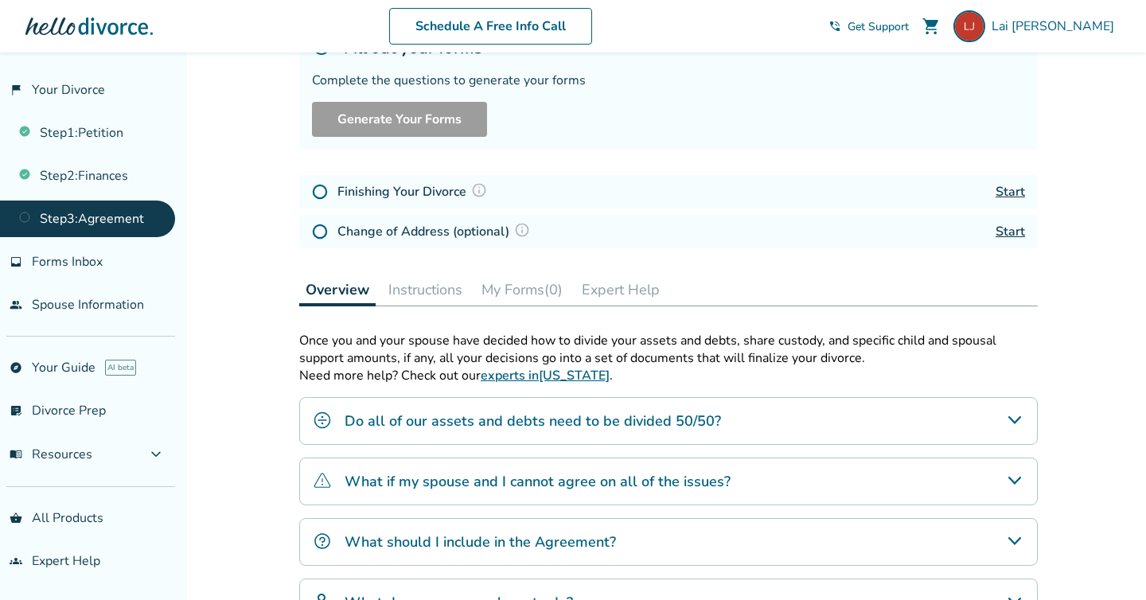
scroll to position [285, 0]
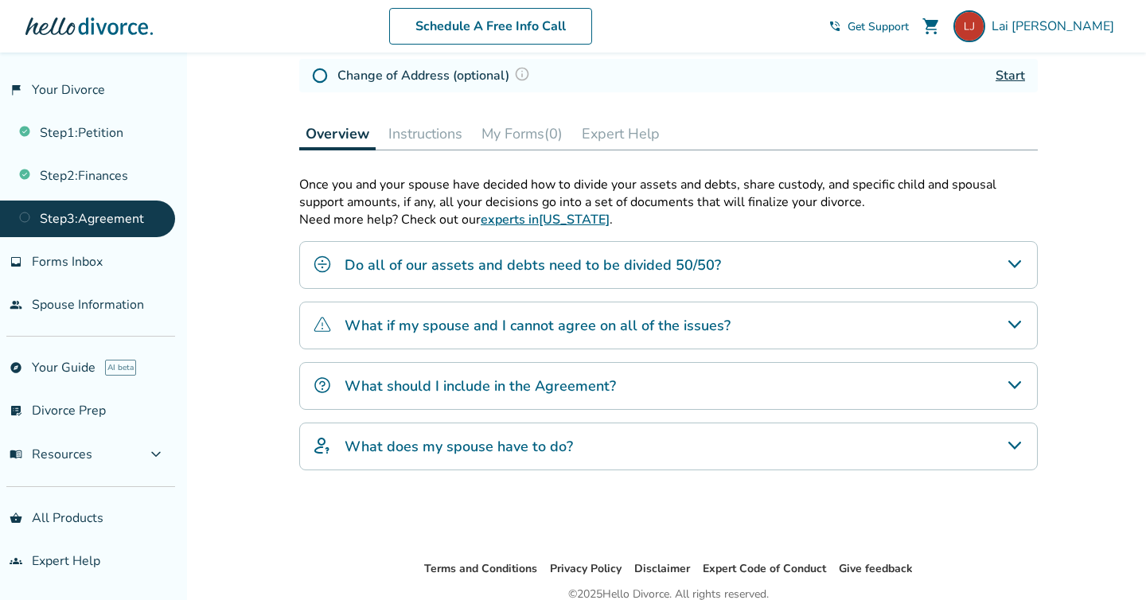
click at [431, 398] on div "What should I include in the Agreement?" at bounding box center [668, 386] width 738 height 48
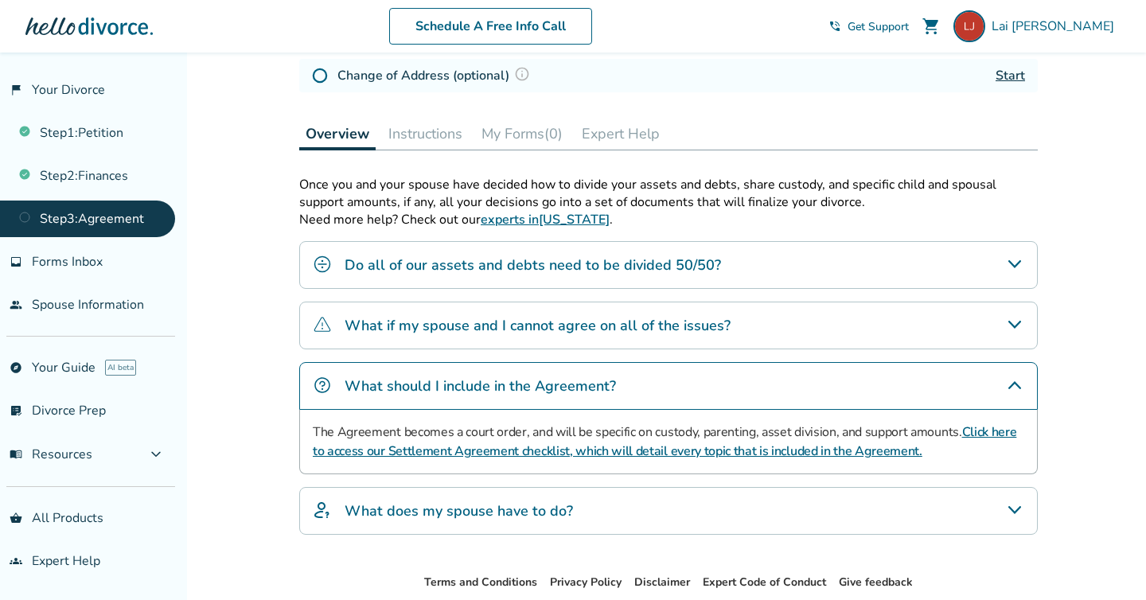
click at [432, 380] on h4 "What should I include in the Agreement?" at bounding box center [480, 386] width 271 height 21
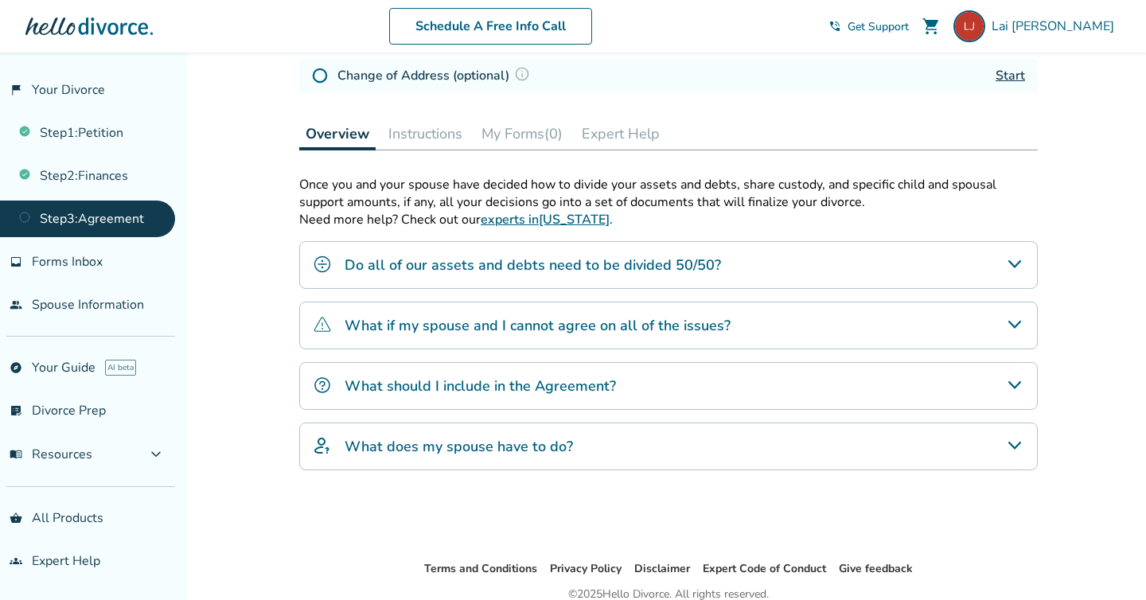
click at [516, 133] on button "My Forms (0)" at bounding box center [522, 134] width 94 height 32
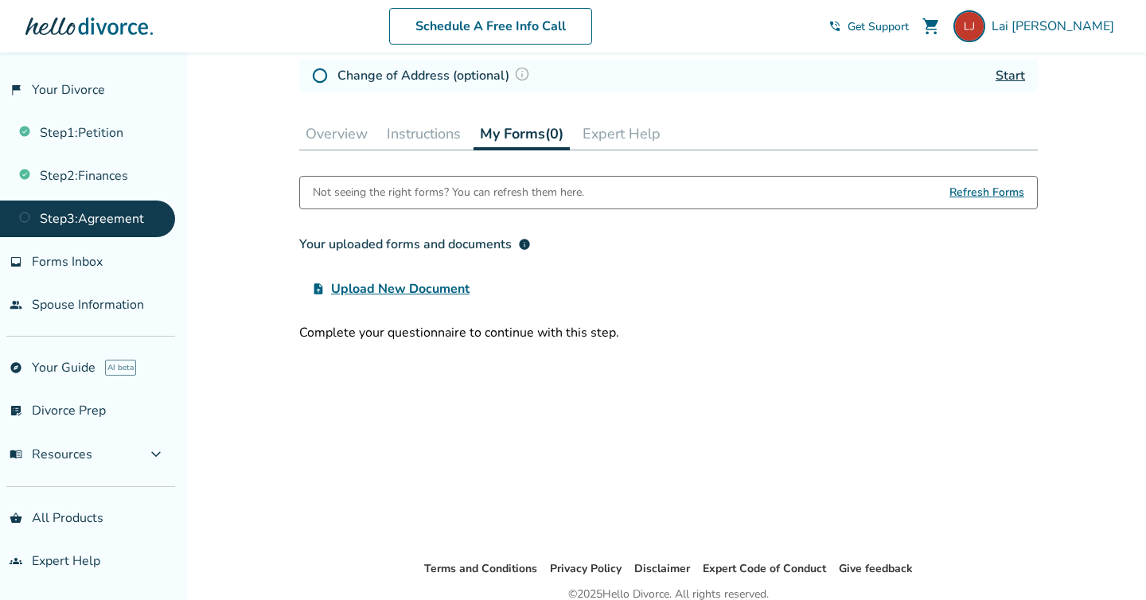
click at [434, 140] on button "Instructions" at bounding box center [423, 134] width 87 height 32
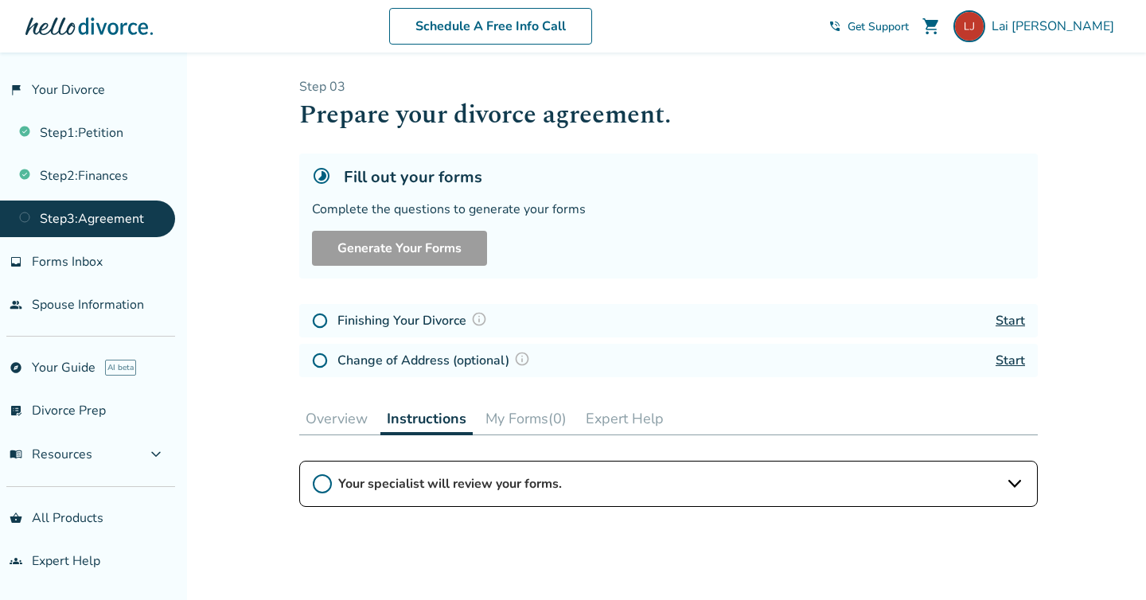
click at [1004, 320] on link "Start" at bounding box center [1009, 321] width 29 height 18
click at [81, 368] on link "explore Your Guide AI beta" at bounding box center [87, 367] width 175 height 37
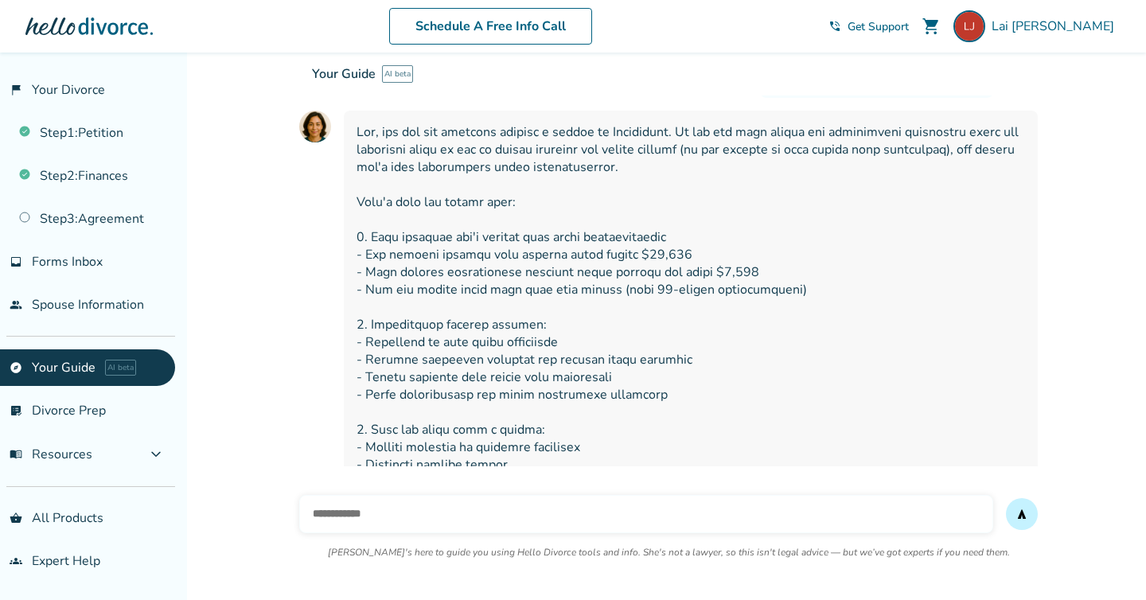
scroll to position [375, 0]
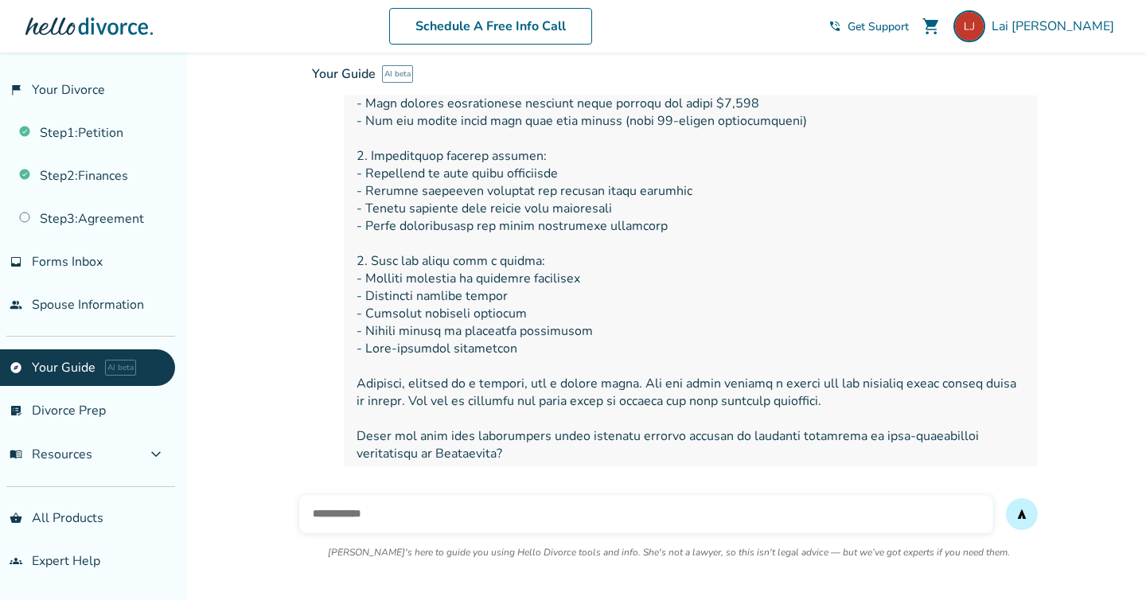
click at [352, 516] on input "text" at bounding box center [646, 514] width 694 height 38
type input "**********"
click at [1006, 498] on button "send" at bounding box center [1022, 514] width 32 height 32
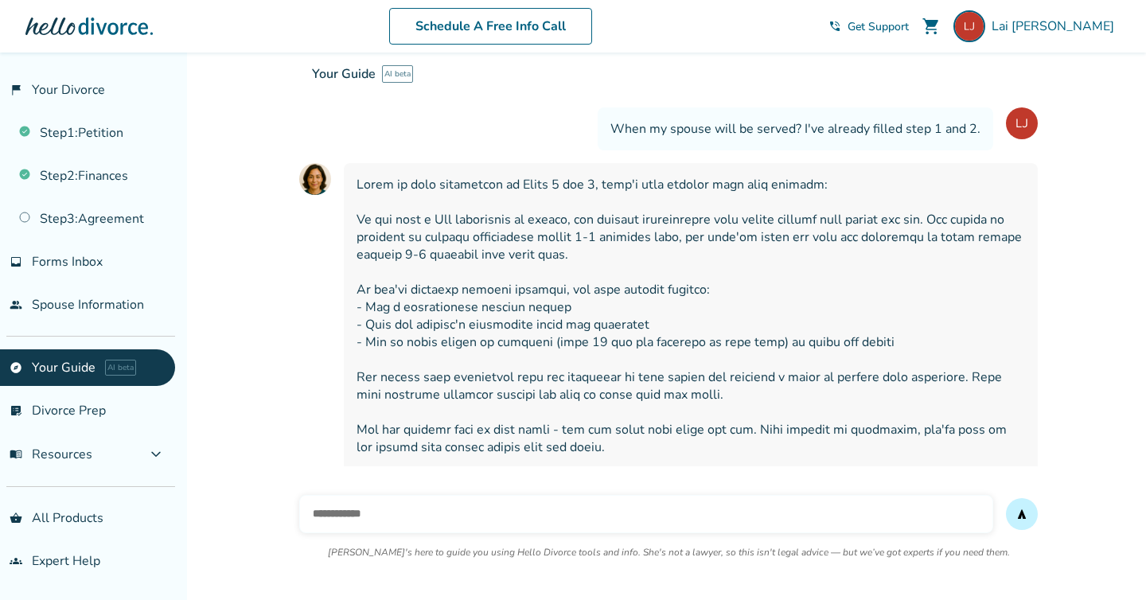
scroll to position [793, 0]
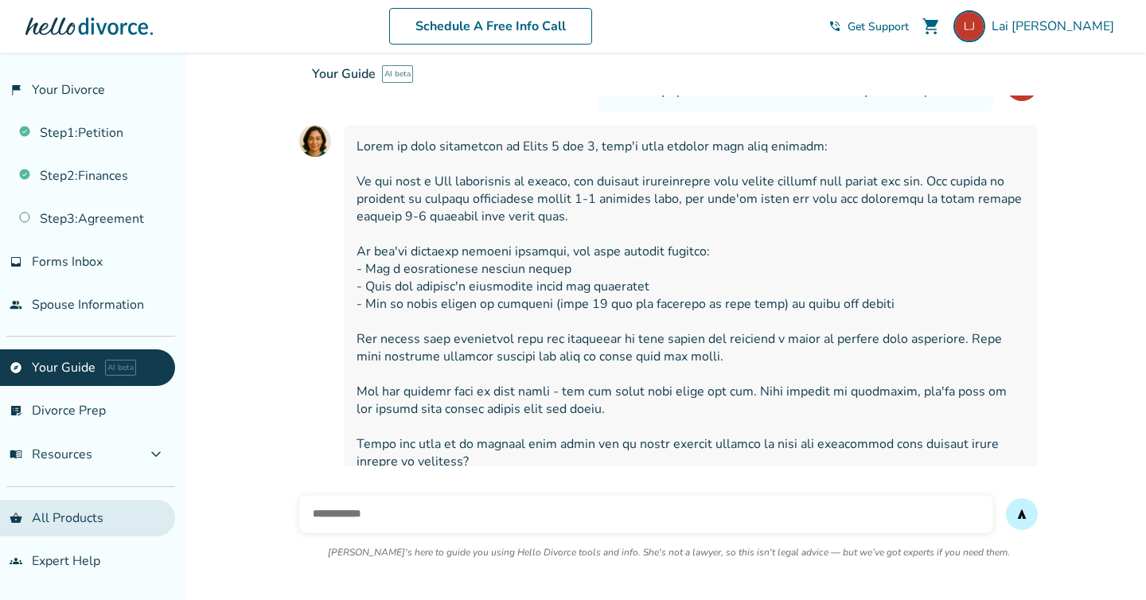
click at [96, 511] on link "shopping_basket All Products" at bounding box center [87, 518] width 175 height 37
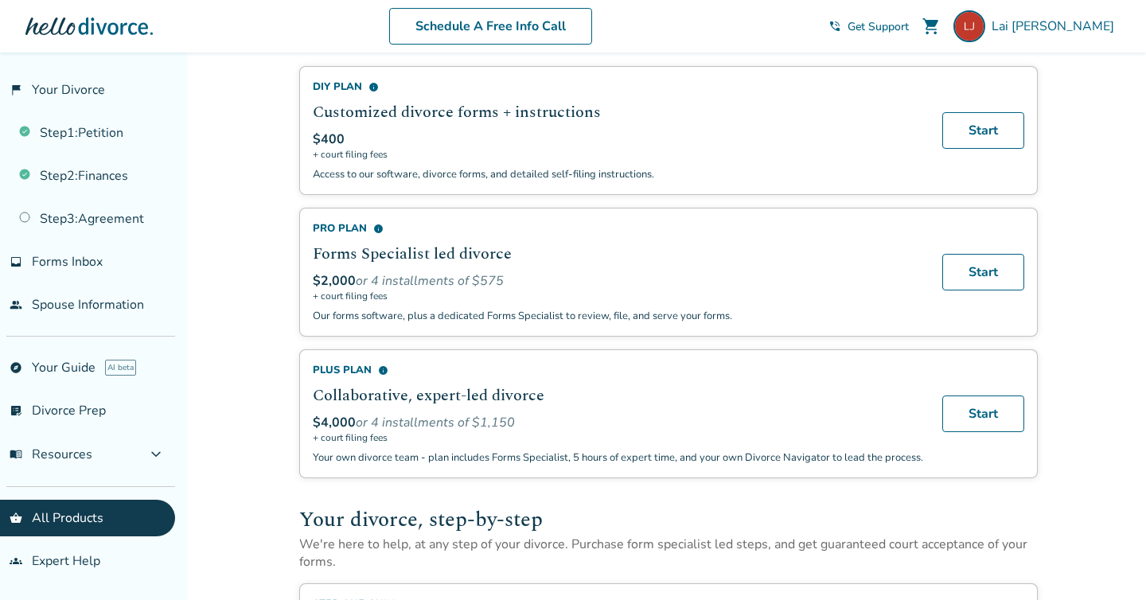
scroll to position [197, 0]
